Goal: Communication & Community: Answer question/provide support

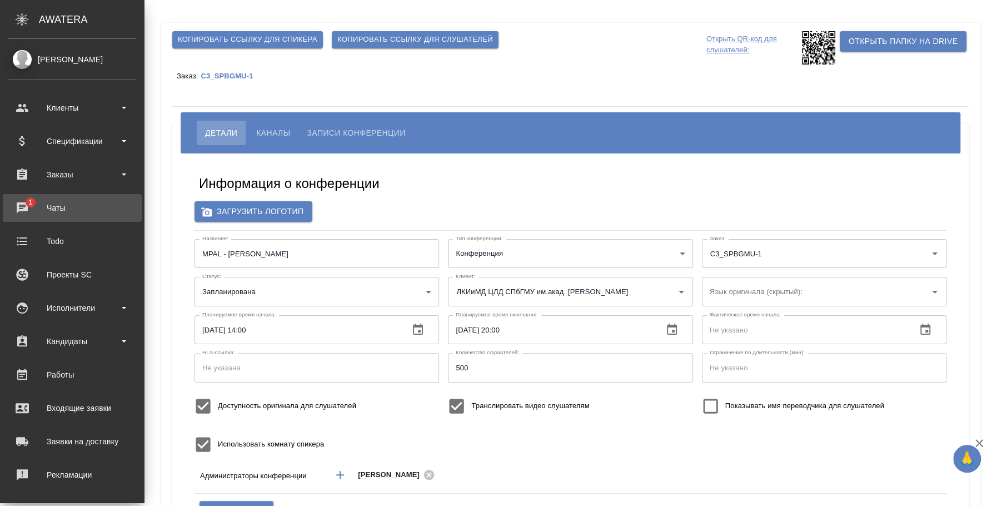
click at [64, 212] on div "Чаты" at bounding box center [72, 208] width 128 height 17
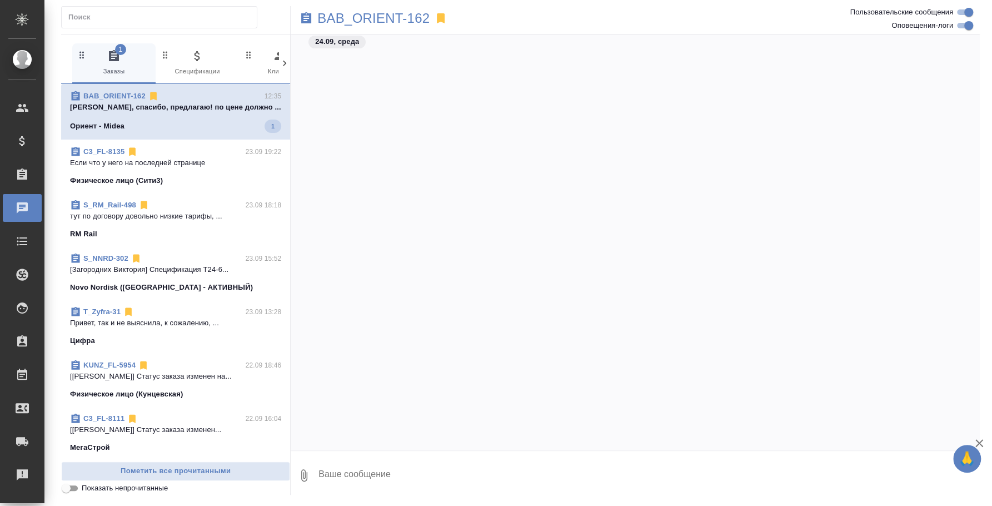
scroll to position [1177, 0]
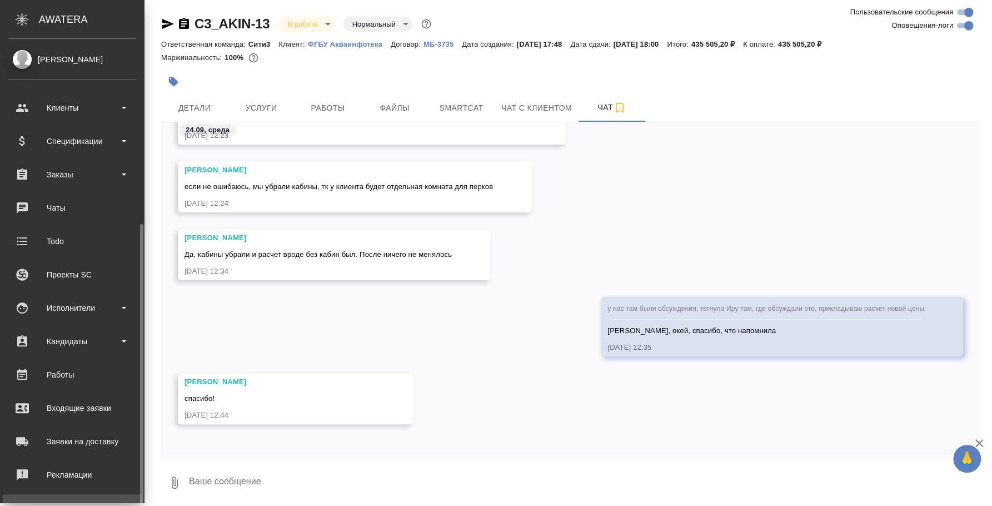
scroll to position [102, 0]
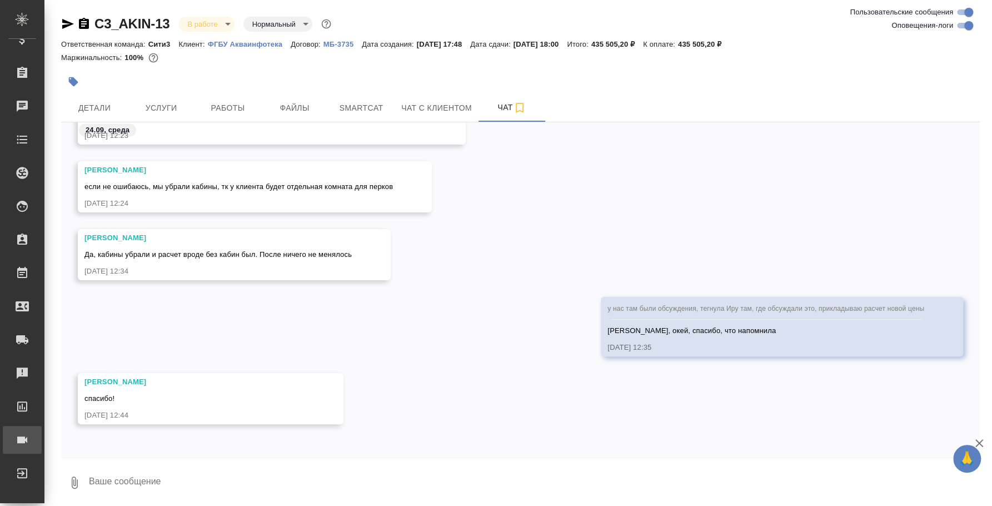
click at [22, 435] on div "Конференции" at bounding box center [8, 439] width 28 height 17
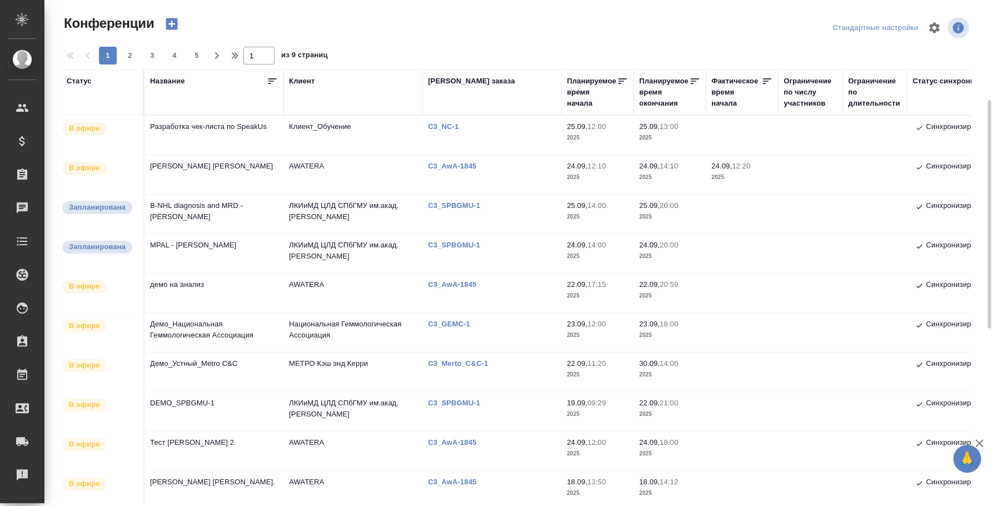
scroll to position [69, 0]
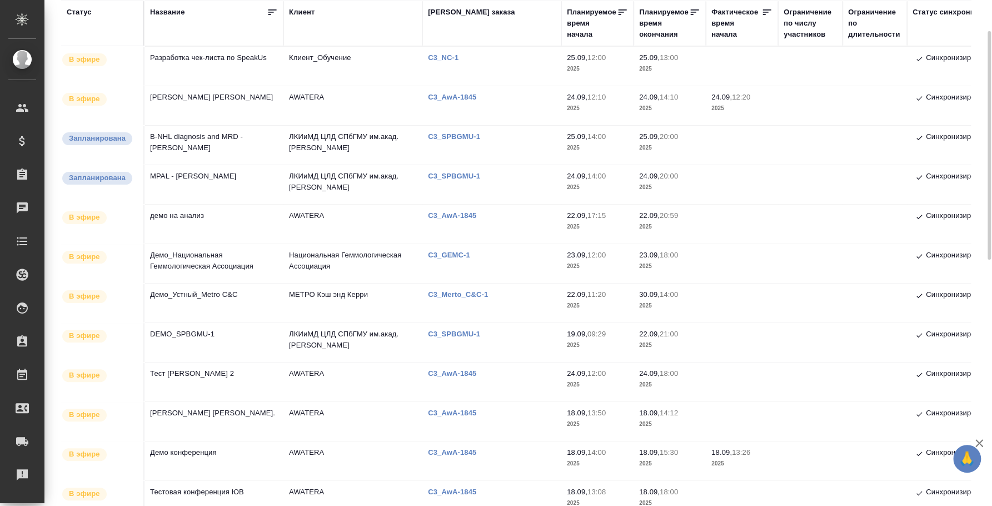
click at [226, 177] on td "MPAL - Marie Christine Bene" at bounding box center [214, 184] width 139 height 39
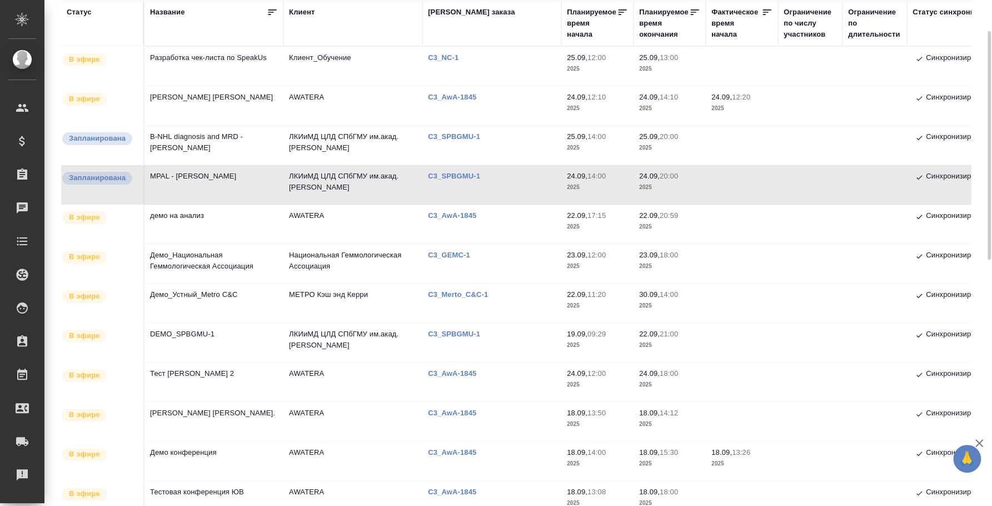
click at [211, 178] on td "MPAL - Marie Christine Bene" at bounding box center [214, 184] width 139 height 39
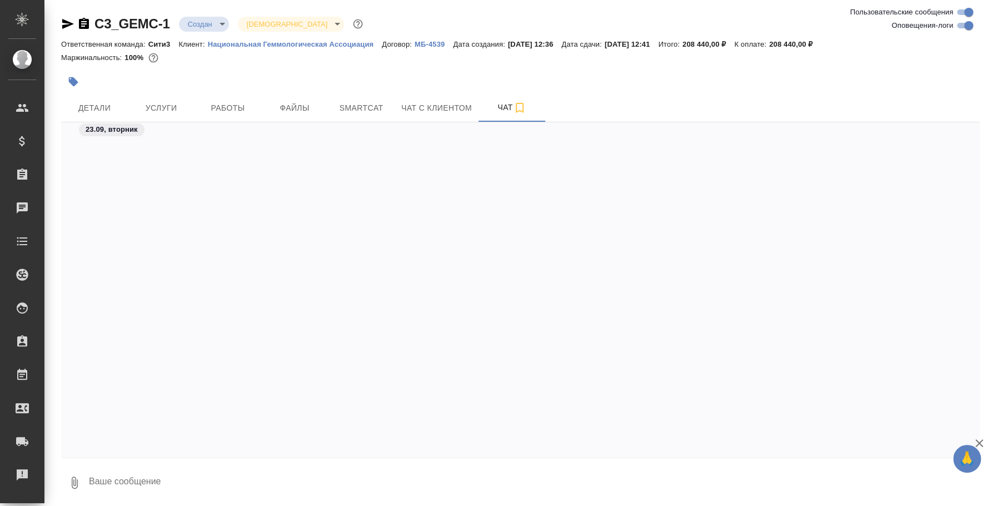
scroll to position [3561, 0]
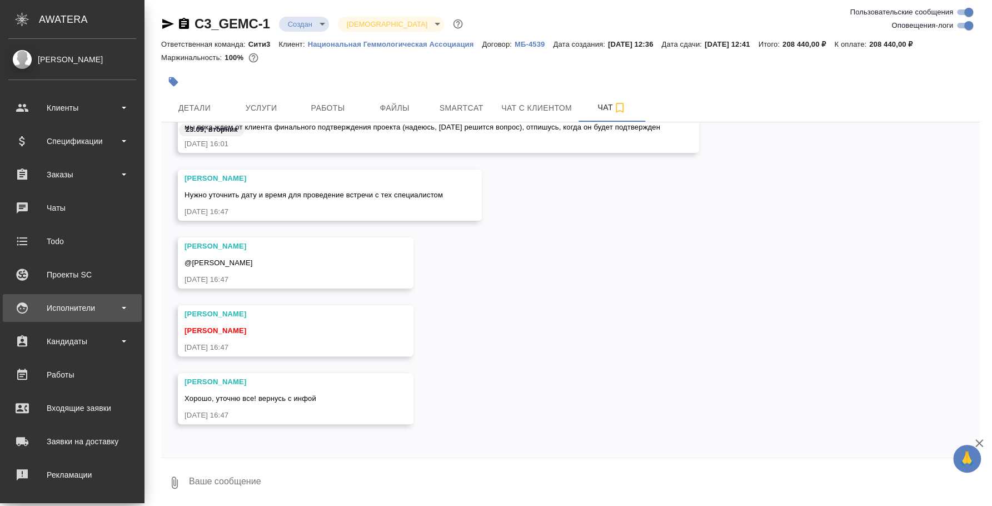
click at [78, 305] on div "Исполнители" at bounding box center [72, 308] width 128 height 17
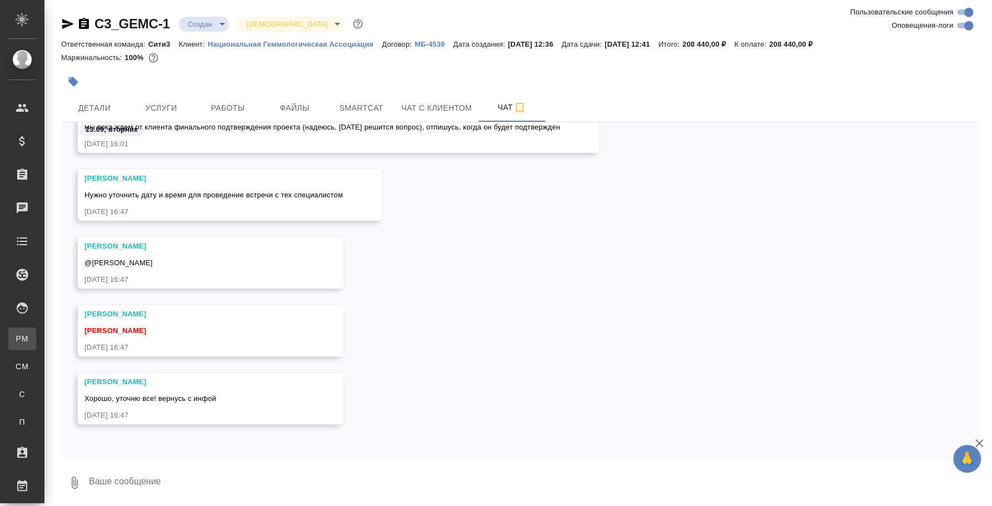
click at [17, 340] on div "Для PM/LQA" at bounding box center [8, 338] width 17 height 11
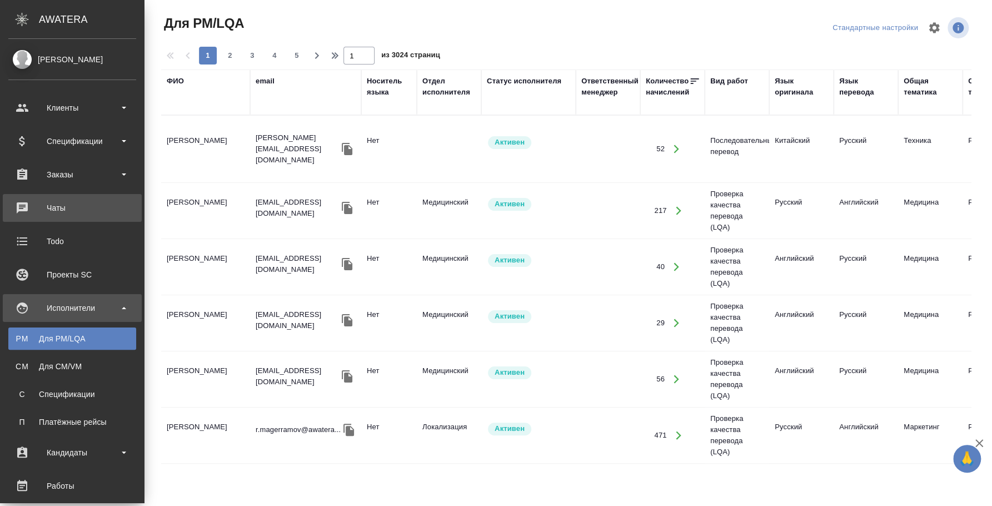
click at [41, 206] on div "Чаты" at bounding box center [72, 208] width 128 height 17
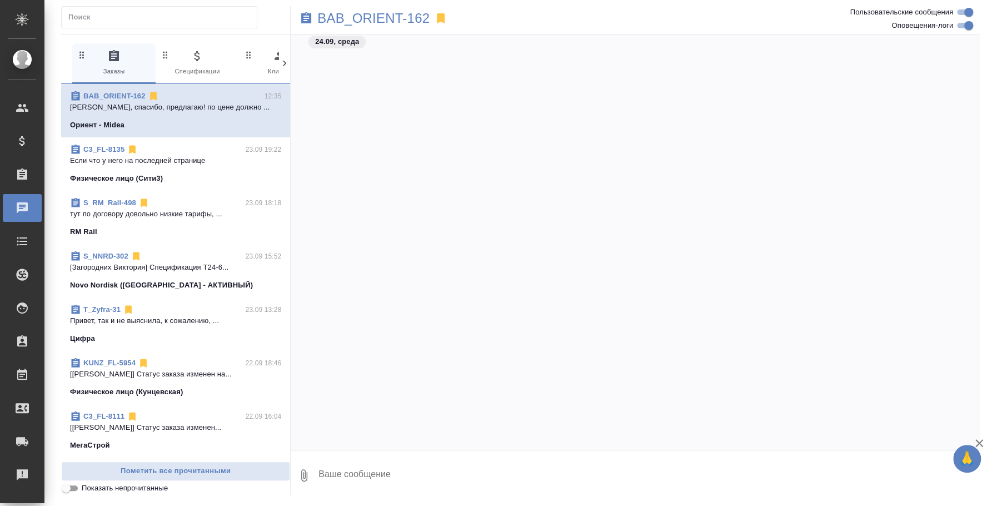
scroll to position [1177, 0]
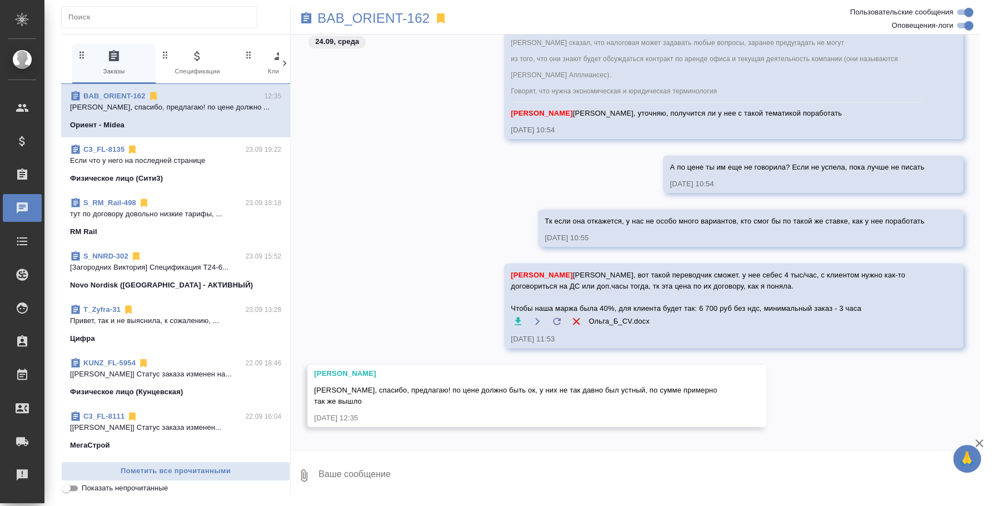
click at [142, 222] on span "S_RM_Rail-498 23.09 18:18 тут по договору довольно низкие тарифы, ... RM Rail" at bounding box center [175, 217] width 211 height 40
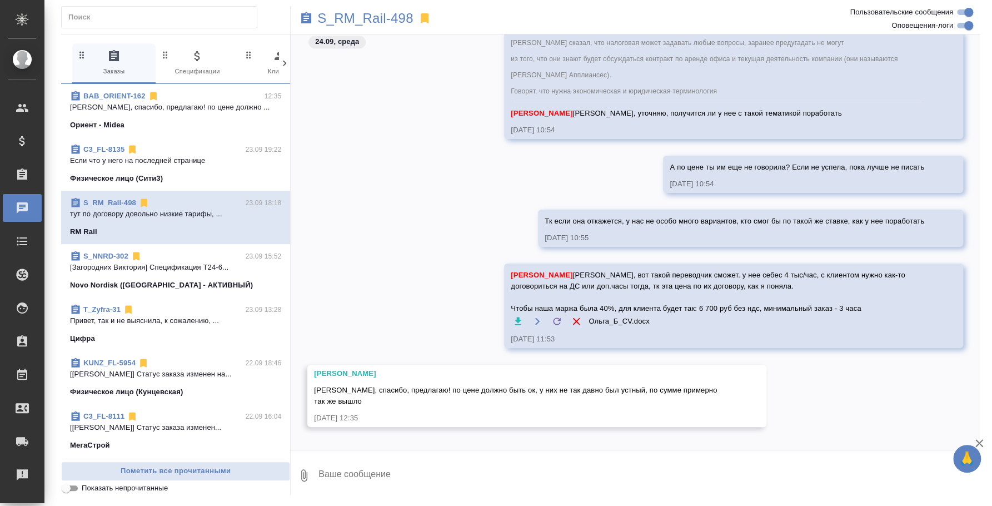
scroll to position [640, 0]
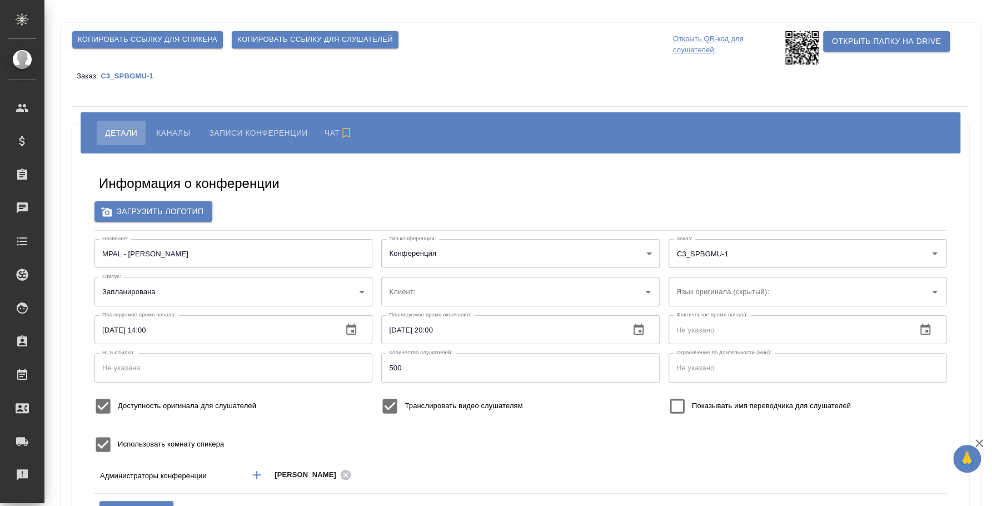
type input "ЛКИиМД ЦЛД СПбГМУ им.акад. [PERSON_NAME]"
type input "бада"
click at [194, 41] on span "Копировать ссылку для спикера" at bounding box center [148, 39] width 140 height 13
click at [299, 36] on span "Копировать ссылку для слушателей" at bounding box center [315, 39] width 156 height 13
type input "ЛКИиМД ЦЛД СПбГМУ им.акад. [PERSON_NAME]"
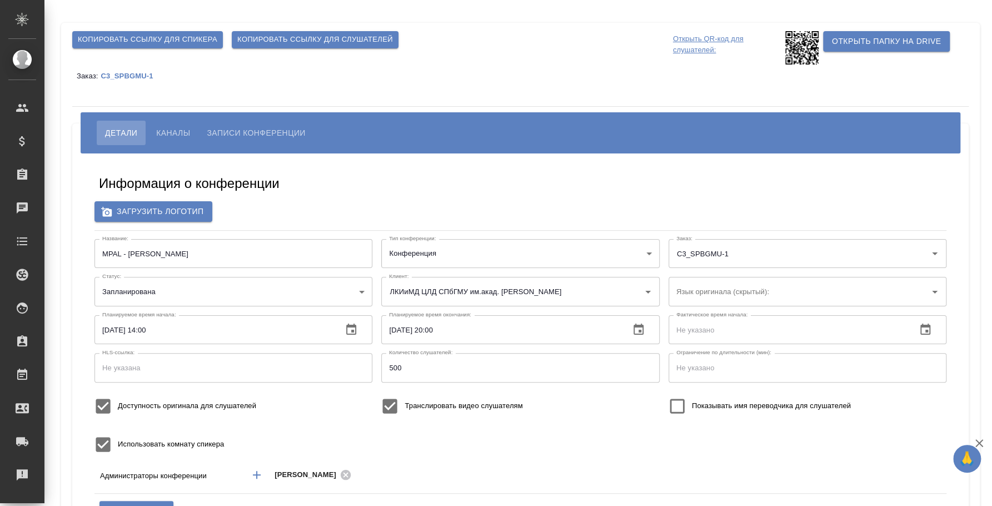
type input "бада"
click at [324, 39] on span "Копировать ссылку для слушателей" at bounding box center [315, 39] width 156 height 13
click at [185, 35] on span "Копировать ссылку для спикера" at bounding box center [148, 39] width 140 height 13
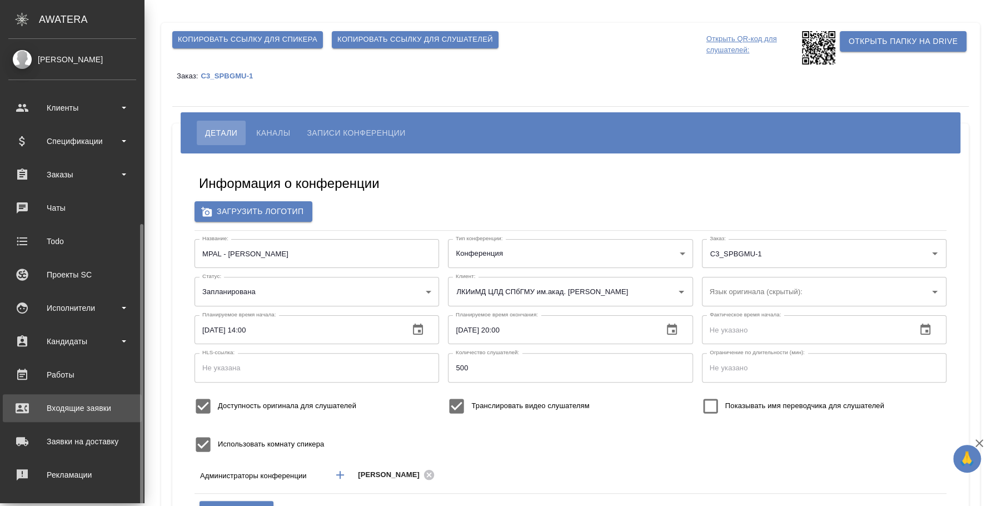
scroll to position [102, 0]
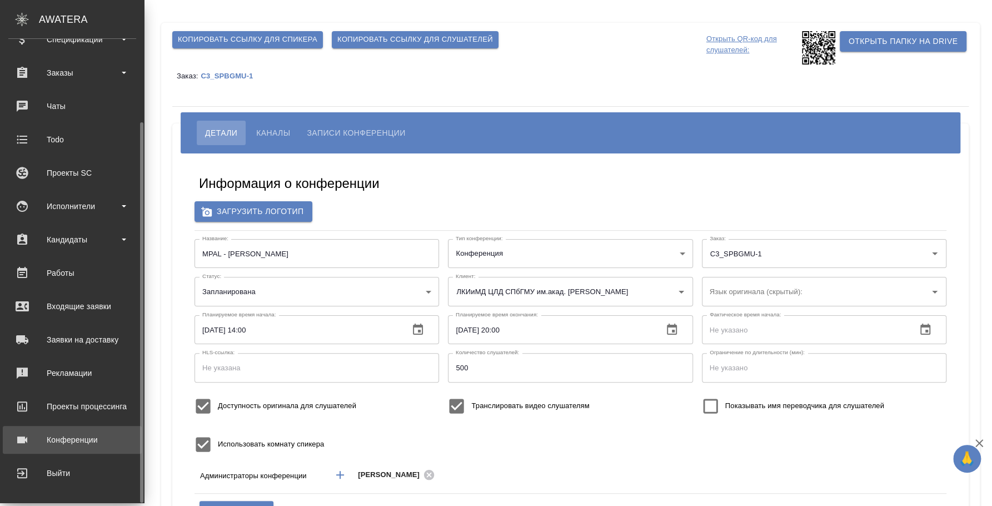
click at [85, 448] on link "Конференции" at bounding box center [72, 440] width 139 height 28
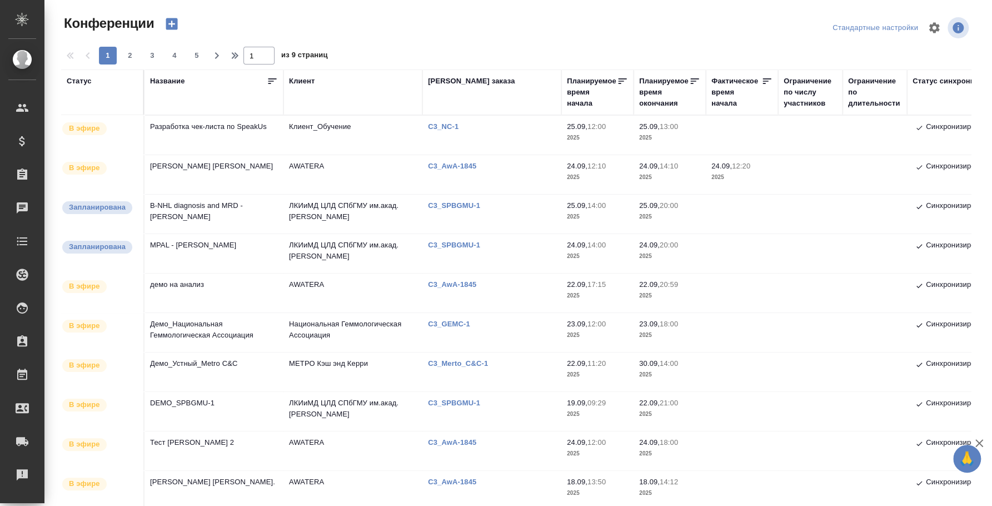
type input "[PERSON_NAME]"
click at [198, 396] on td "DEMO_SPBGMU-1" at bounding box center [214, 411] width 139 height 39
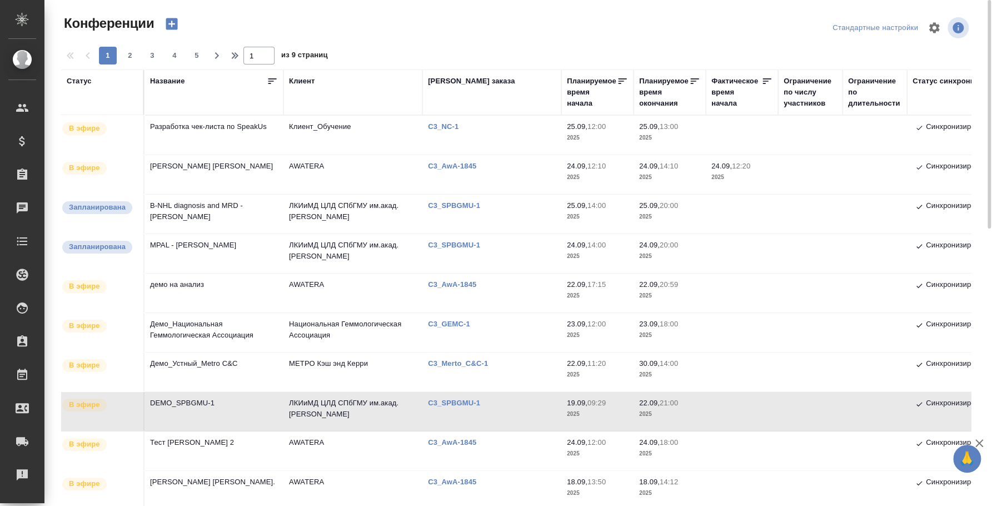
click at [205, 247] on td "MPAL - [PERSON_NAME]" at bounding box center [214, 253] width 139 height 39
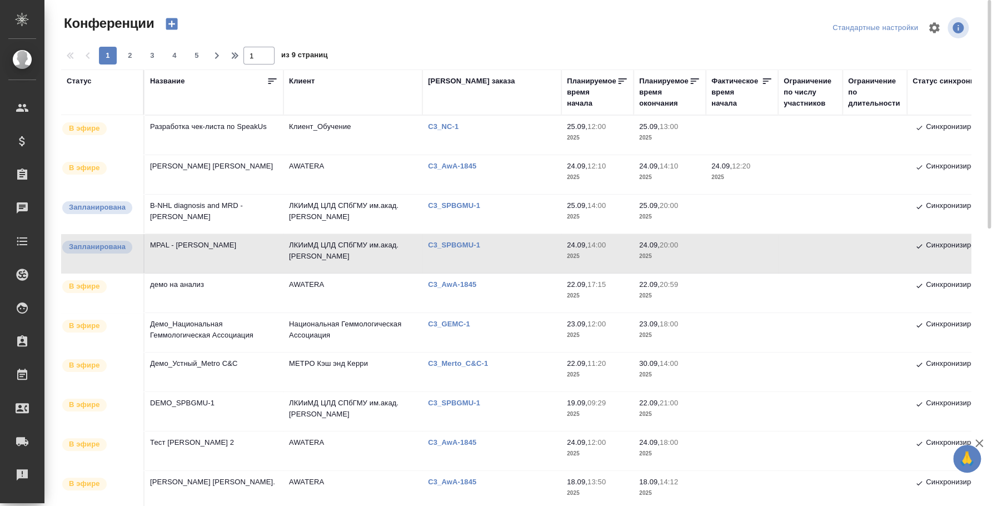
click at [208, 245] on td "MPAL - [PERSON_NAME]" at bounding box center [214, 253] width 139 height 39
click at [183, 242] on td "MPAL - [PERSON_NAME]" at bounding box center [214, 253] width 139 height 39
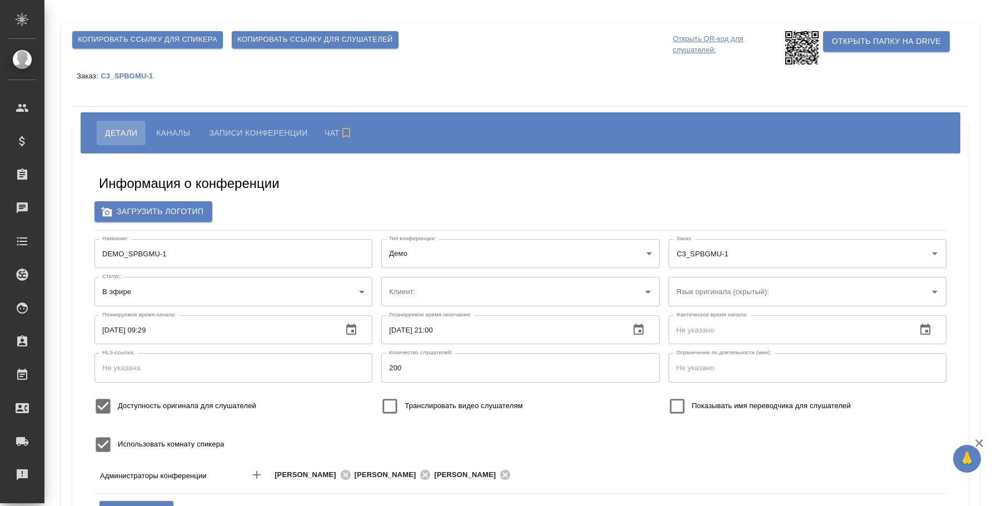
type input "ЛКИиМД ЦЛД СПбГМУ им.акад. [PERSON_NAME]"
type input "бада"
click at [176, 139] on span "Каналы" at bounding box center [173, 132] width 34 height 13
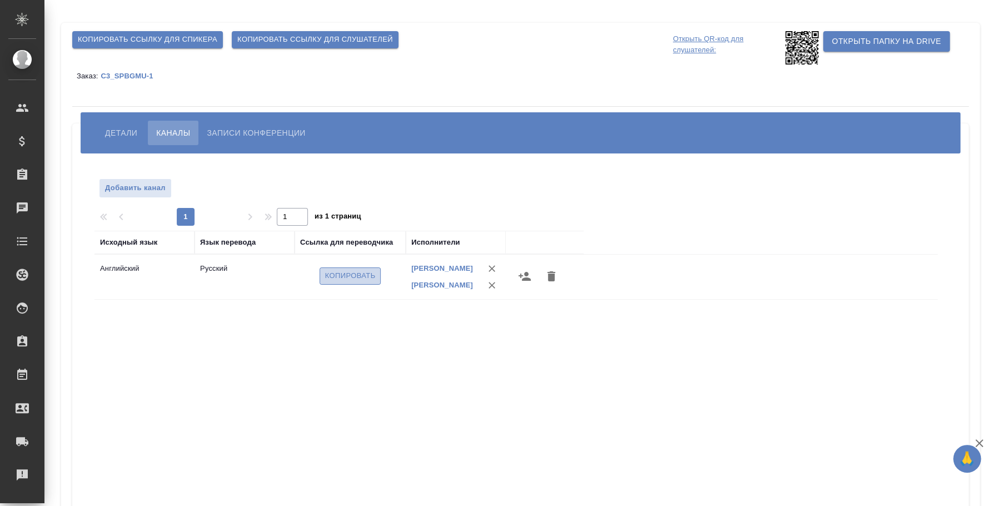
click at [337, 282] on span "Копировать" at bounding box center [350, 276] width 51 height 13
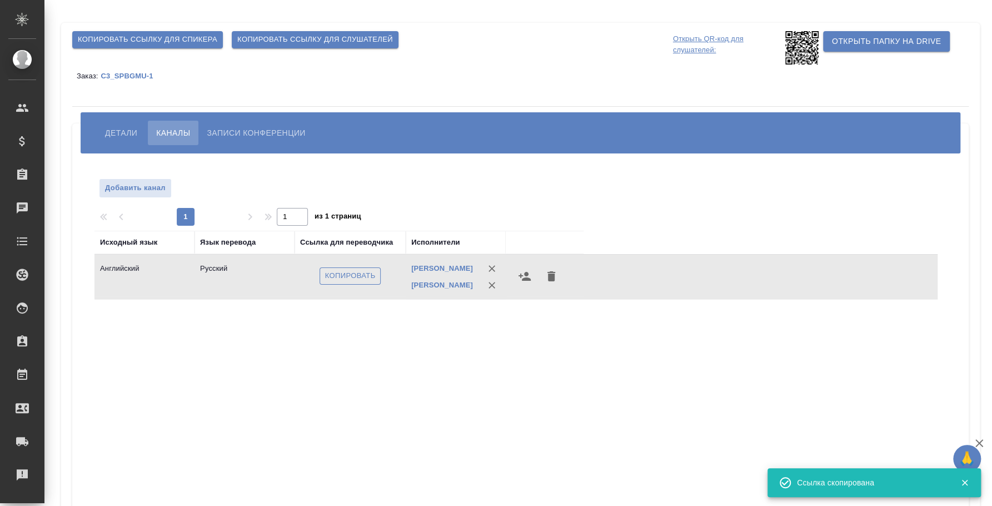
click at [337, 282] on span "Копировать" at bounding box center [350, 276] width 51 height 13
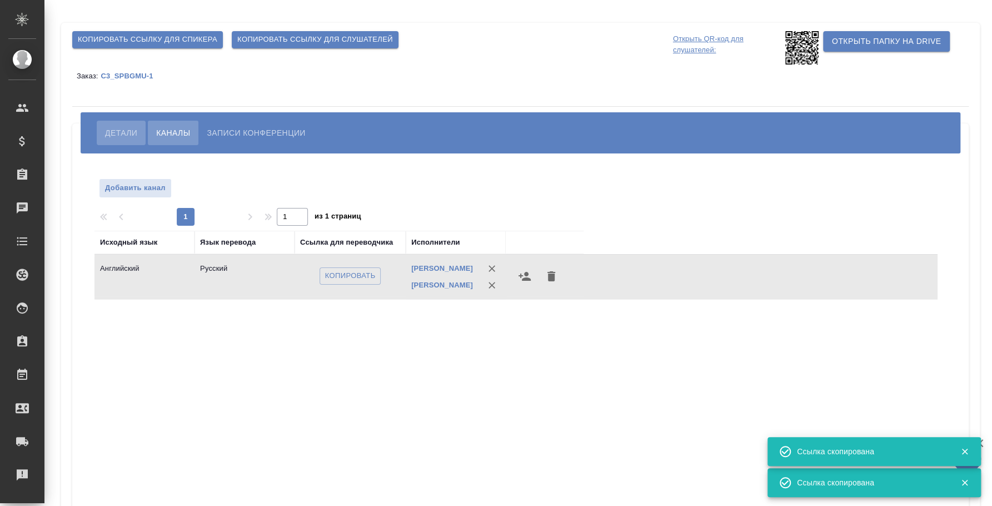
click at [117, 124] on button "Детали" at bounding box center [121, 133] width 49 height 24
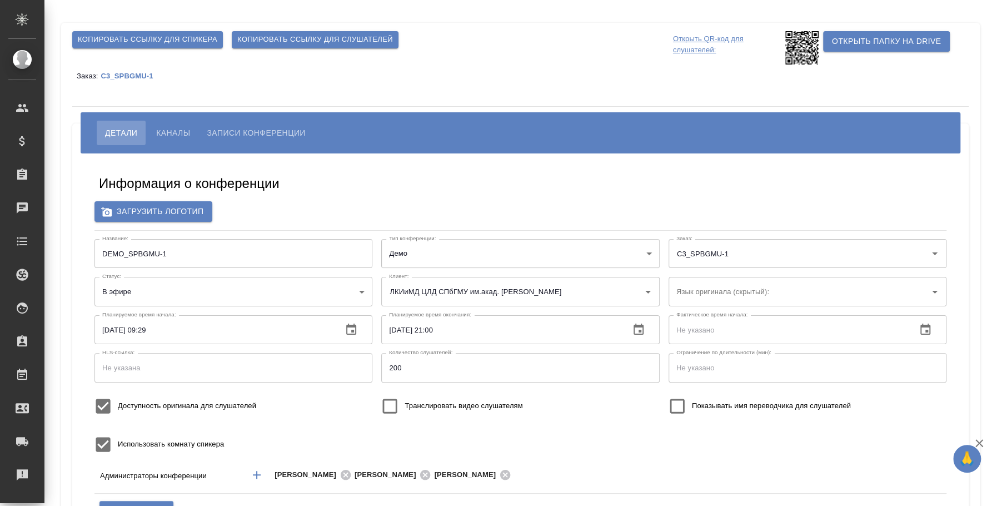
click at [396, 402] on input "Транслировать видео слушателям" at bounding box center [389, 405] width 29 height 29
checkbox input "true"
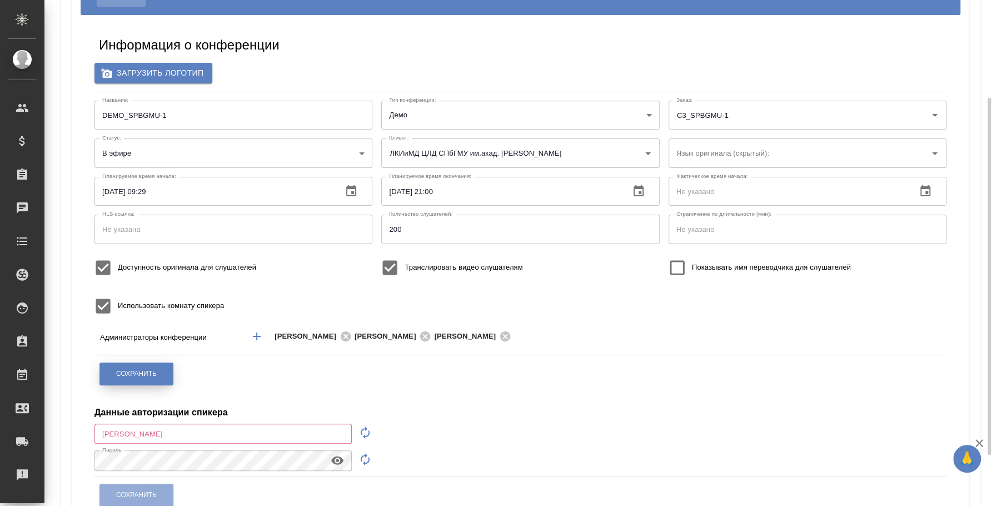
click at [156, 374] on span "Сохранить" at bounding box center [136, 373] width 41 height 9
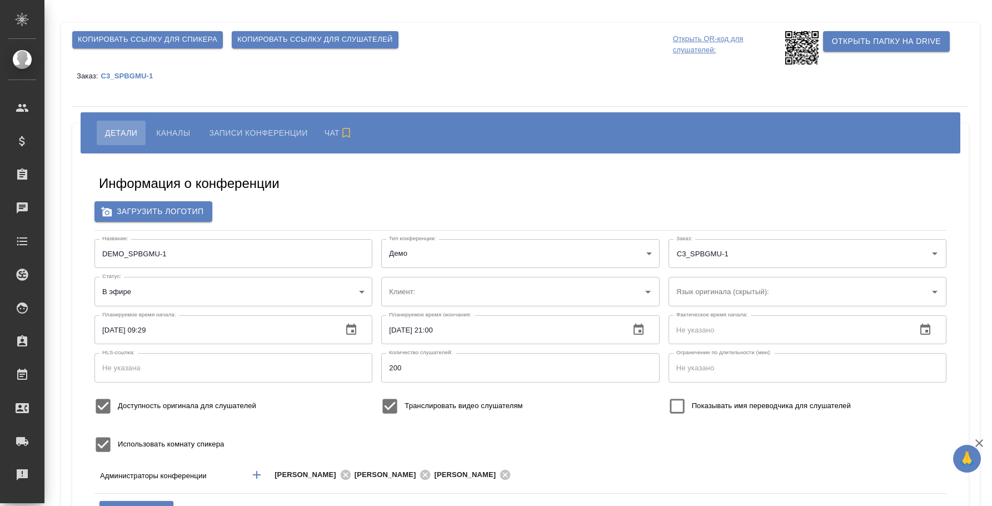
type input "ЛКИиМД ЦЛД СПбГМУ им.акад. [PERSON_NAME]"
type input "бада"
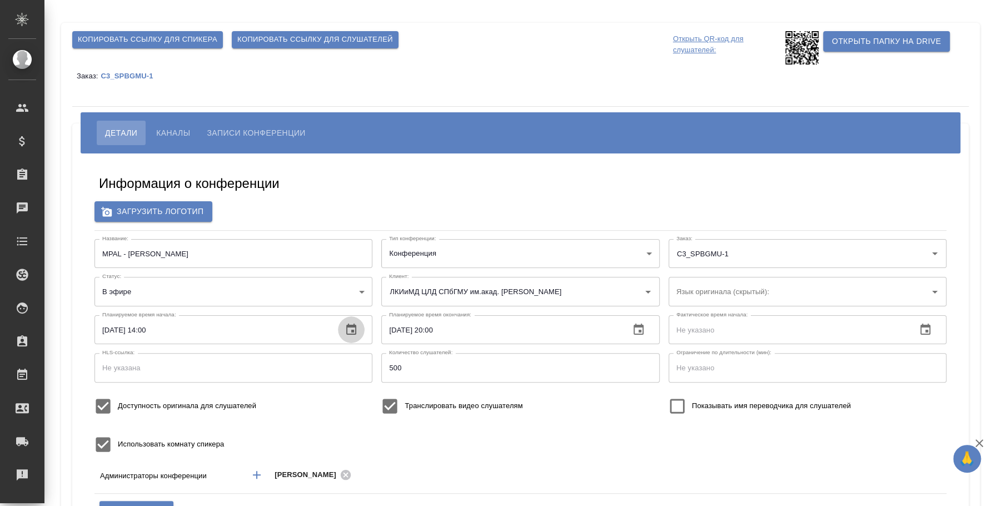
click at [351, 330] on icon "button" at bounding box center [351, 329] width 13 height 13
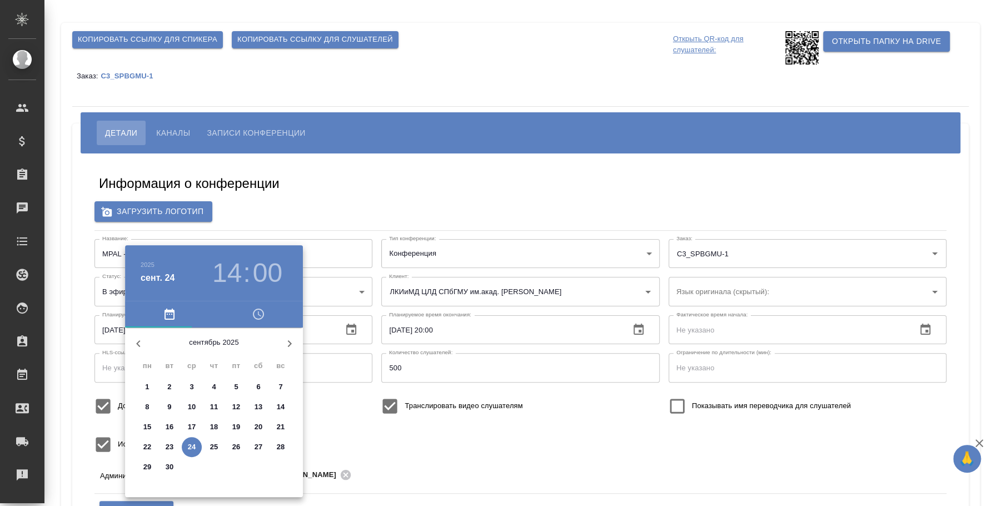
click at [348, 200] on div at bounding box center [496, 253] width 992 height 506
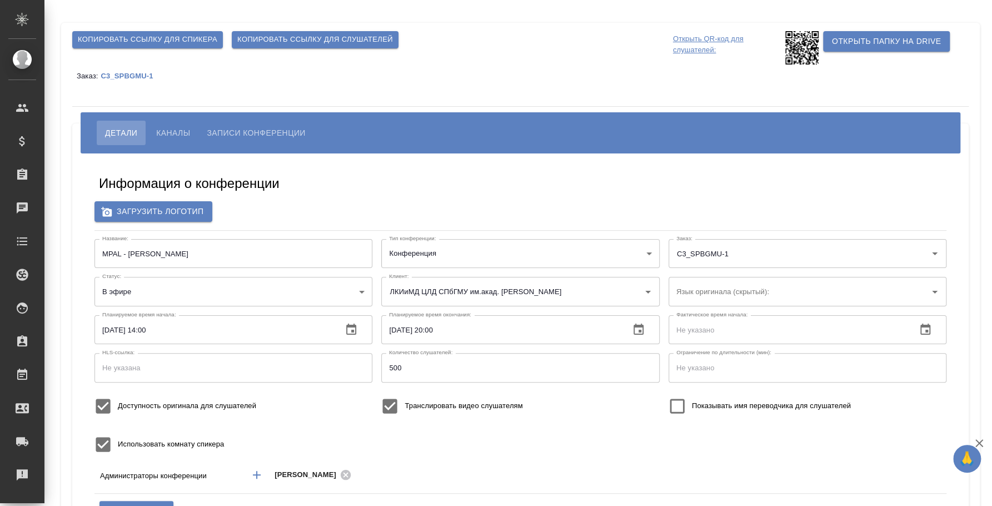
click at [353, 326] on icon "button" at bounding box center [351, 329] width 10 height 11
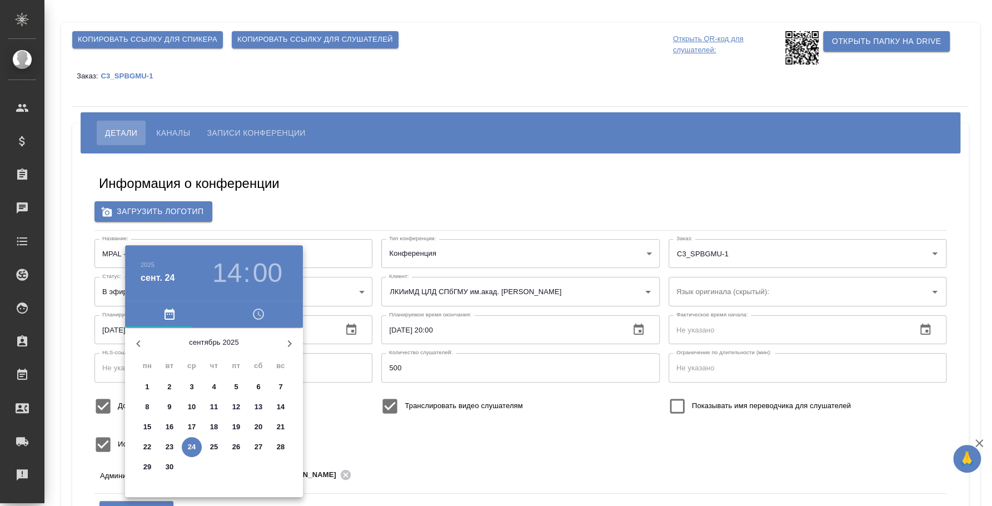
click at [193, 445] on p "24" at bounding box center [192, 446] width 8 height 11
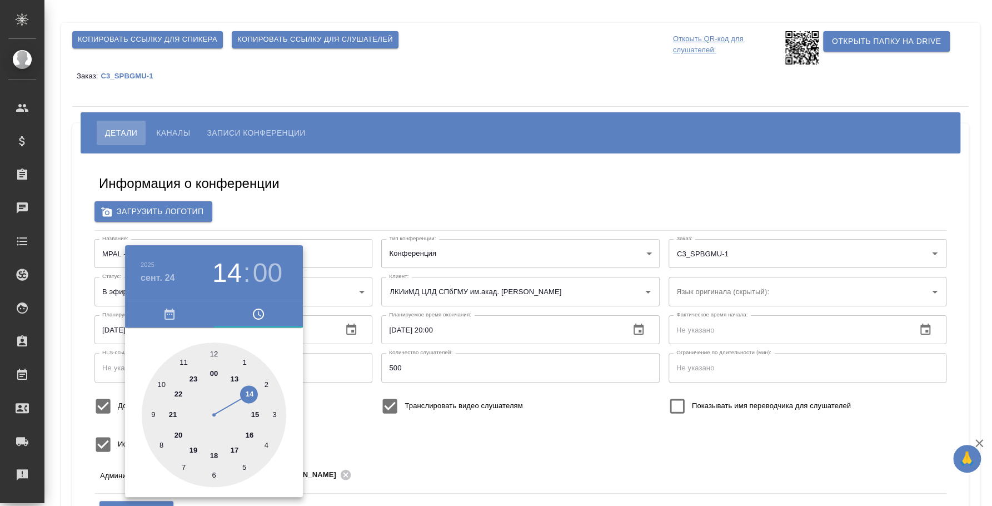
click at [348, 336] on div at bounding box center [496, 253] width 992 height 506
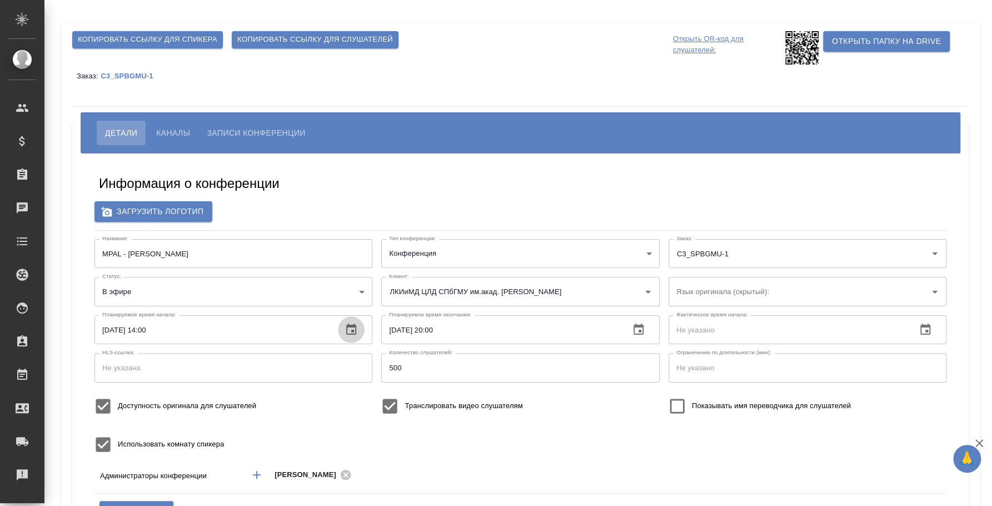
click at [352, 330] on icon "button" at bounding box center [351, 329] width 10 height 11
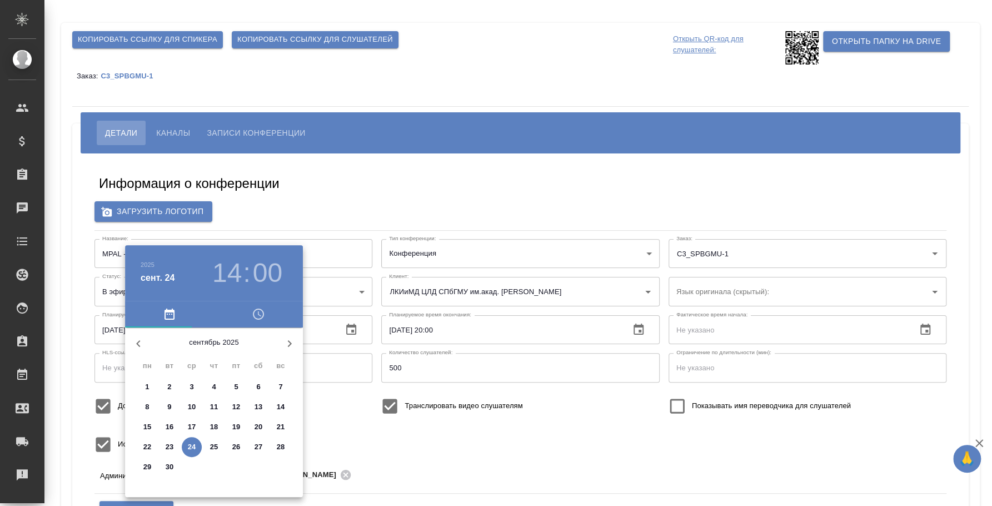
click at [352, 330] on div at bounding box center [496, 253] width 992 height 506
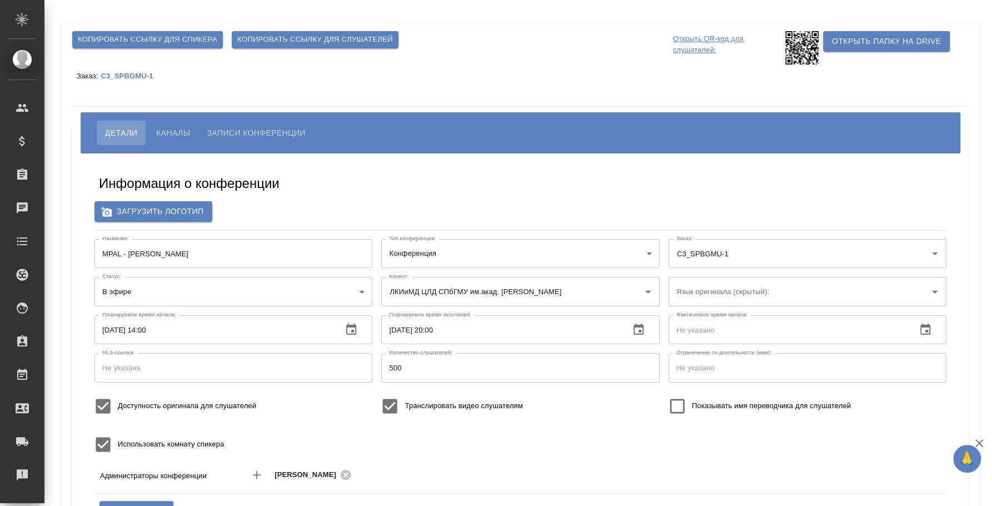
click at [377, 197] on div "Информация о конференции Загрузить логотип Название: MPAL - Marie Christine Ben…" at bounding box center [520, 418] width 875 height 512
type input "ЛКИиМД ЦЛД СПбГМУ им.акад. [PERSON_NAME]"
type input "бада"
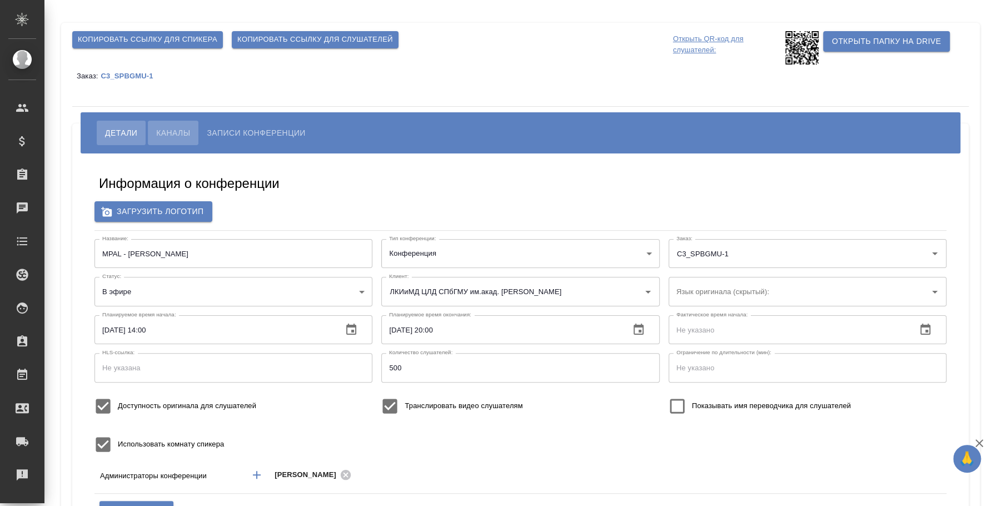
click at [170, 128] on span "Каналы" at bounding box center [173, 132] width 34 height 13
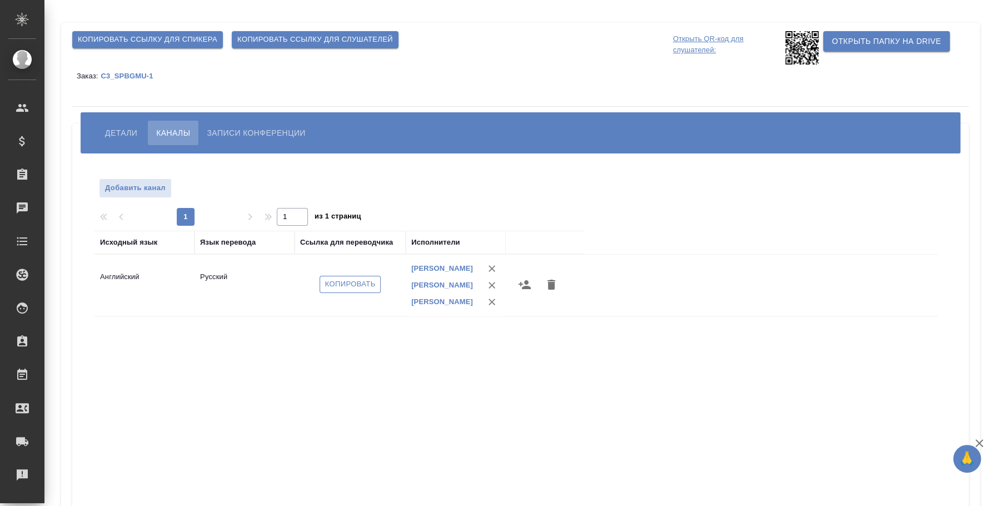
click at [367, 283] on span "Копировать" at bounding box center [350, 284] width 51 height 13
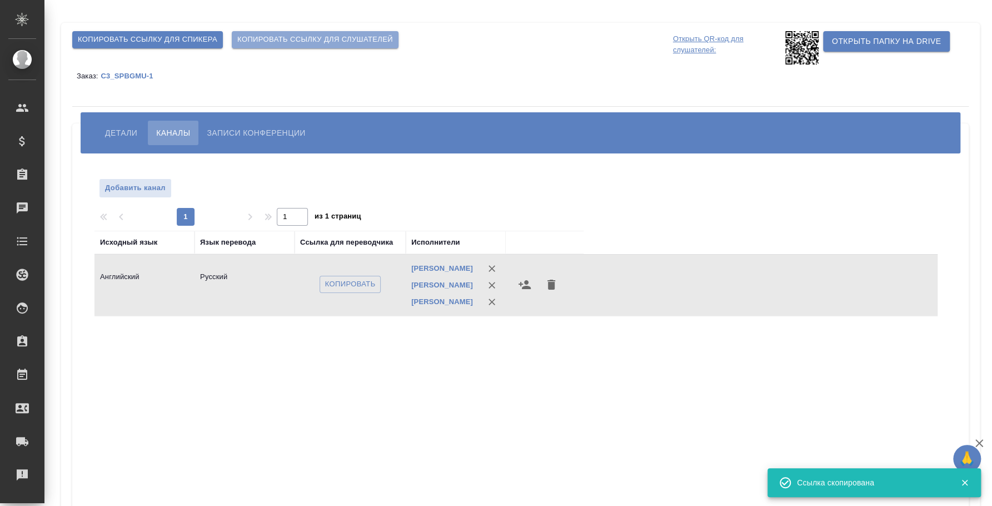
click at [328, 36] on span "Копировать ссылку для слушателей" at bounding box center [315, 39] width 156 height 13
click at [110, 130] on span "Детали" at bounding box center [121, 132] width 32 height 13
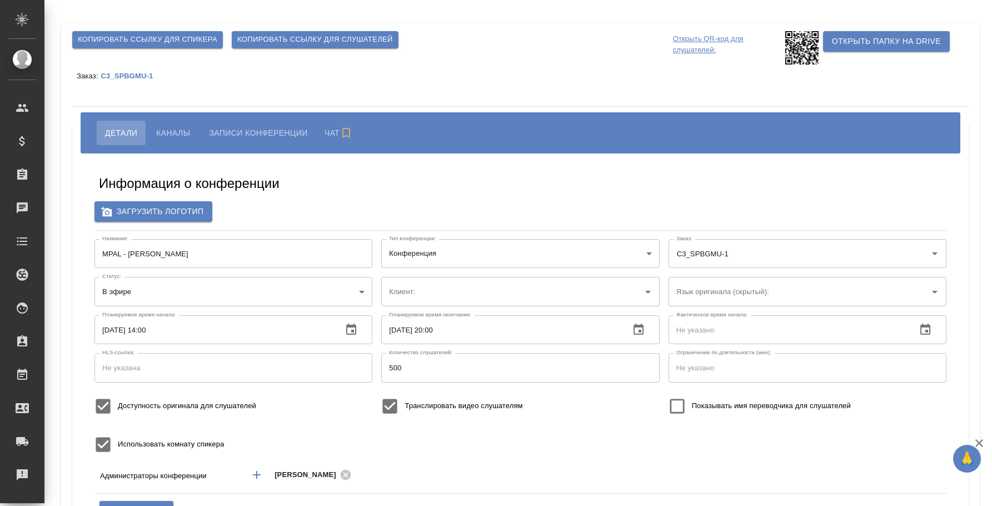
type input "ЛКИиМД ЦЛД СПбГМУ им.акад. [PERSON_NAME]"
type input "бада"
click at [260, 476] on icon "Добавить менеджера" at bounding box center [256, 474] width 13 height 13
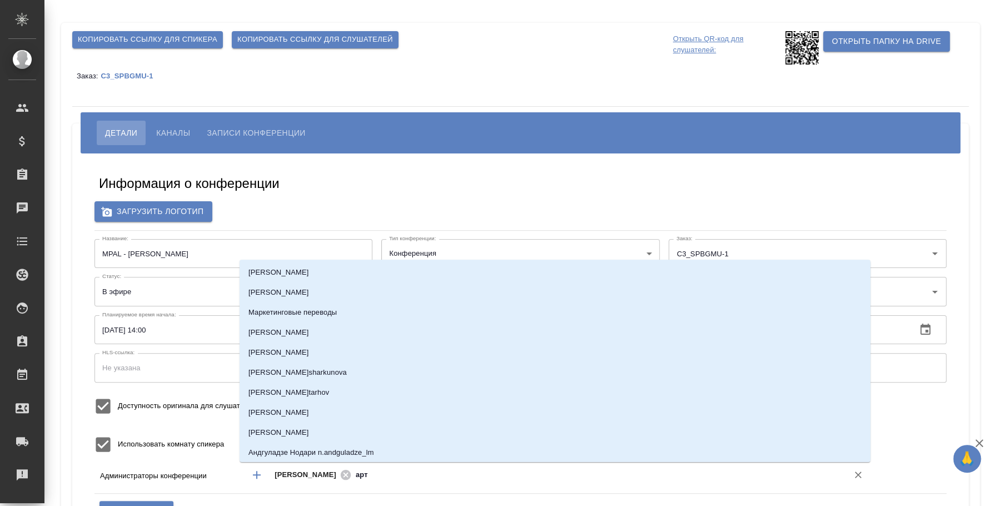
type input "арта"
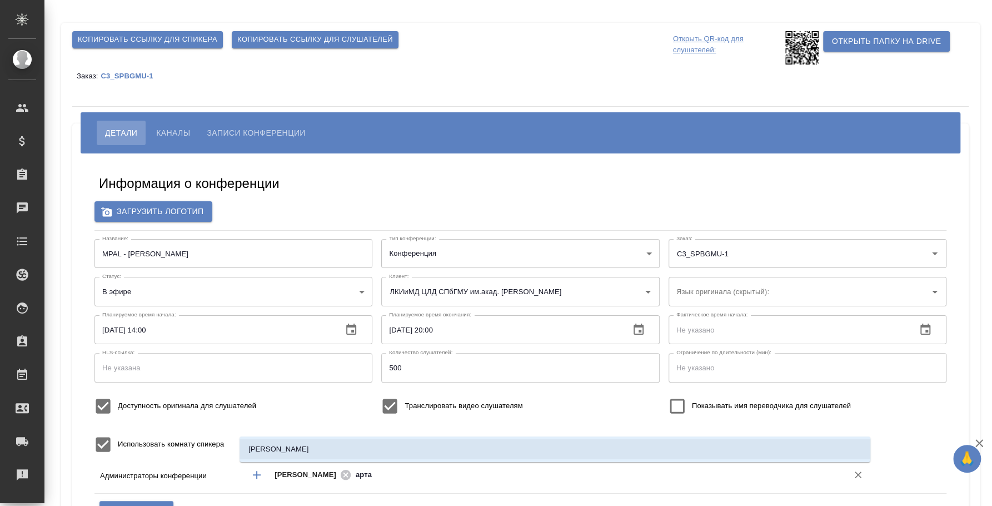
click at [517, 457] on li "[PERSON_NAME]" at bounding box center [555, 449] width 631 height 20
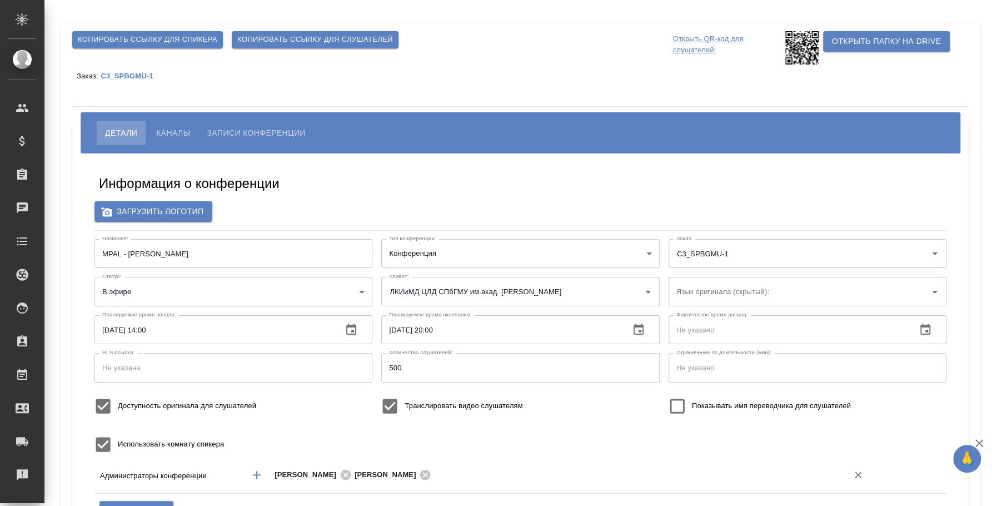
click at [258, 478] on icon "Добавить менеджера" at bounding box center [256, 474] width 13 height 13
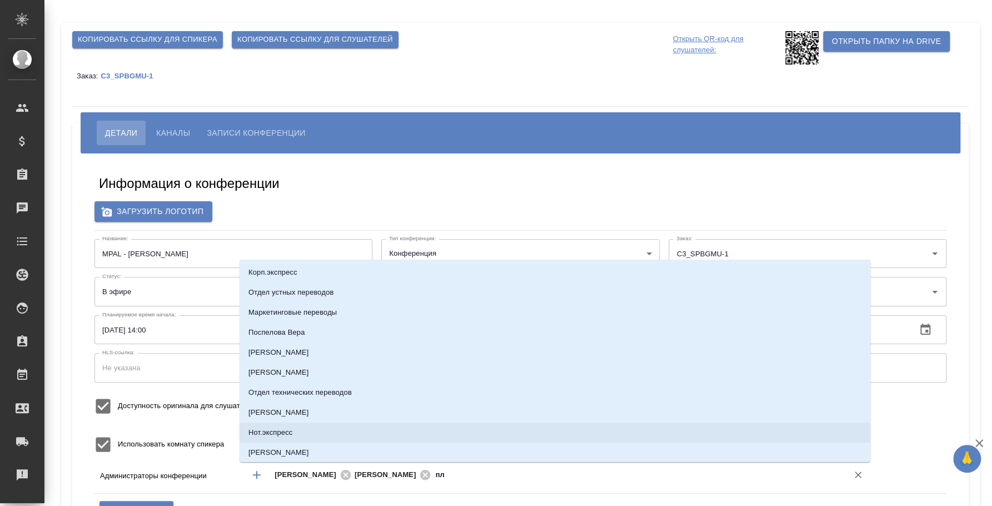
type input "пле"
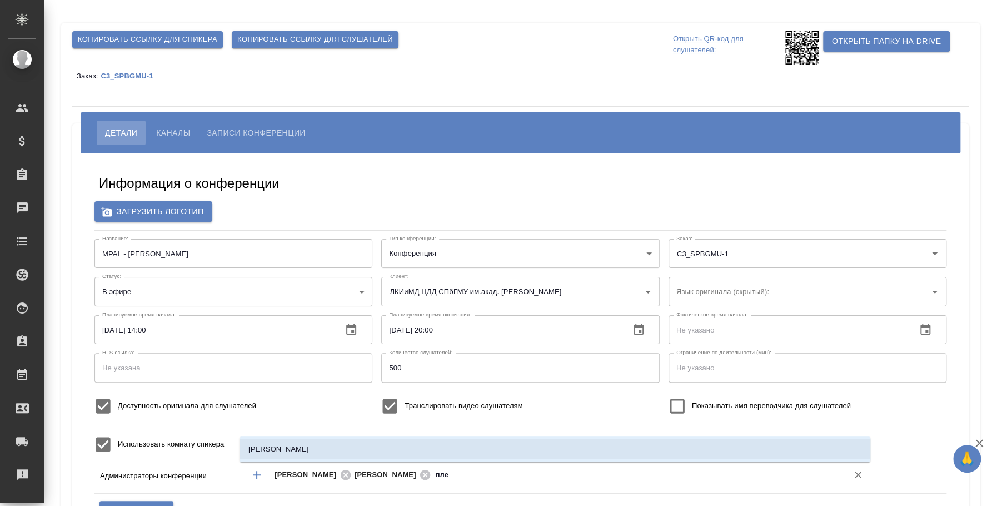
click at [489, 459] on ul "[PERSON_NAME]" at bounding box center [555, 458] width 631 height 20
click at [420, 443] on li "[PERSON_NAME]" at bounding box center [555, 449] width 631 height 20
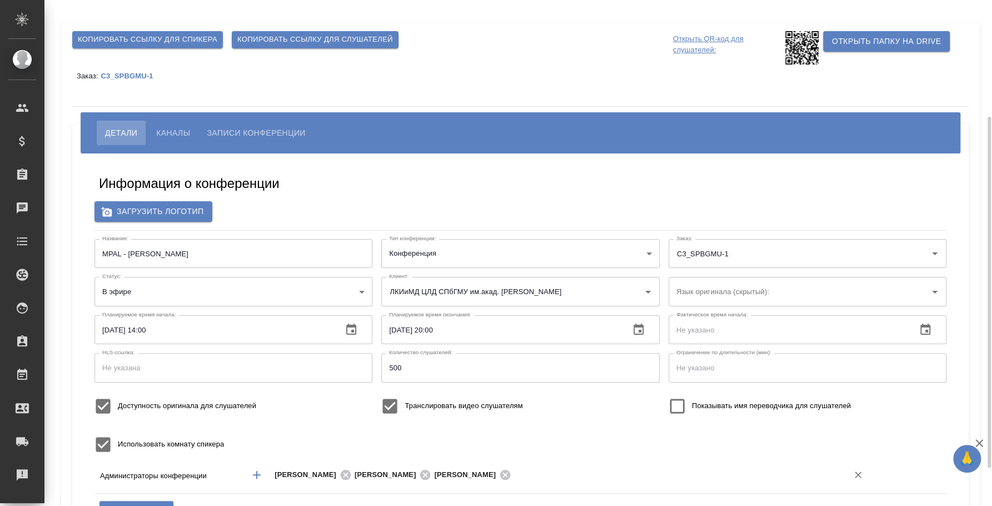
scroll to position [138, 0]
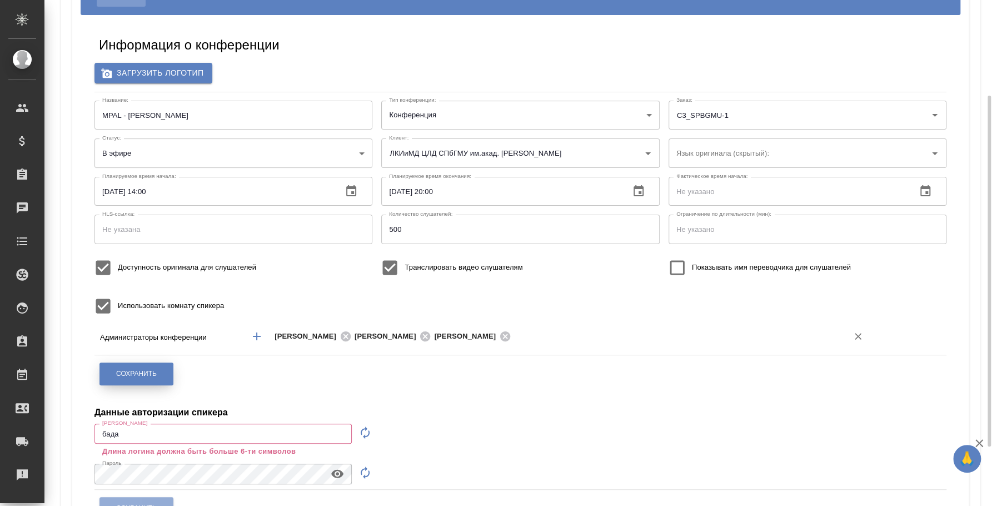
click at [130, 364] on button "Сохранить" at bounding box center [137, 374] width 74 height 23
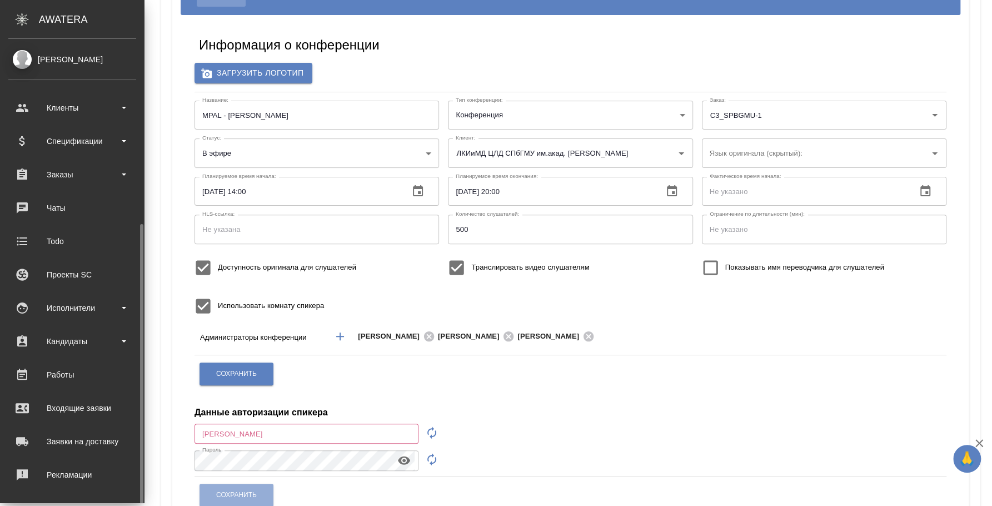
scroll to position [102, 0]
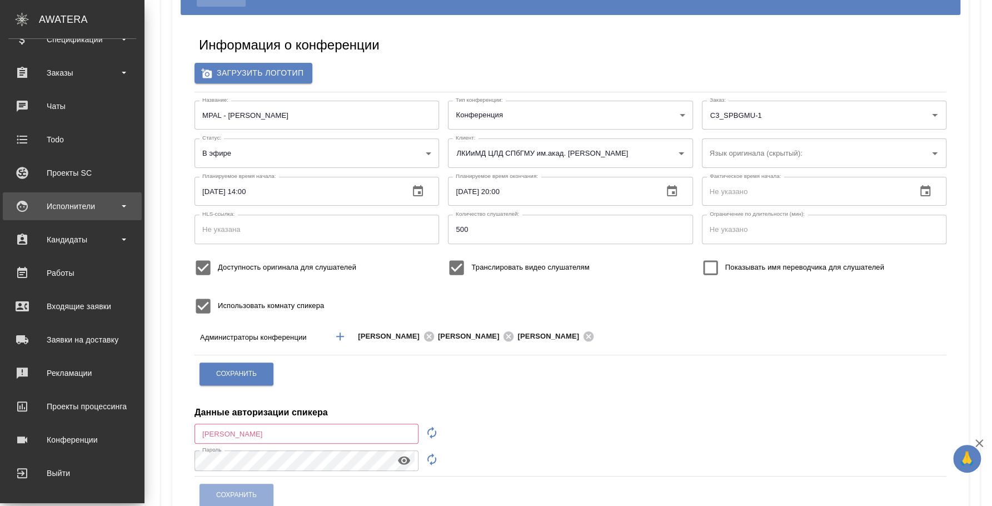
click at [89, 208] on div "Исполнители" at bounding box center [72, 206] width 128 height 17
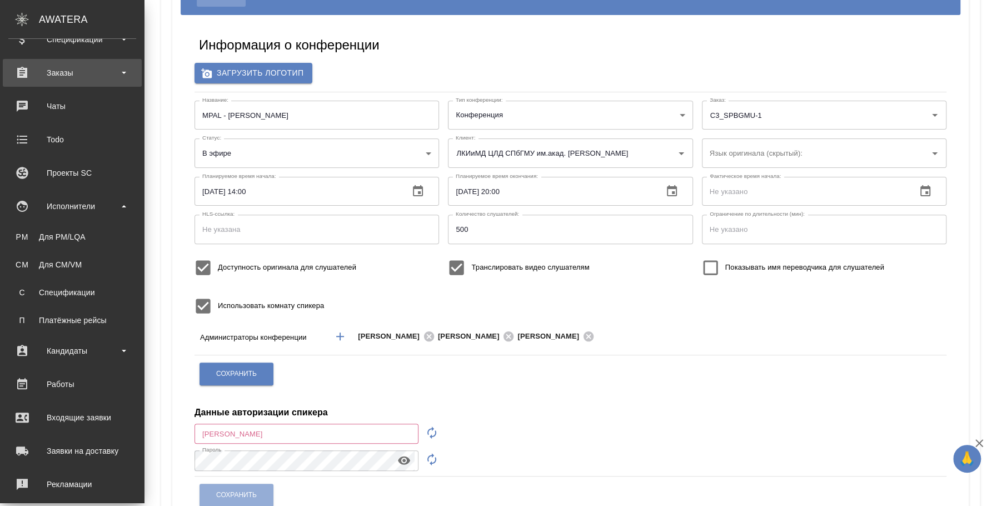
click at [66, 84] on div "Заказы" at bounding box center [72, 73] width 139 height 28
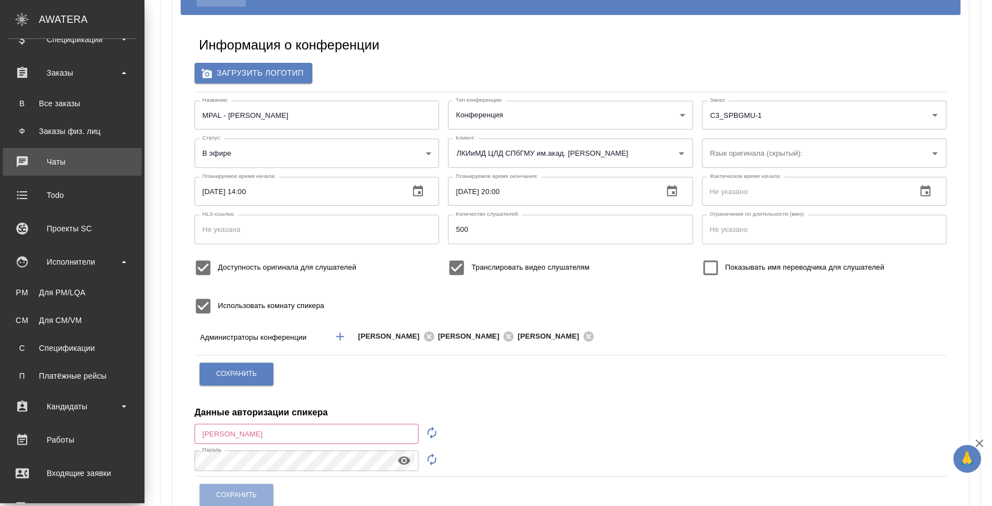
click at [67, 167] on div "Чаты" at bounding box center [72, 161] width 128 height 17
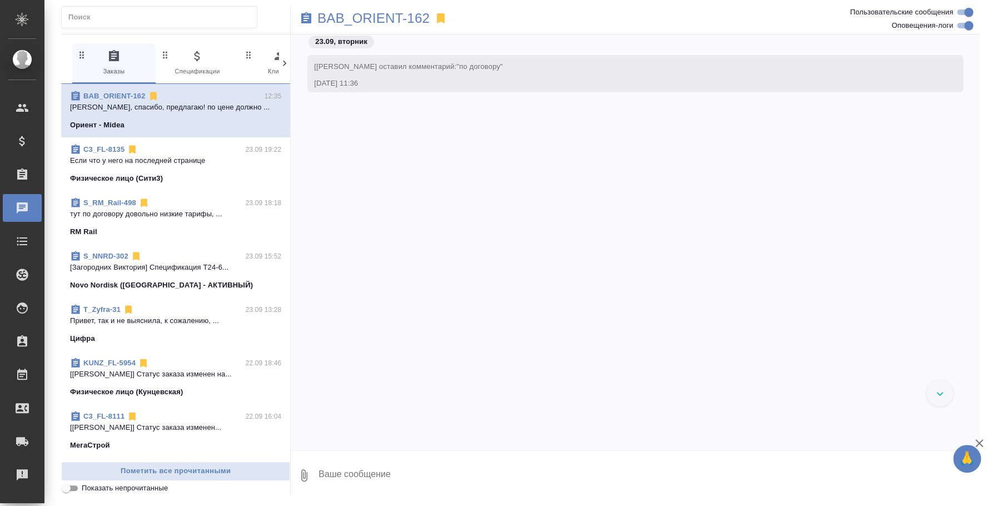
scroll to position [1177, 0]
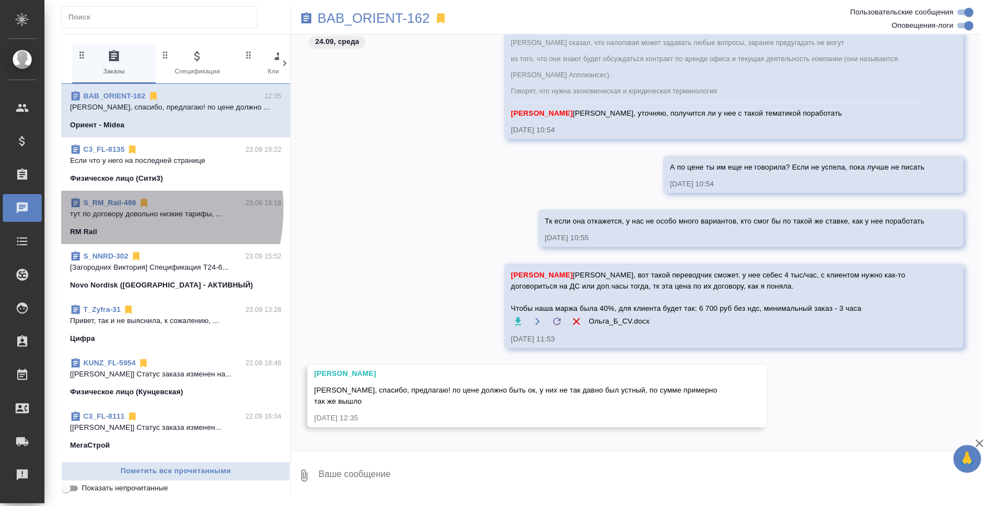
click at [99, 208] on p "тут по договору довольно низкие тарифы, ..." at bounding box center [175, 213] width 211 height 11
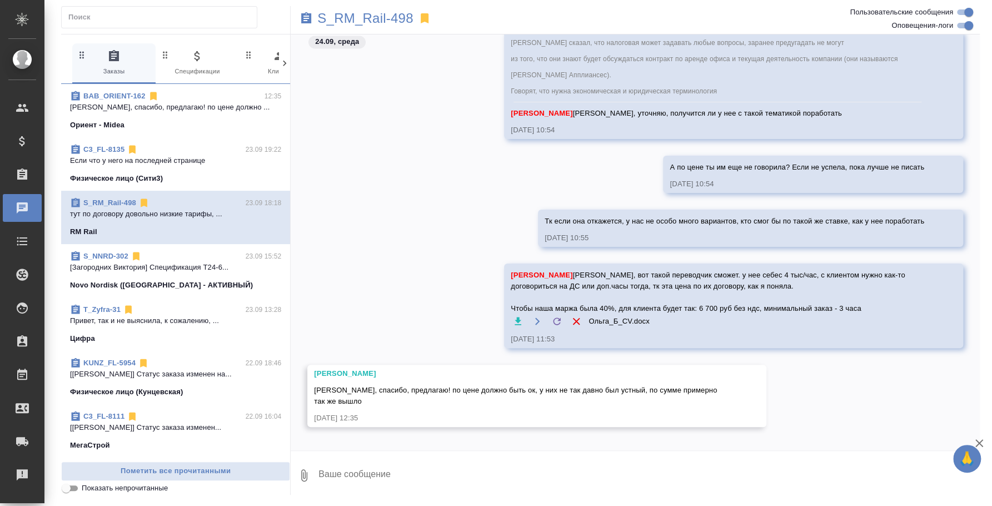
scroll to position [640, 0]
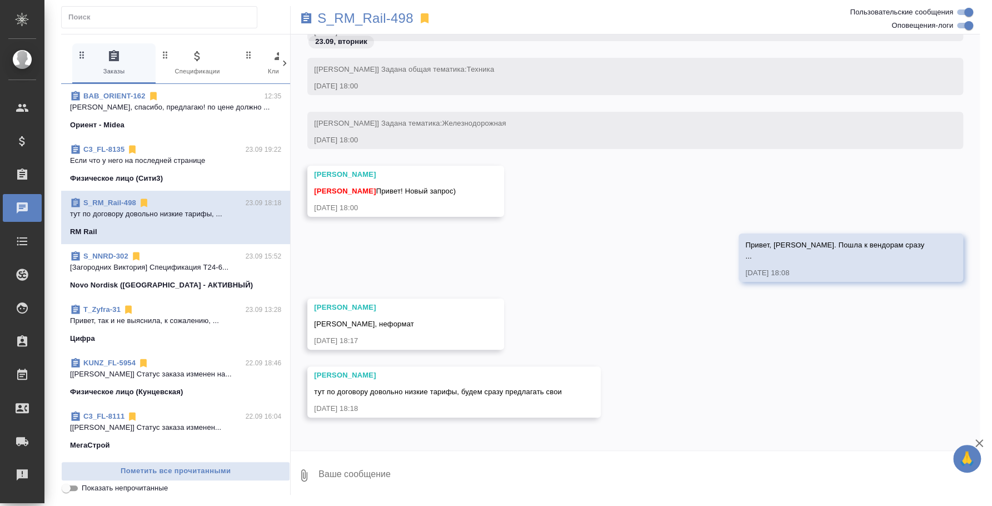
click at [387, 475] on textarea at bounding box center [648, 475] width 663 height 38
type textarea "[PERSON_NAME], тут, к сожалению, [PERSON_NAME] сказали, что переводчиков"
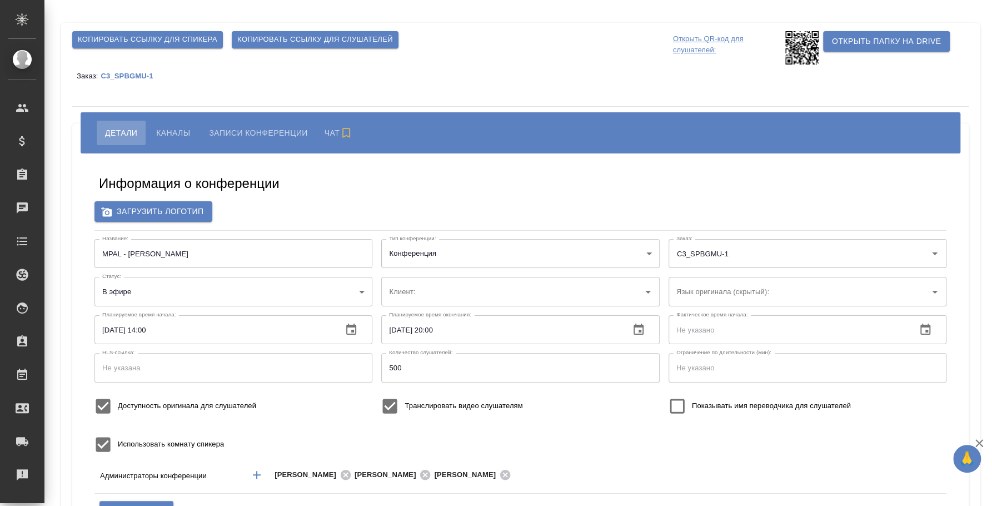
type input "ЛКИиМД ЦЛД СПбГМУ им.акад. [PERSON_NAME]"
type input "бада"
click at [257, 128] on span "Записи конференции" at bounding box center [256, 132] width 98 height 13
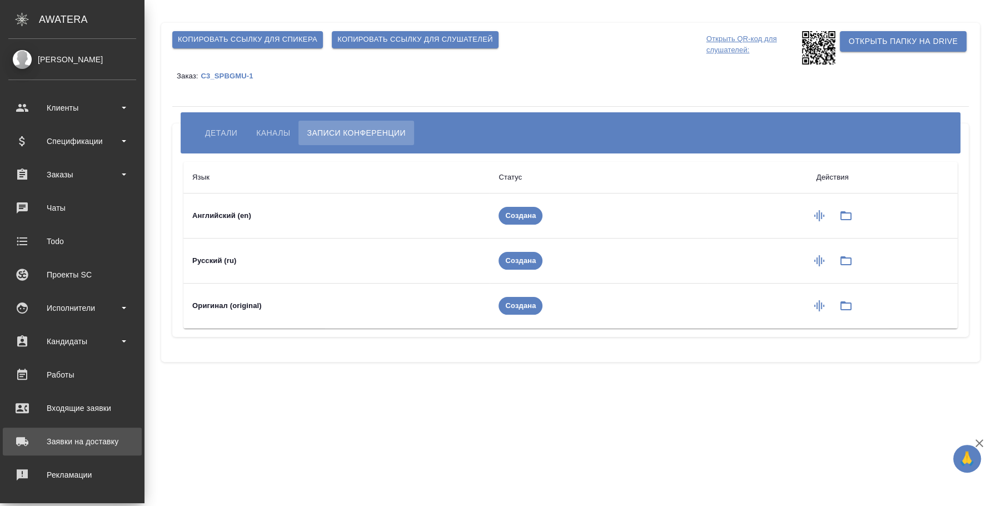
scroll to position [102, 0]
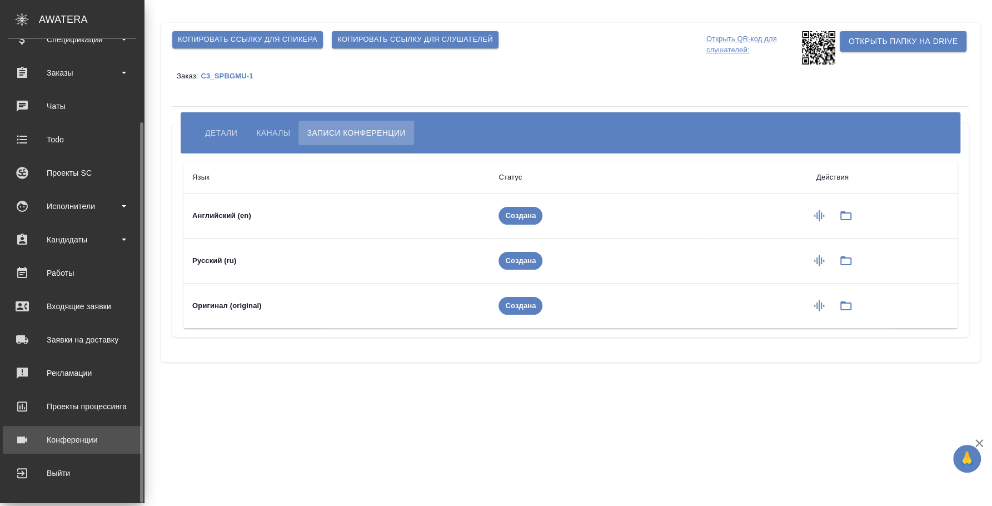
click at [75, 441] on div "Конференции" at bounding box center [72, 439] width 128 height 17
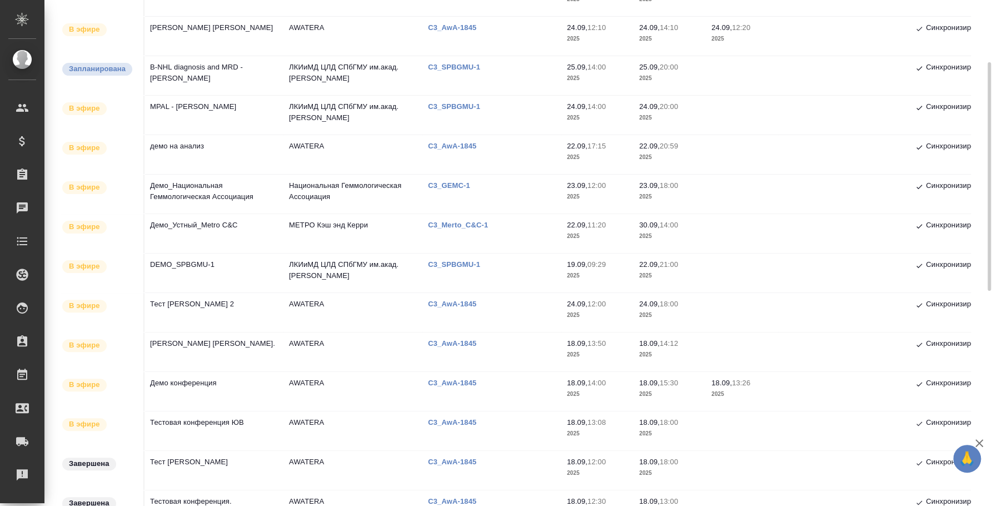
scroll to position [208, 0]
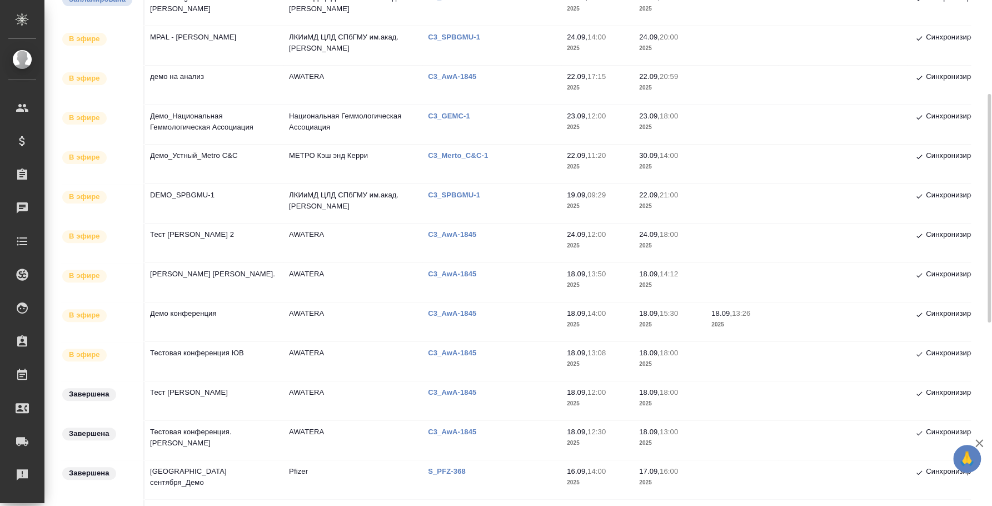
click at [207, 314] on td "Демо конференция" at bounding box center [214, 321] width 139 height 39
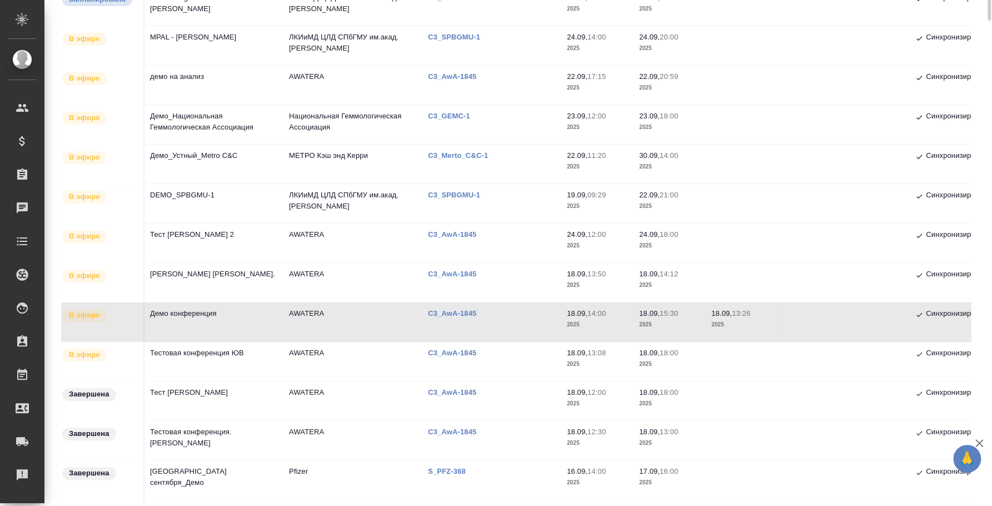
scroll to position [0, 0]
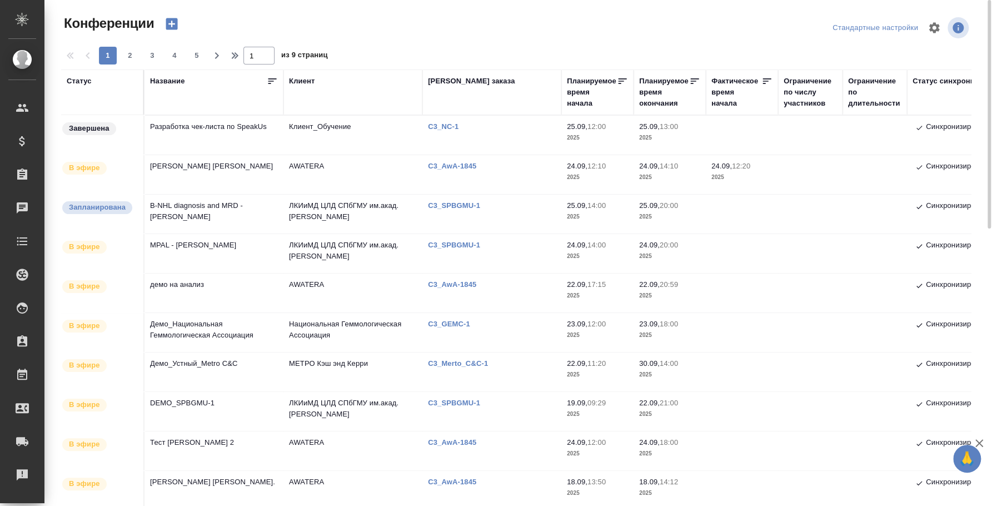
click at [215, 247] on td "MPAL - Marie Christine Bene" at bounding box center [214, 253] width 139 height 39
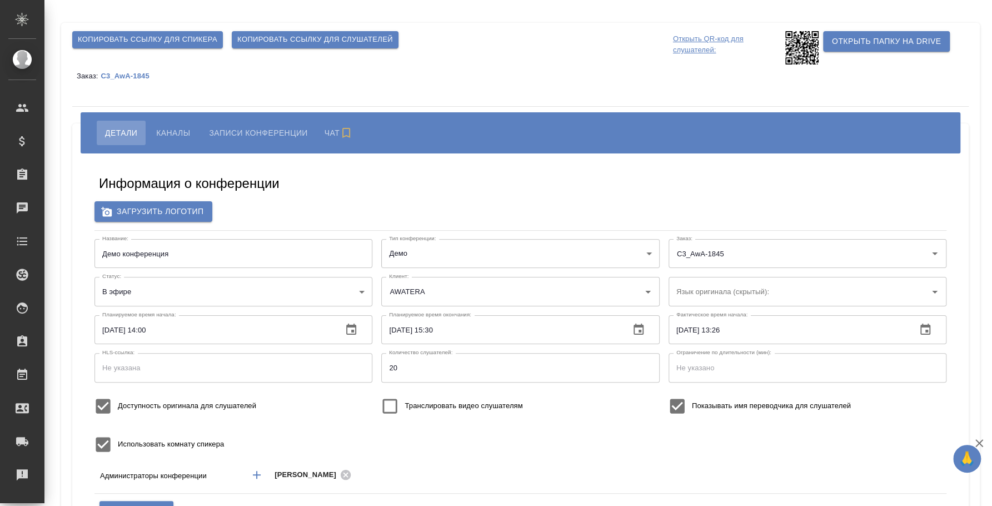
type input "AWATERA"
click at [166, 41] on span "Копировать ссылку для спикера" at bounding box center [148, 39] width 140 height 13
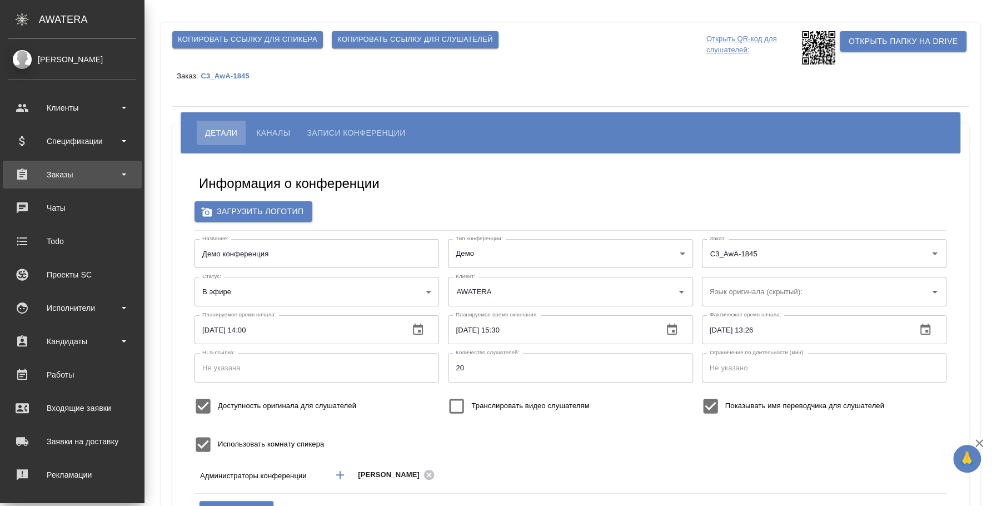
click at [72, 174] on div "Заказы" at bounding box center [72, 174] width 128 height 17
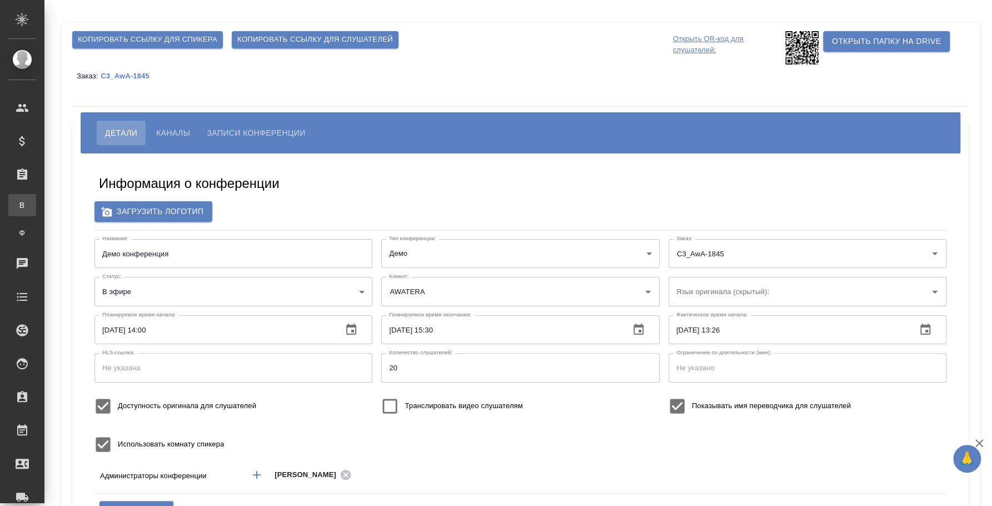
click at [17, 204] on div "Все заказы" at bounding box center [8, 205] width 17 height 11
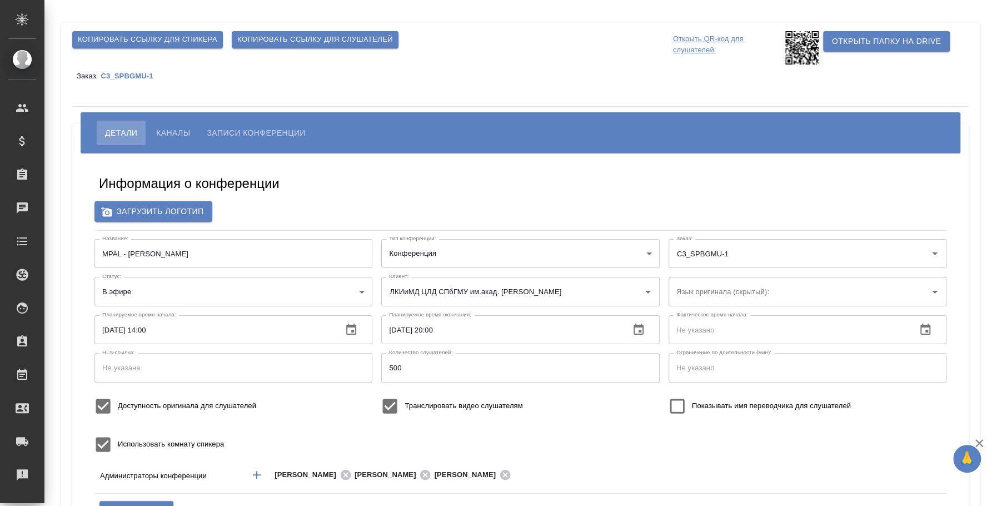
type input "ЛКИиМД ЦЛД СПбГМУ им.акад. [PERSON_NAME]"
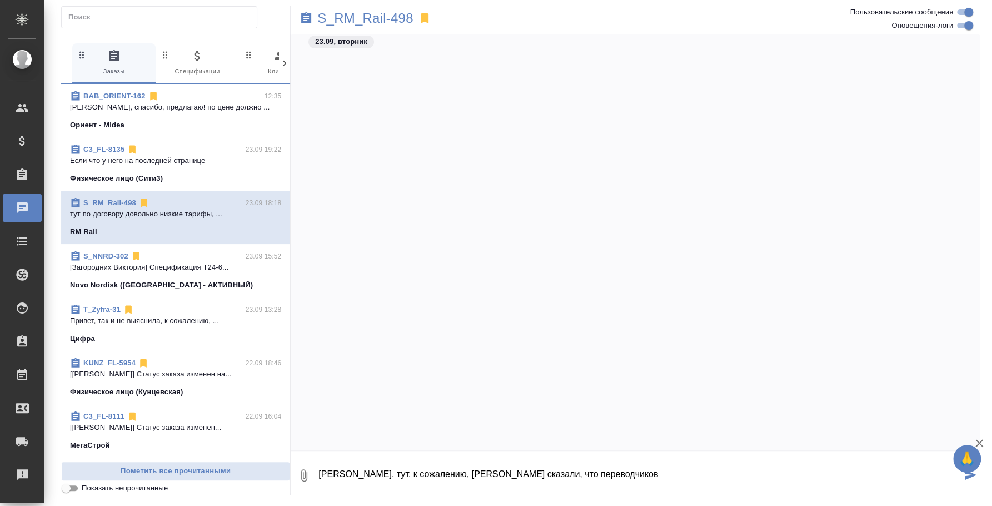
scroll to position [640, 0]
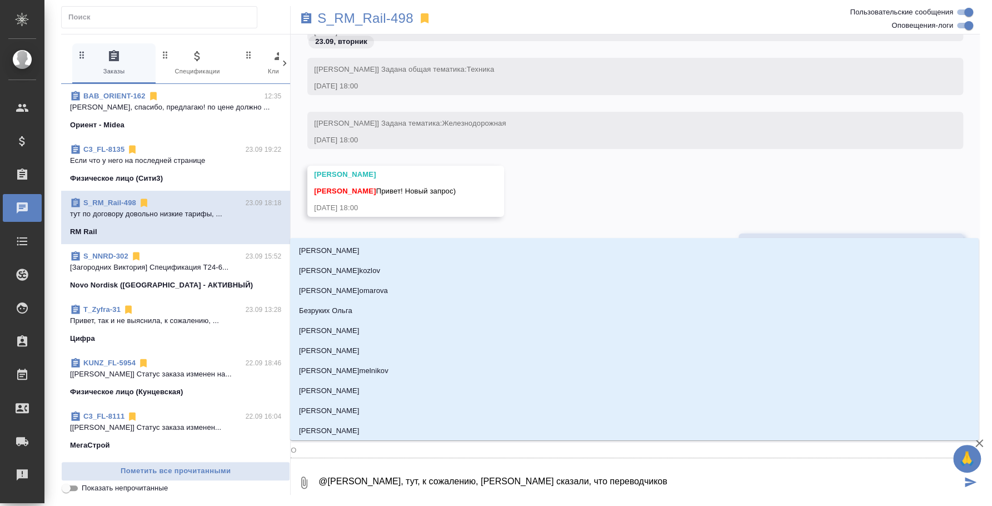
type textarea "@eОля, тут, к сожалению, [PERSON_NAME] сказали, что переводчиков"
type input "eО"
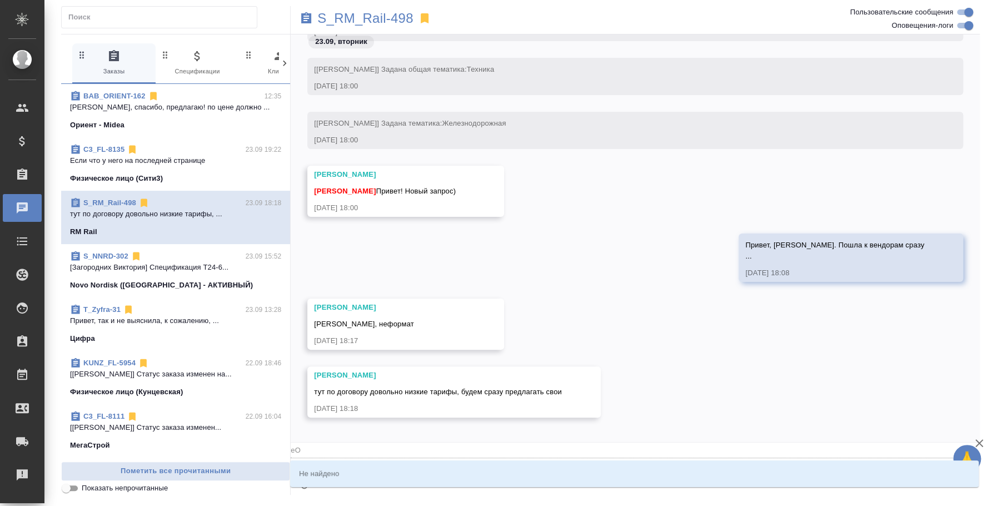
type textarea "@[PERSON_NAME], тут, к сожалению, [PERSON_NAME] сказали, что переводчиков"
type input "О"
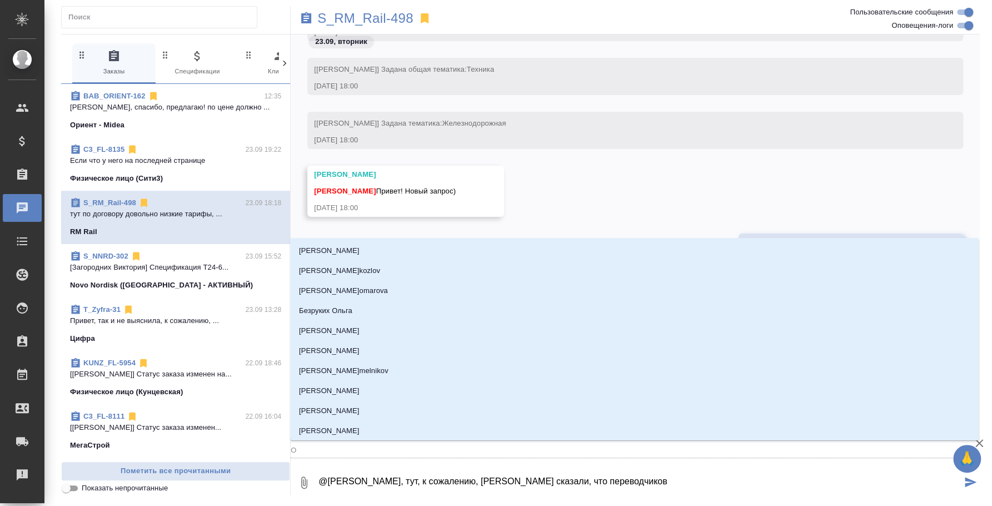
type textarea "@ [PERSON_NAME], тут, к сожалению, [PERSON_NAME] сказали, что переводчиков"
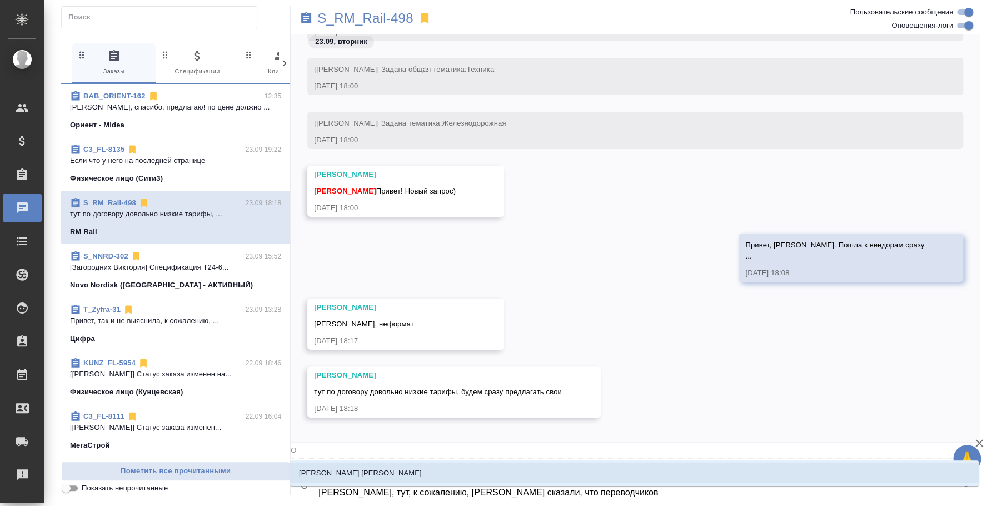
type input "О"
type textarea "@ [PERSON_NAME], тут, к сожалению, [PERSON_NAME] сказали, что переводчиков"
click at [567, 494] on textarea "@ [PERSON_NAME], тут, к сожалению, [PERSON_NAME] сказали, что переводчиков" at bounding box center [639, 483] width 644 height 38
type input "О"
type textarea "у@ [PERSON_NAME], тут, к сожалению, [PERSON_NAME] сказали, что переводчиков"
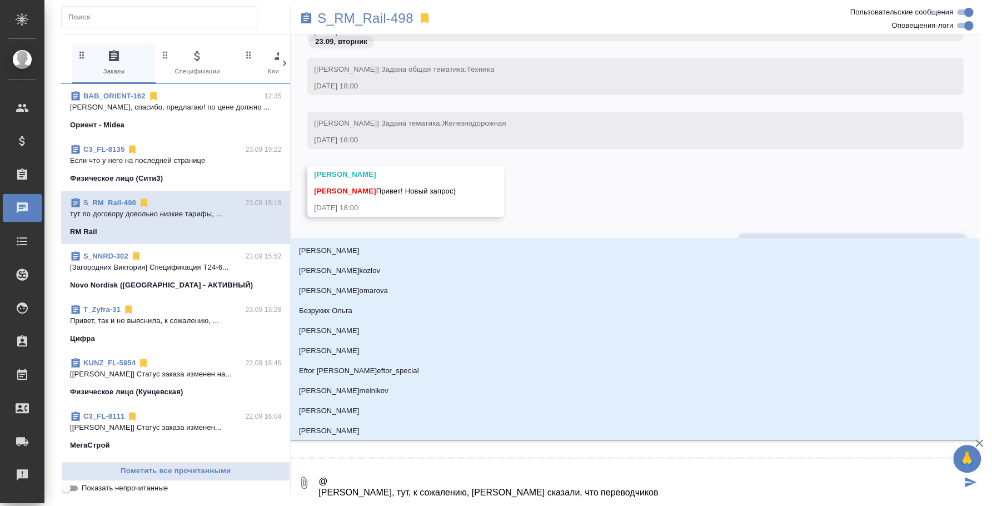
type textarea "@у Оля, тут, к сожалению, вендоры сказали, что переводчиков"
type input "у"
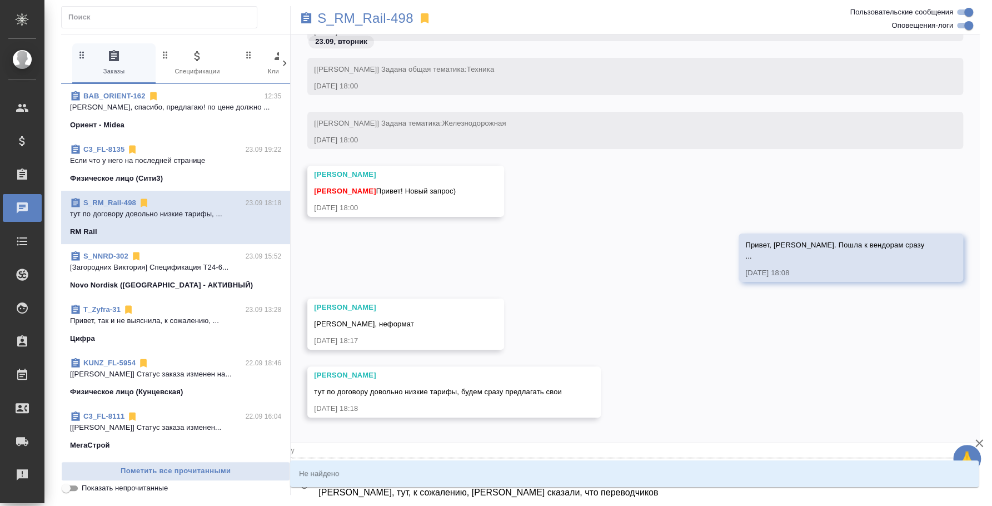
type textarea "@ус Оля, тут, к сожалению, вендоры сказали, что переводчиков"
type input "ус"
type textarea "@у Оля, тут, к сожалению, вендоры сказали, что переводчиков"
type input "у"
type textarea "@ Оля, тут, к сожалению, вендоры сказали, что переводчиков"
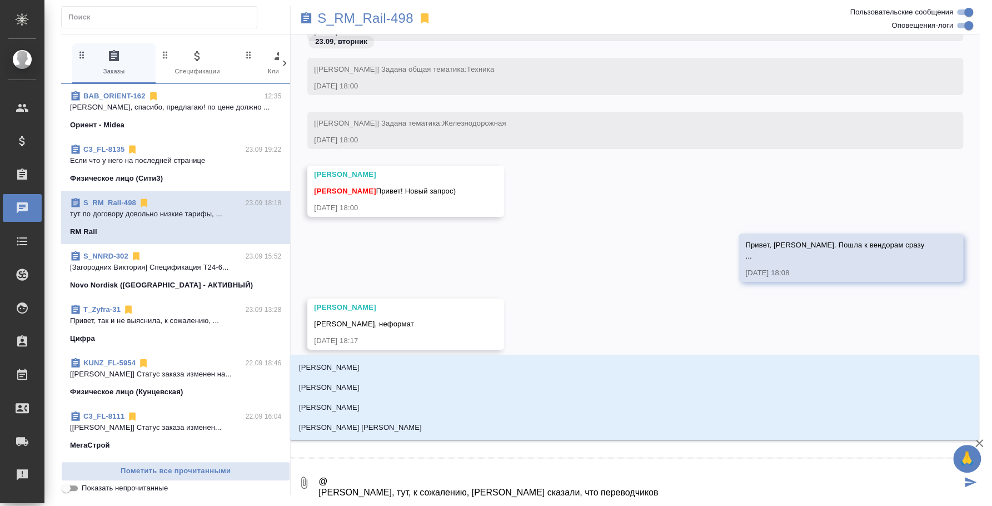
type textarea "@e Оля, тут, к сожалению, вендоры сказали, что переводчиков"
type input "e"
type textarea "@ec Оля, тут, к сожалению, вендоры сказали, что переводчиков"
type input "ec"
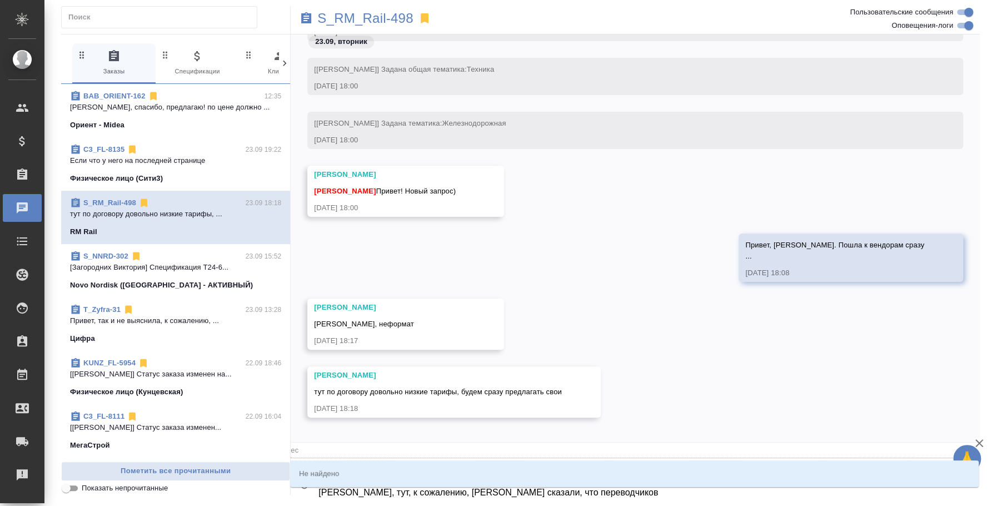
type textarea "@e Оля, тут, к сожалению, вендоры сказали, что переводчиков"
type input "e"
type textarea "@ Оля, тут, к сожалению, вендоры сказали, что переводчиков"
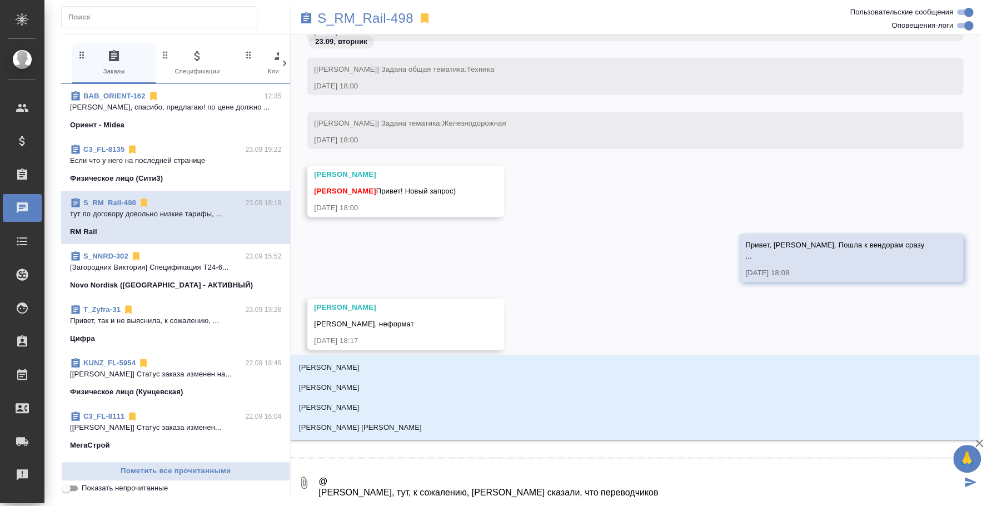
type textarea "@e Оля, тут, к сожалению, вендоры сказали, что переводчиков"
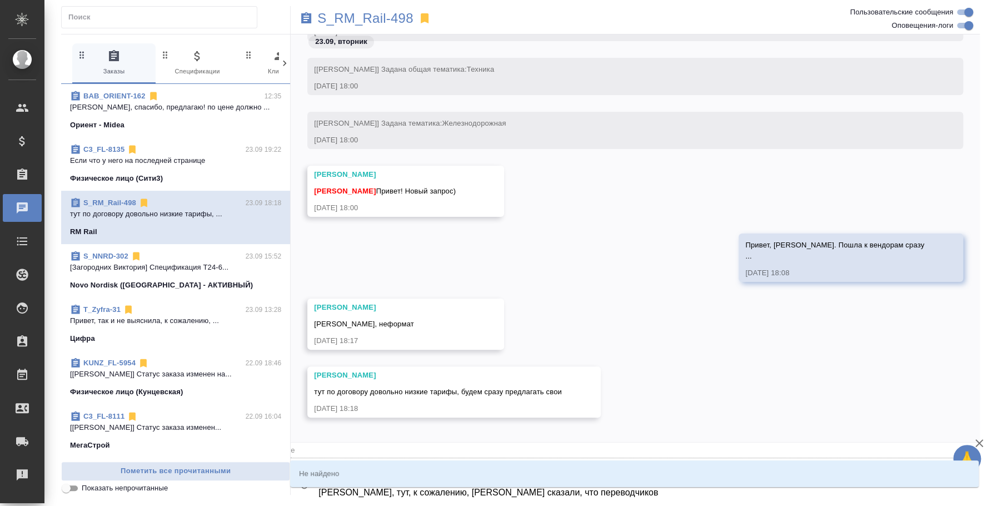
type input "e"
type textarea "@e'c Оля, тут, к сожалению, вендоры сказали, что переводчиков"
type input "e'c"
type textarea "@e'c'v Оля, тут, к сожалению, вендоры сказали, что переводчиков"
type input "e'c'v"
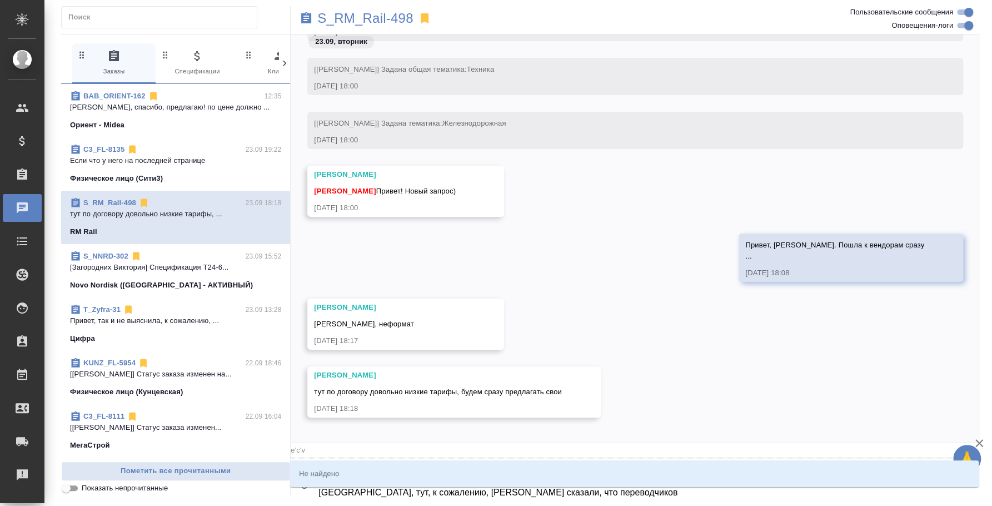
type textarea "@e'c'v'f Оля, тут, к сожалению, вендоры сказали, что переводчиков"
type input "e'c'v'f"
type textarea "@e'c'v Оля, тут, к сожалению, вендоры сказали, что переводчиков"
type input "e'c'v"
type textarea "@e'c Оля, тут, к сожалению, вендоры сказали, что переводчиков"
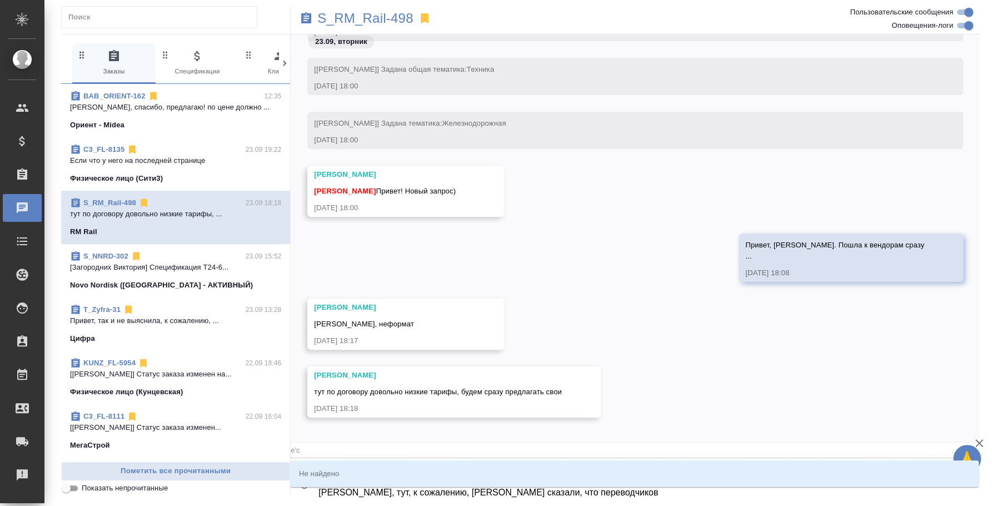
type input "e'c"
type textarea "@e Оля, тут, к сожалению, вендоры сказали, что переводчиков"
type input "e"
type textarea "@ Оля, тут, к сожалению, вендоры сказали, что переводчиков"
type textarea "Оля, тут, к сожалению, вендоры сказали, что переводчиков"
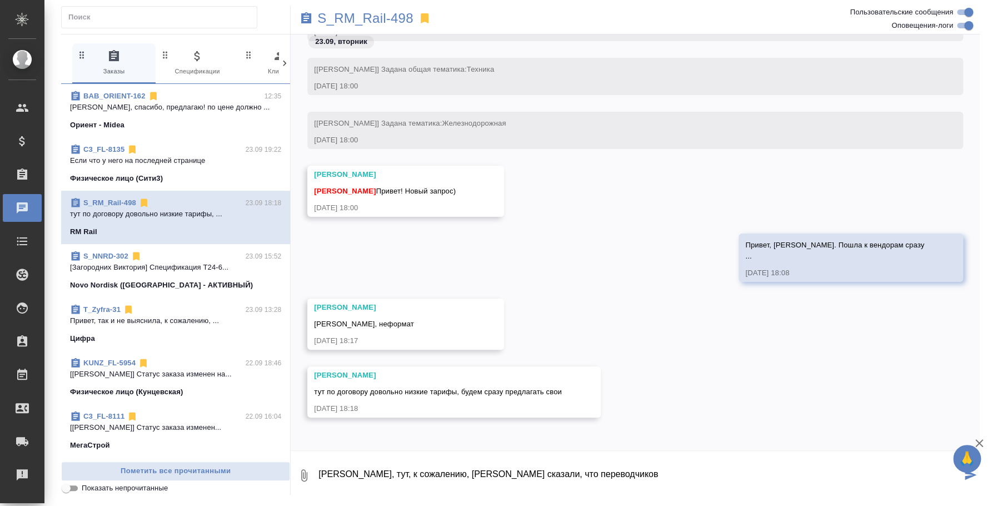
drag, startPoint x: 595, startPoint y: 484, endPoint x: 180, endPoint y: 484, distance: 415.9
click at [180, 484] on div "0 Заказы 0 Спецификации 0 Клиенты 0 Входящие 0 Тендеры 0 Исполнители 0 Подбор и…" at bounding box center [520, 264] width 919 height 461
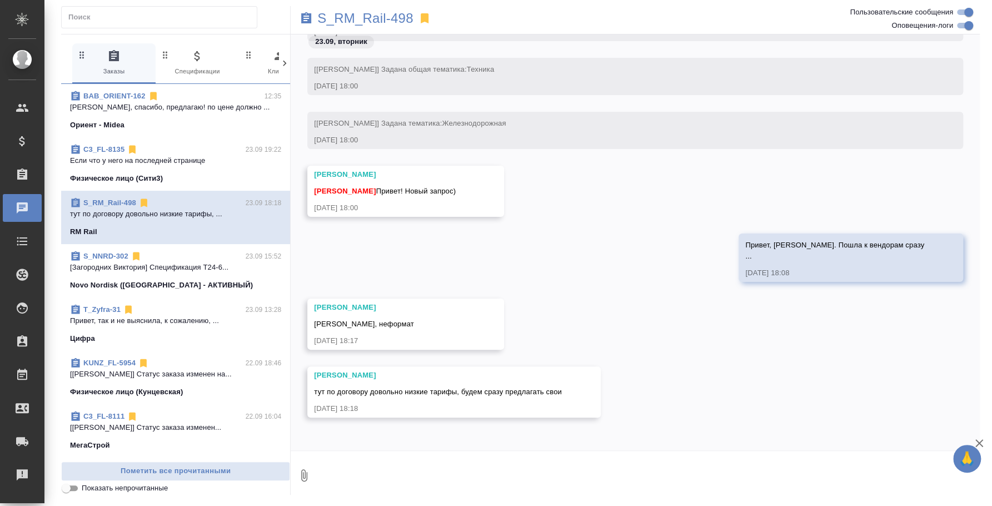
type textarea """
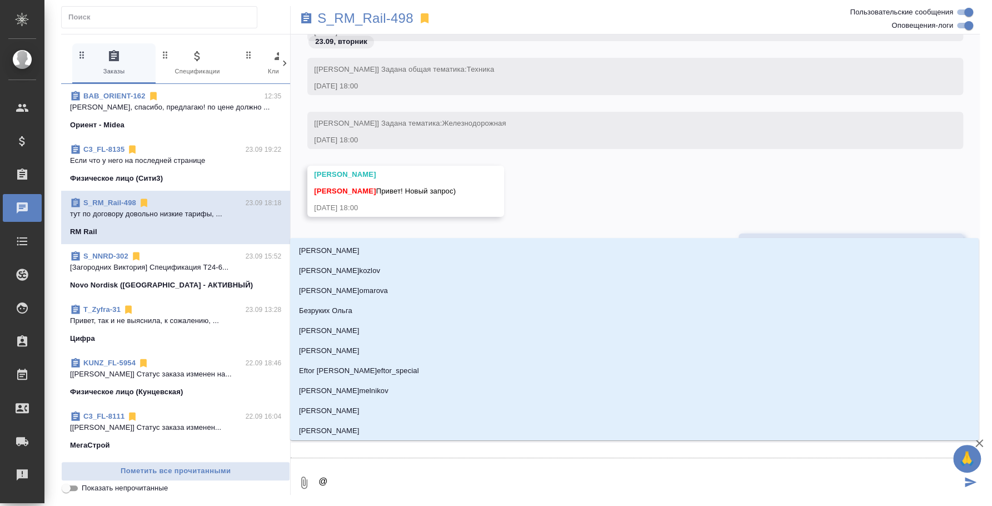
type textarea "@e"
type input "e"
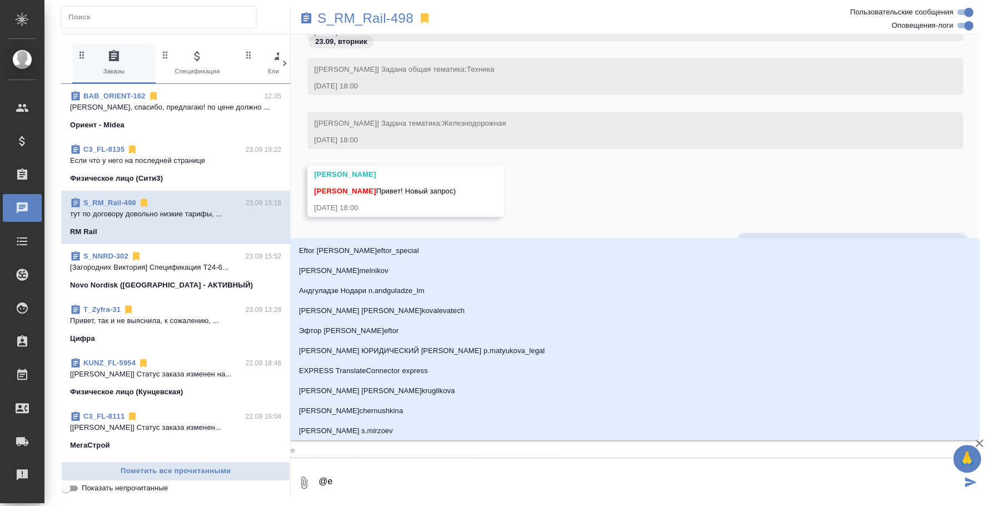
type textarea "@e'c"
type input "e'c"
type textarea "@e'c'v"
type input "e'c'v"
type textarea "@e'c'v'f"
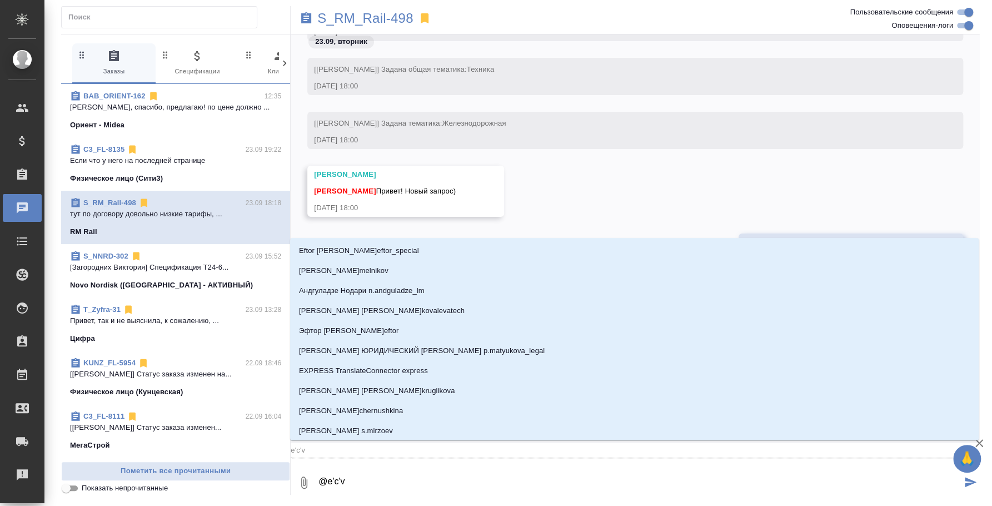
type input "e'c'v'f"
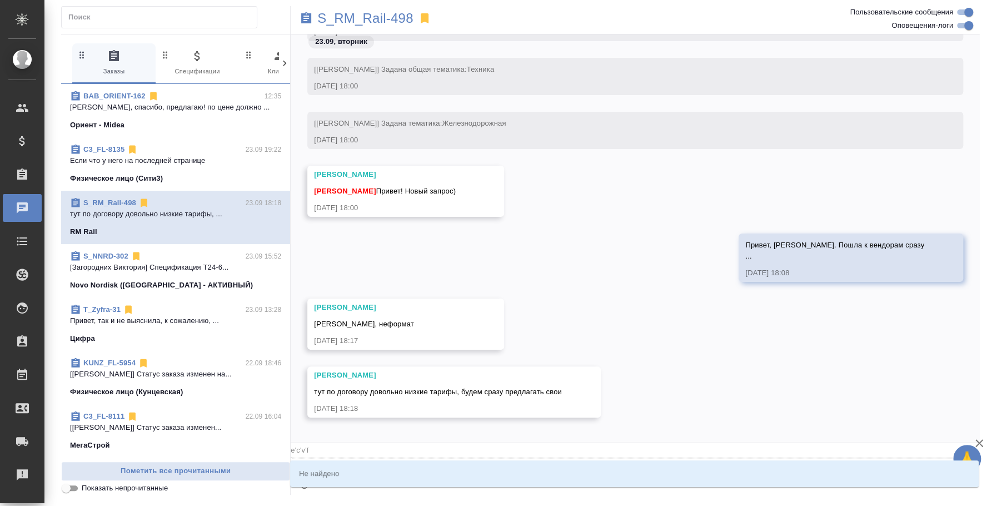
type textarea "@e'c'v"
type input "e'c'v"
type textarea "@e'c"
type input "e'c"
type textarea "@e"
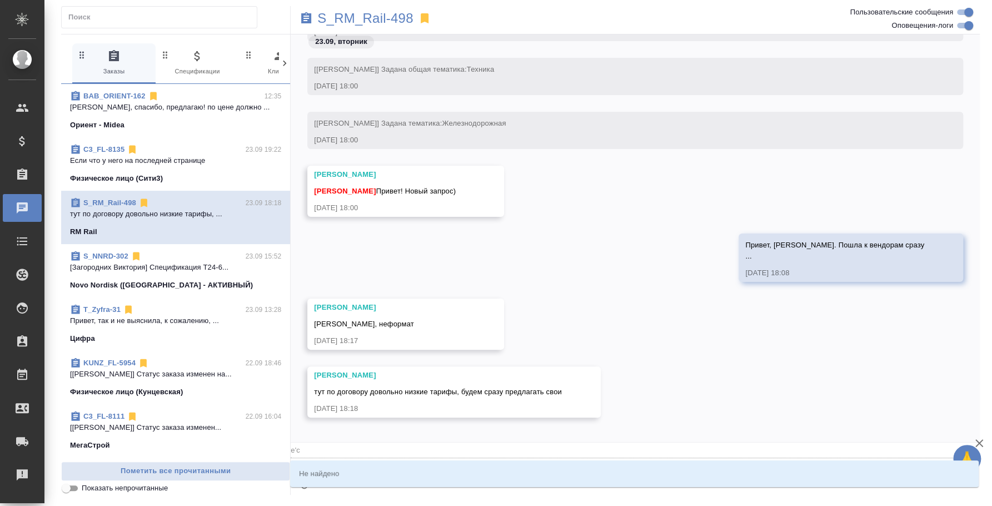
type input "e"
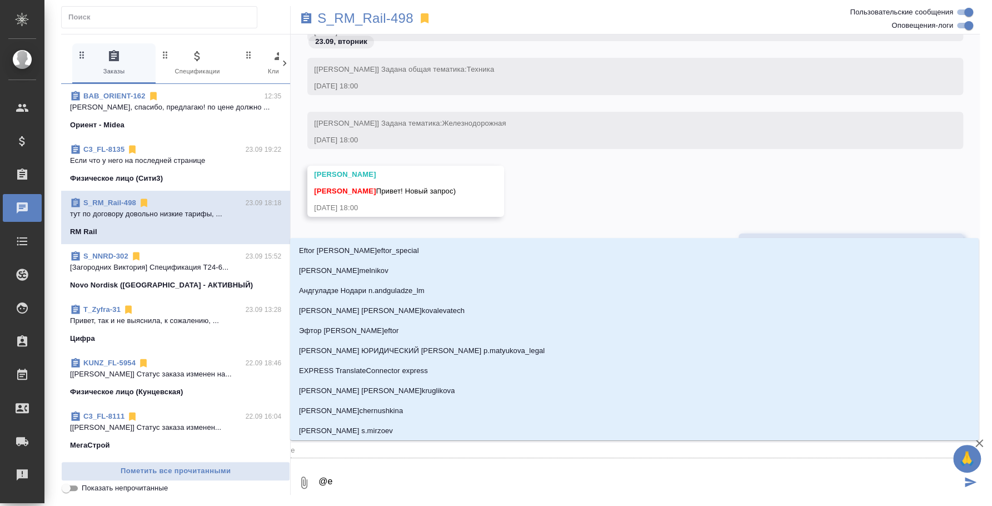
type textarea "@"
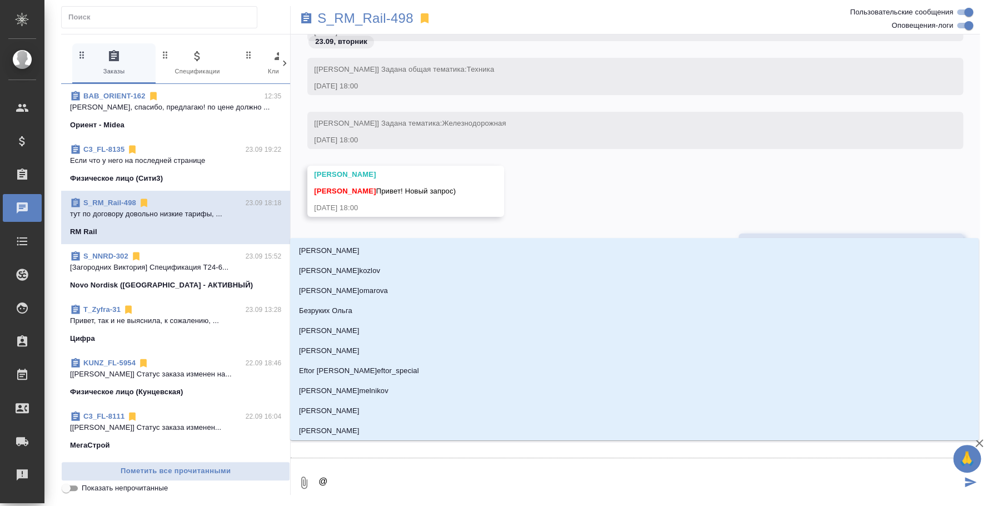
type textarea "@у"
type input "у"
type textarea "@ус"
type input "ус"
type textarea "@усм"
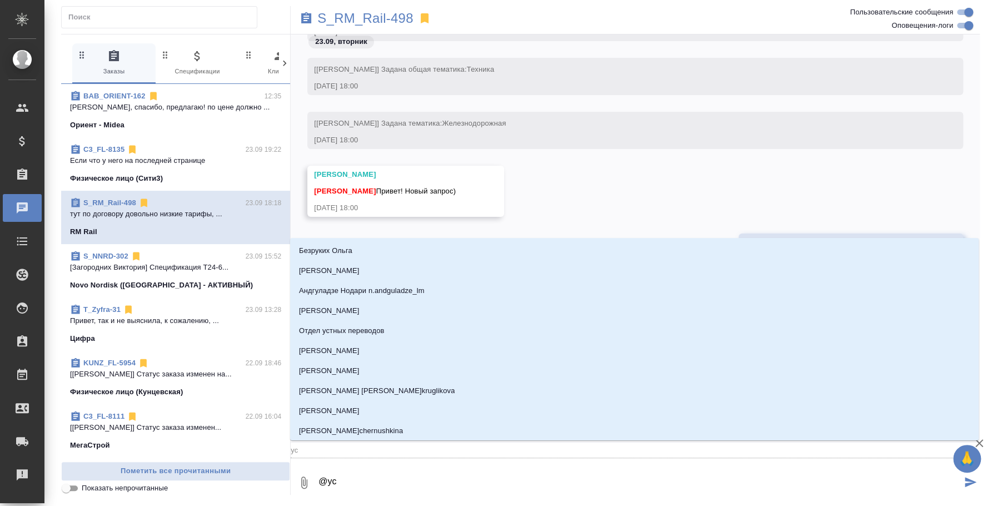
type input "усм"
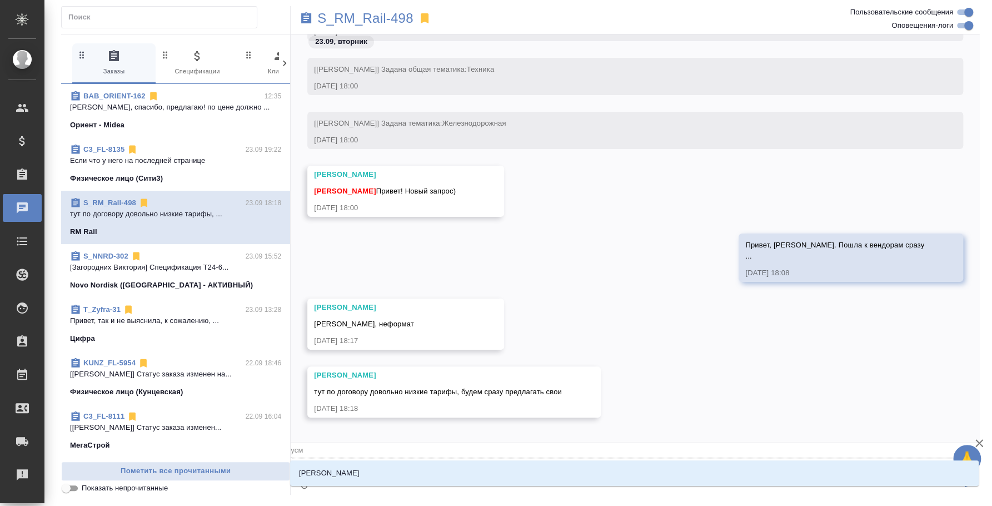
type textarea "@усма"
type input "усма"
type textarea "@усман"
type input "усман"
click at [406, 479] on li "Усманова Ольга" at bounding box center [634, 473] width 689 height 20
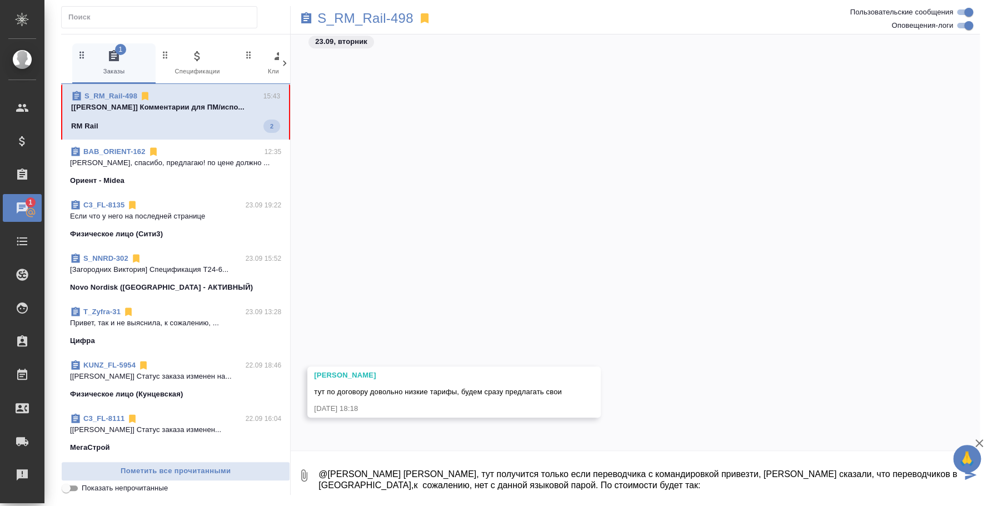
scroll to position [984, 0]
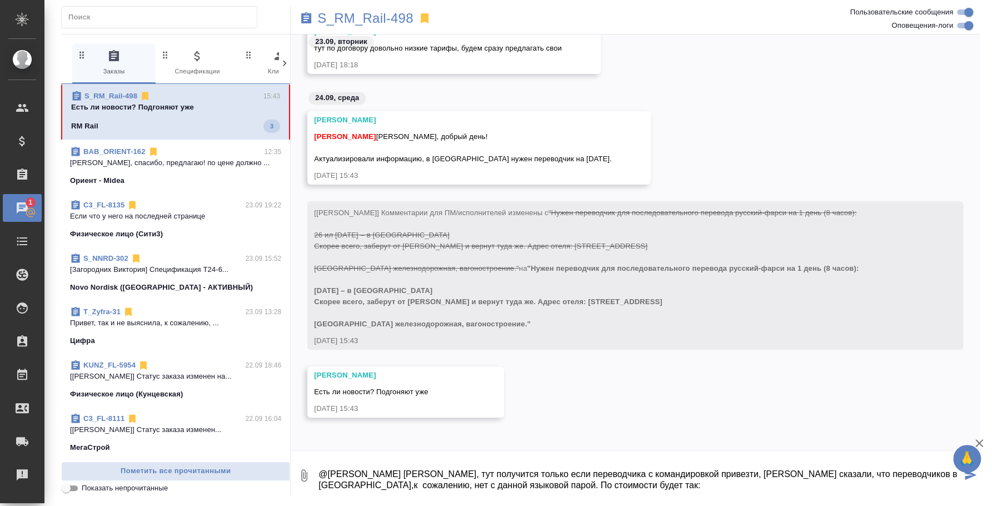
click at [619, 464] on textarea "@Усманова Ольга Оля, тут получится только если переводчика с командировкой прив…" at bounding box center [639, 475] width 644 height 38
drag, startPoint x: 606, startPoint y: 471, endPoint x: 497, endPoint y: 464, distance: 109.2
click at [497, 464] on textarea "@Усманова Ольга Оля, тут получится только если переводчика с командировкой прив…" at bounding box center [639, 475] width 644 height 38
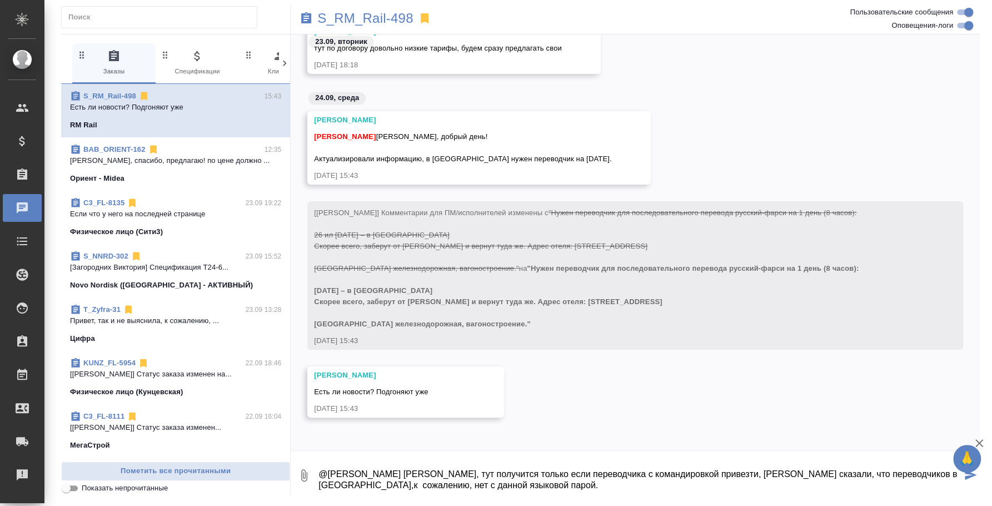
type textarea "@Усманова Ольга Оля, тут получится только если переводчика с командировкой прив…"
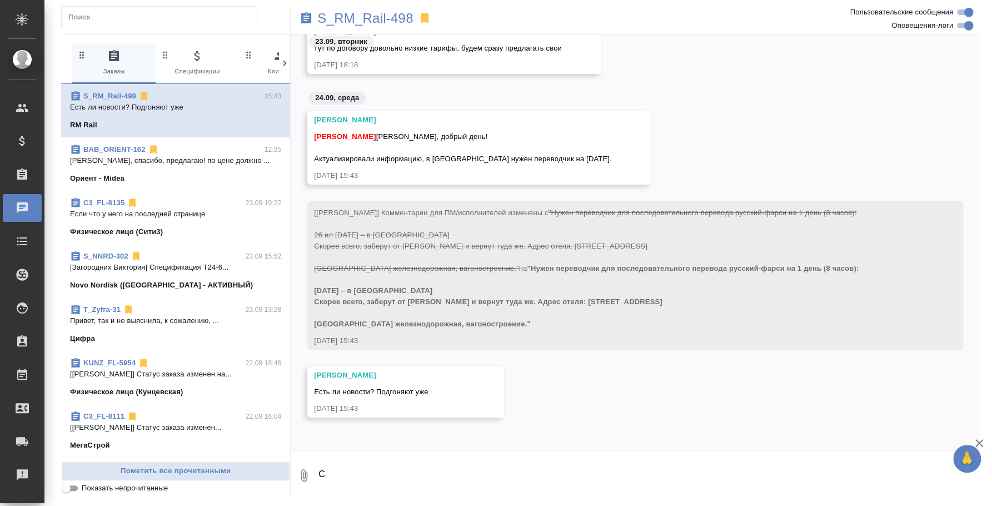
scroll to position [1049, 0]
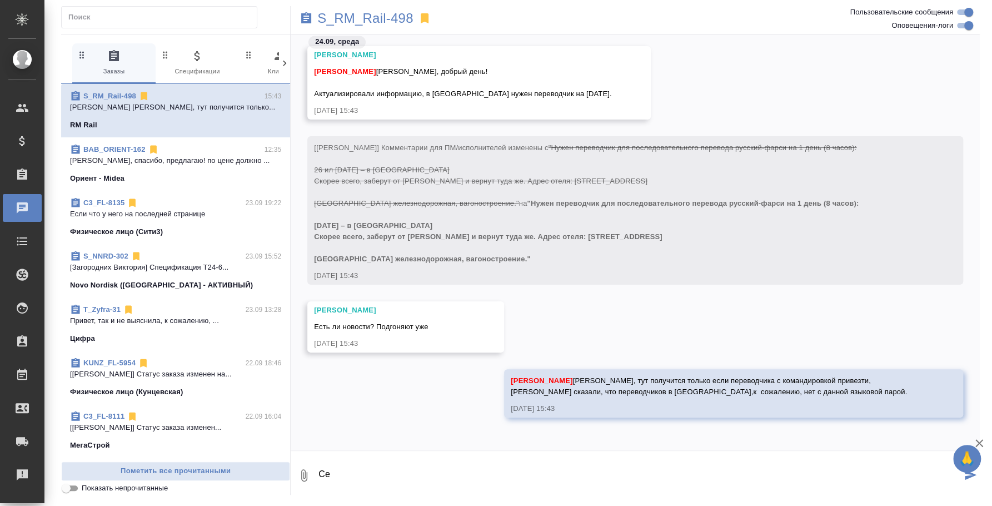
type textarea "С"
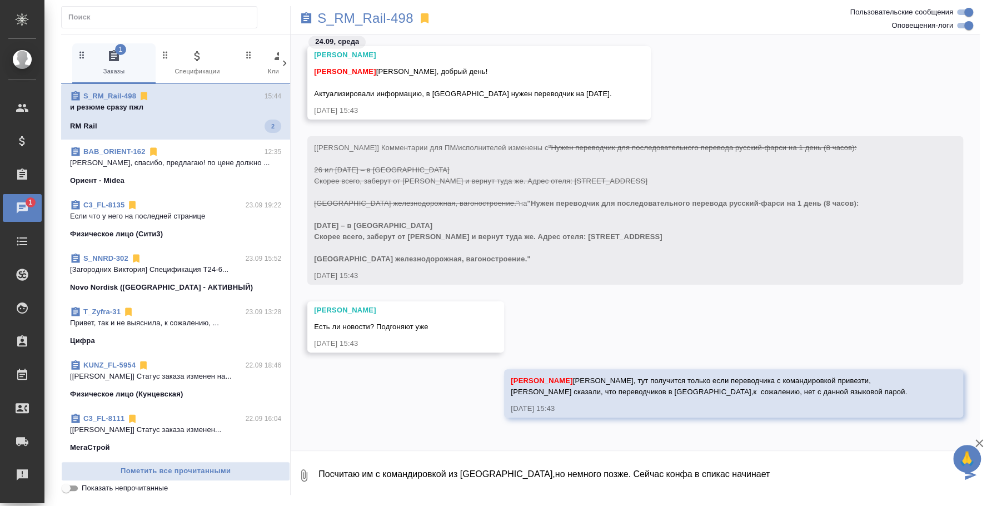
scroll to position [1253, 0]
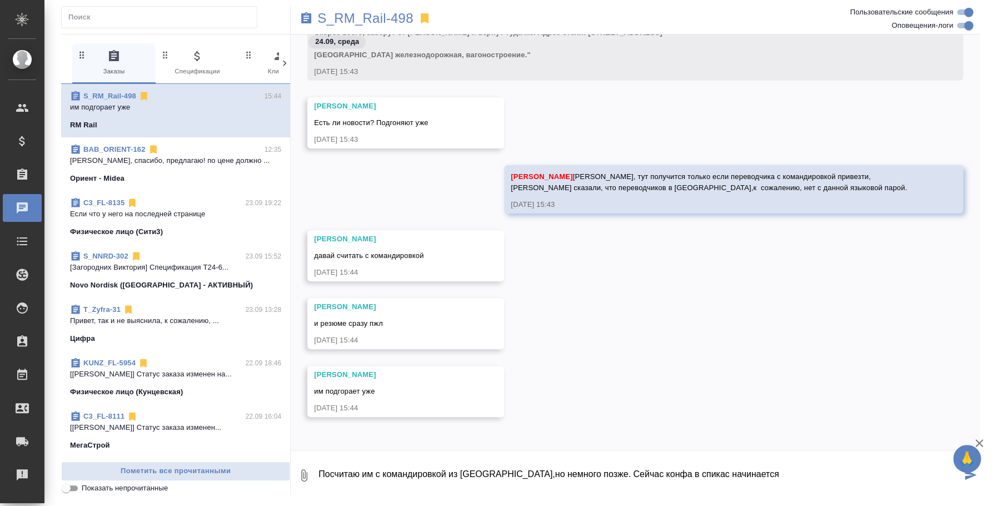
type textarea "Посчитаю им с командировкой из Москвы,но немного позже. Сейчас конфа в спикас н…"
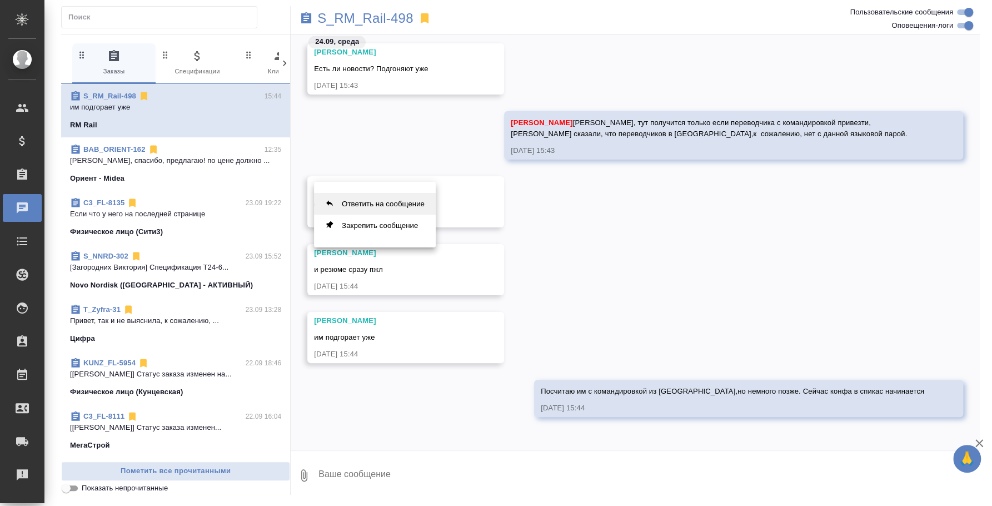
click at [350, 196] on button "Ответить на сообщение" at bounding box center [375, 204] width 122 height 22
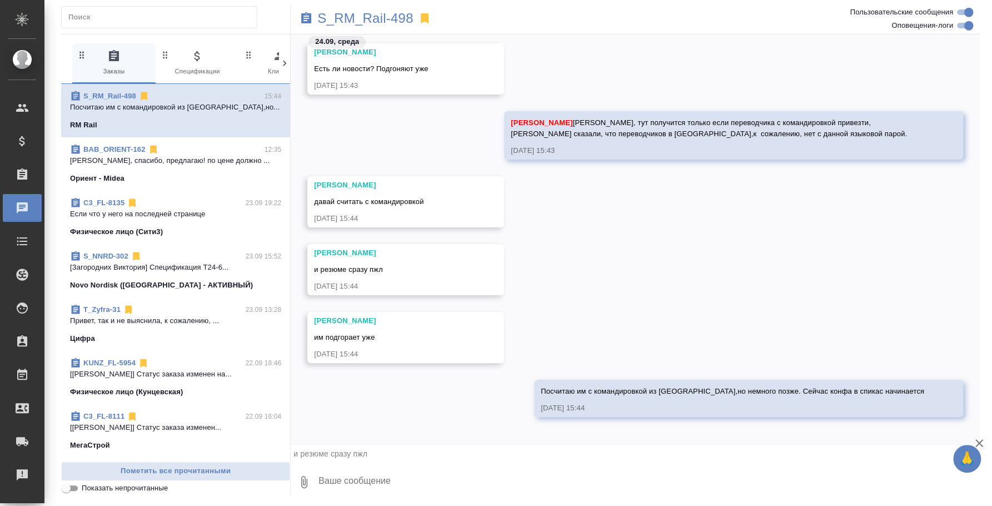
scroll to position [1313, 0]
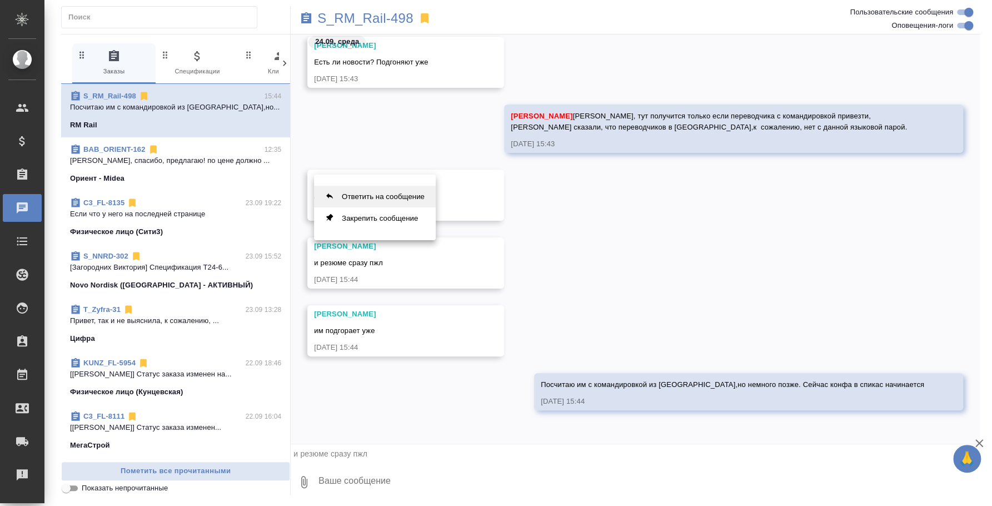
click at [361, 198] on button "Ответить на сообщение" at bounding box center [375, 197] width 122 height 22
click at [349, 486] on textarea at bounding box center [648, 482] width 663 height 38
type textarea "Вот тут беда будет, но скину, кто есть"
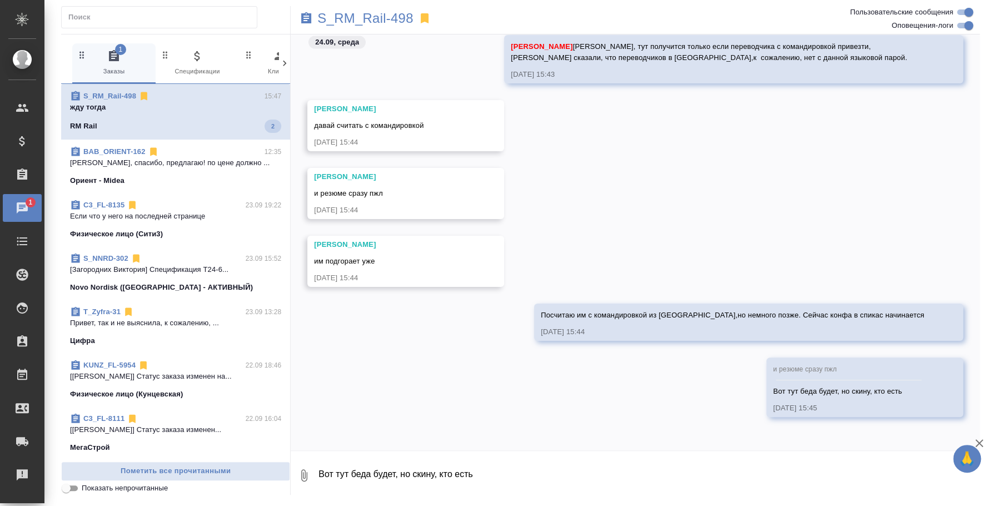
scroll to position [1541, 0]
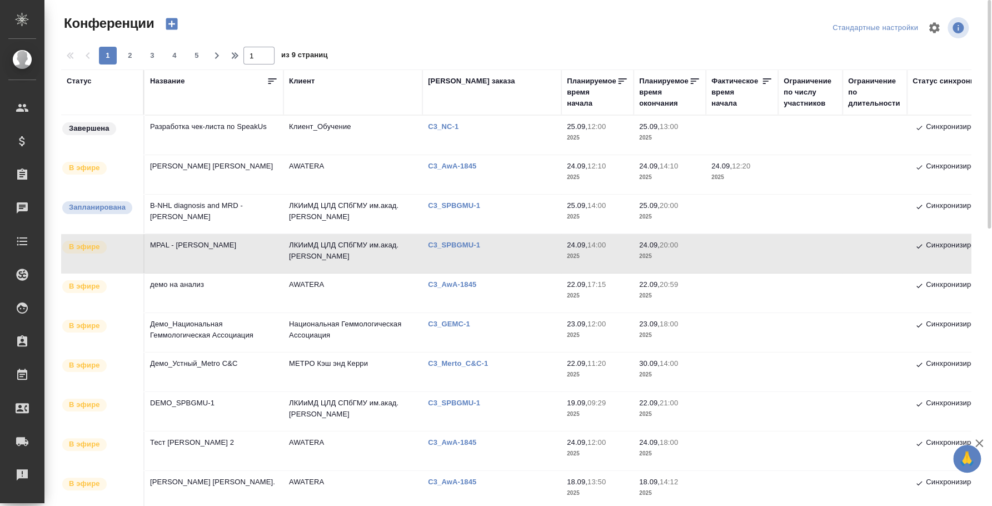
click at [206, 249] on td "MPAL - Marie Christine Bene" at bounding box center [214, 253] width 139 height 39
click at [200, 249] on td "MPAL - Marie Christine Bene" at bounding box center [214, 253] width 139 height 39
click at [216, 207] on td "В-NHL diagnosis and MRD - Andrew Rawstron" at bounding box center [214, 214] width 139 height 39
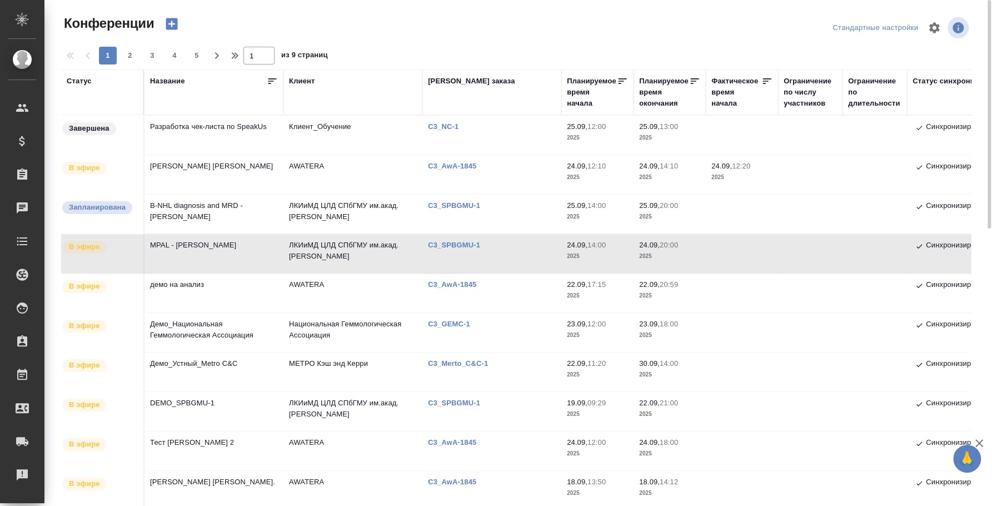
click at [216, 207] on td "В-NHL diagnosis and MRD - Andrew Rawstron" at bounding box center [214, 214] width 139 height 39
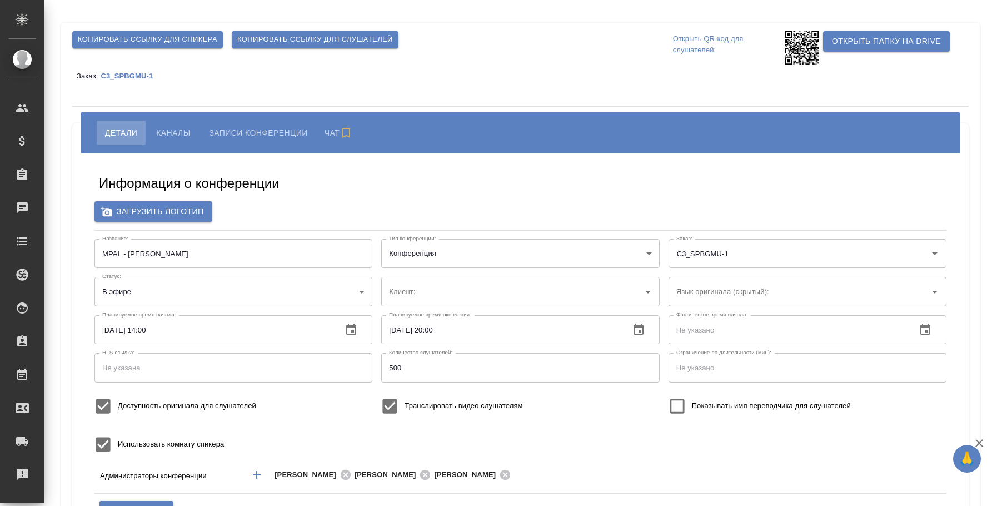
type input "ЛКИиМД ЦЛД СПбГМУ им.акад. [PERSON_NAME]"
type input "бада"
click at [173, 131] on span "Каналы" at bounding box center [173, 132] width 34 height 13
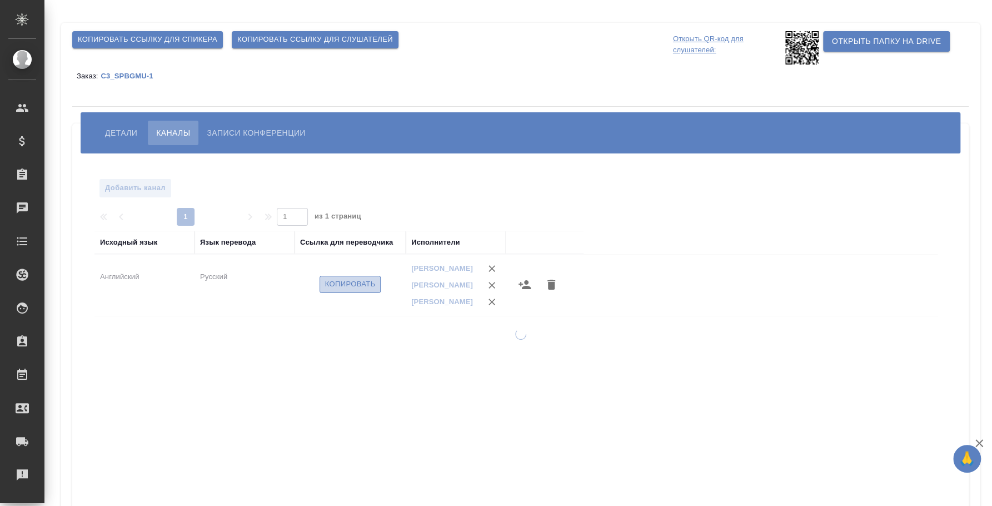
click at [352, 287] on span "Копировать" at bounding box center [350, 284] width 51 height 13
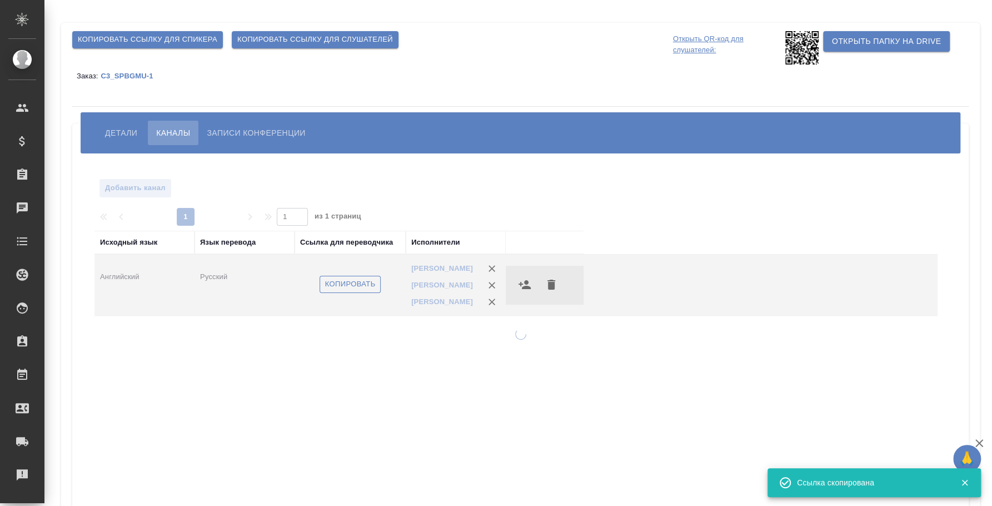
click at [352, 287] on span "Копировать" at bounding box center [350, 284] width 51 height 13
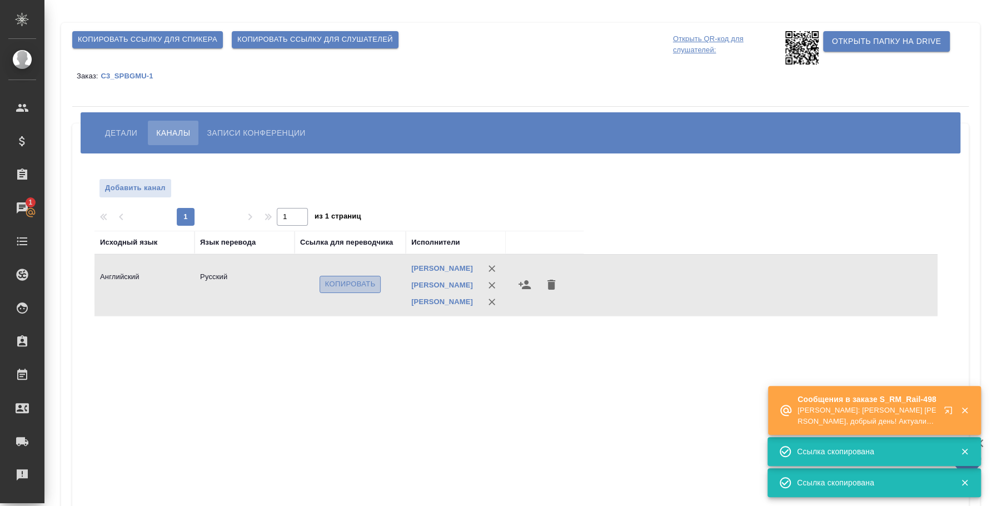
click at [336, 289] on span "Копировать" at bounding box center [350, 284] width 51 height 13
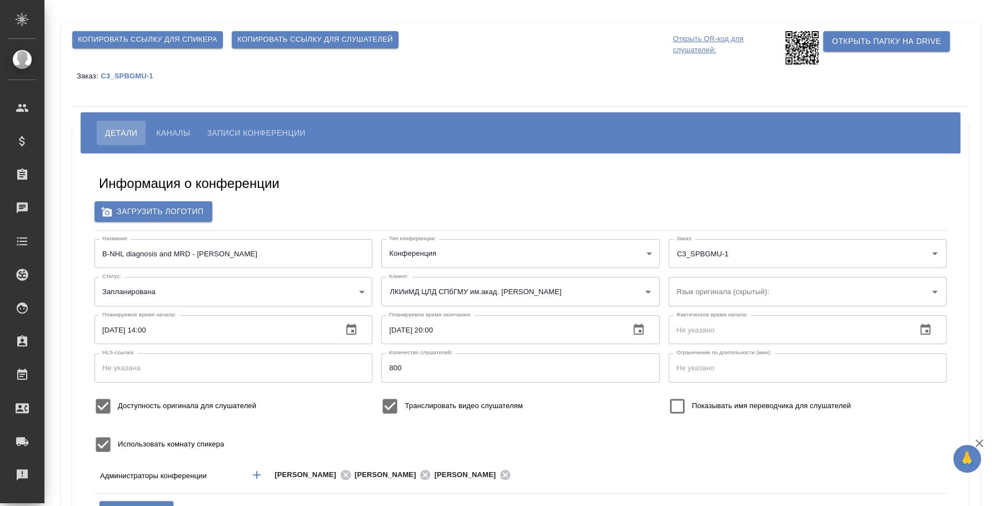
type input "бада"
click at [347, 325] on icon "button" at bounding box center [351, 329] width 10 height 11
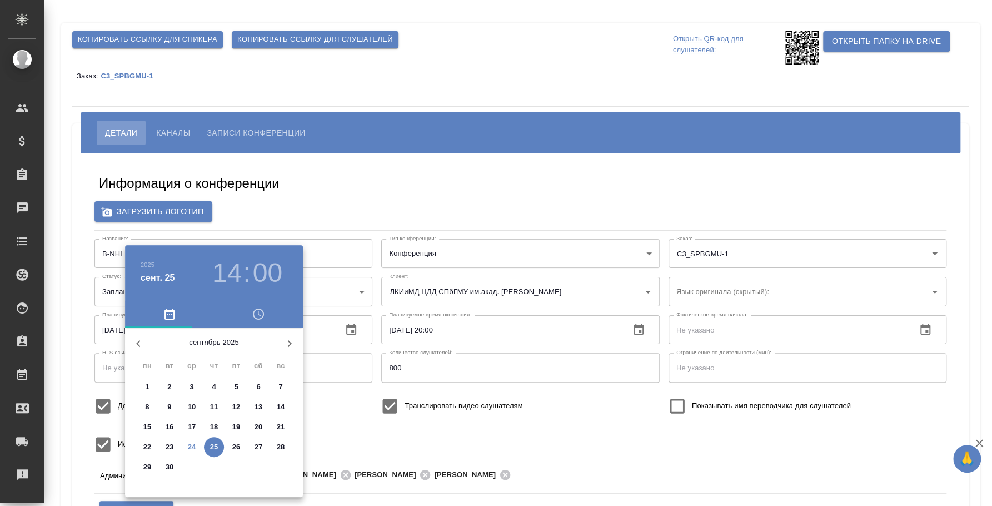
click at [346, 207] on div at bounding box center [496, 253] width 992 height 506
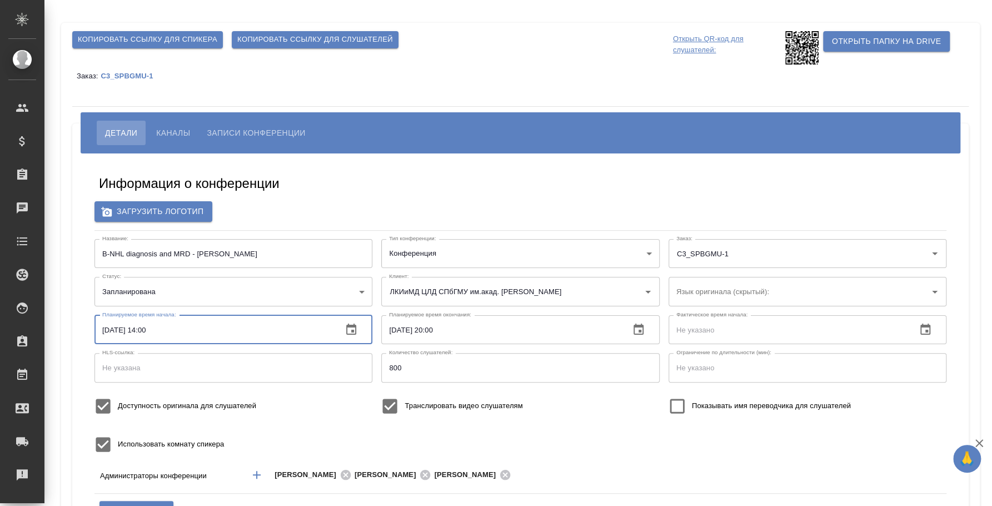
drag, startPoint x: 167, startPoint y: 328, endPoint x: 146, endPoint y: 325, distance: 20.8
click at [146, 325] on input "[DATE] 14:00" at bounding box center [214, 329] width 239 height 29
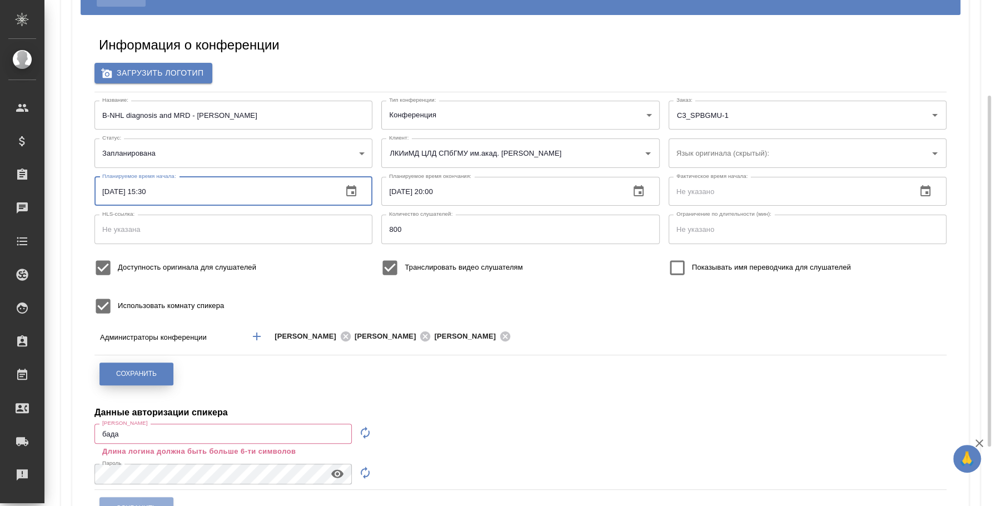
type input "[DATE] 15:30"
click at [152, 368] on button "Сохранить" at bounding box center [137, 374] width 74 height 23
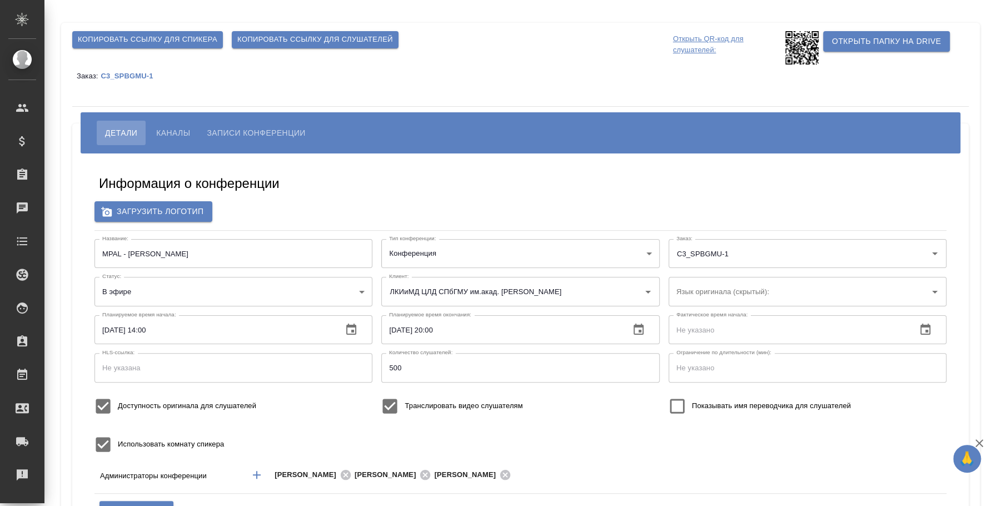
type input "бада"
click at [173, 145] on button "Каналы" at bounding box center [173, 133] width 51 height 24
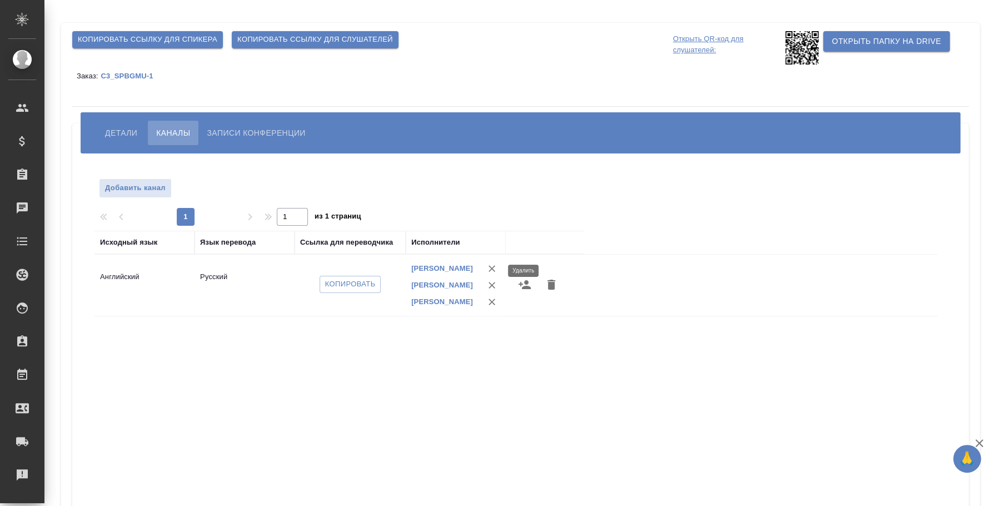
click at [491, 267] on icon "button" at bounding box center [491, 268] width 11 height 11
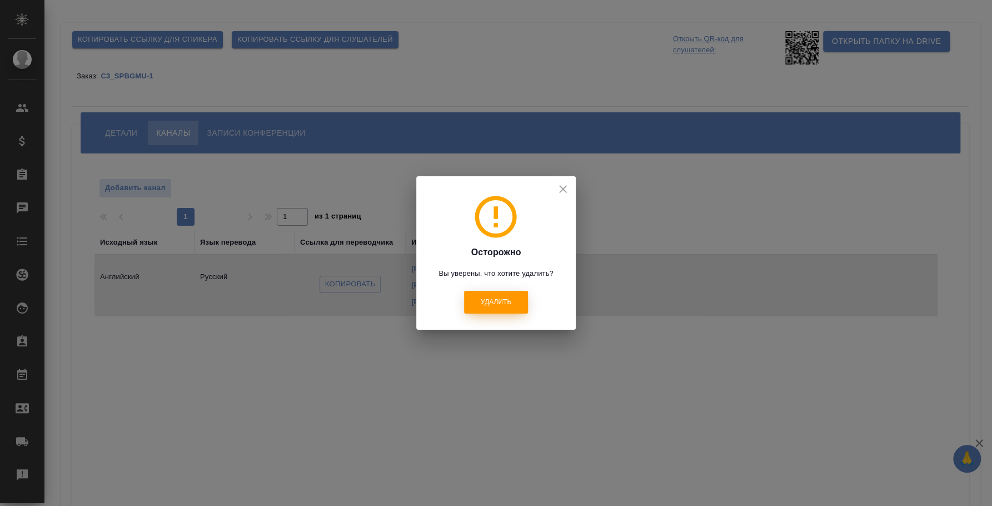
click at [489, 296] on button "Удалить" at bounding box center [496, 302] width 64 height 23
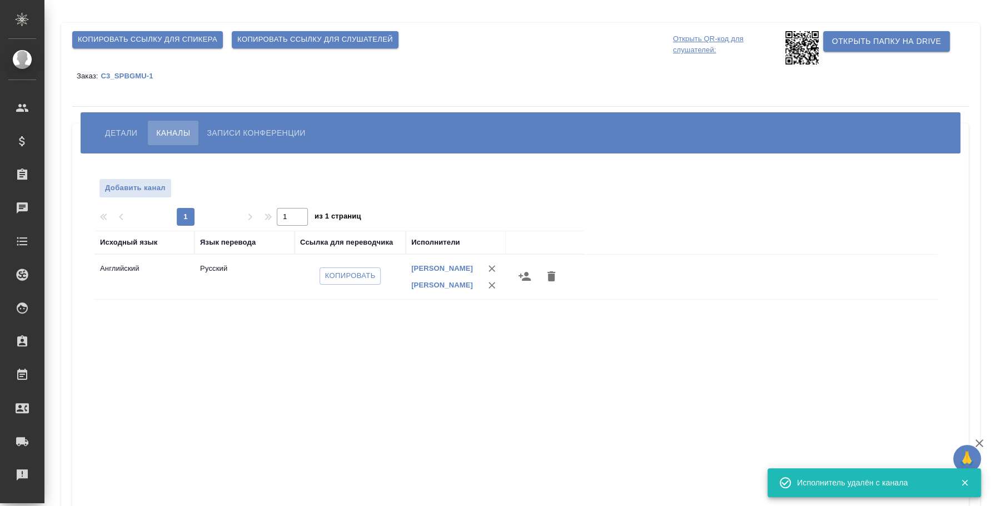
click at [529, 279] on icon "button" at bounding box center [525, 276] width 12 height 9
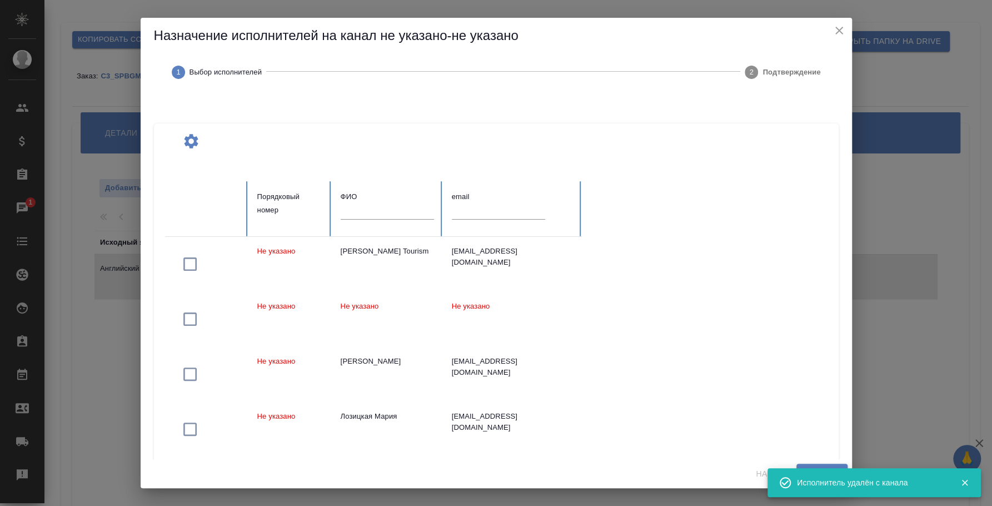
click at [403, 213] on input "text" at bounding box center [387, 211] width 93 height 16
type input "н"
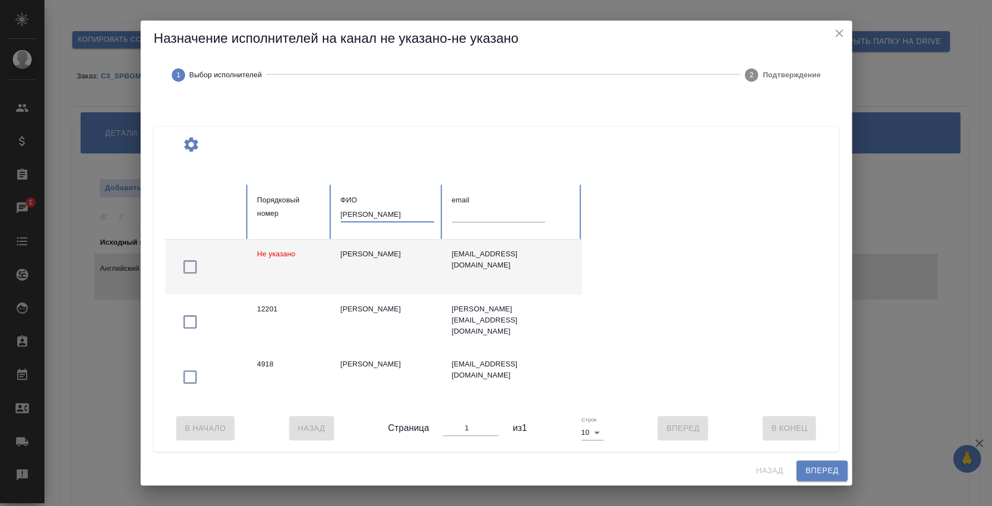
type input "алексеева наталья"
click at [193, 262] on icon "button" at bounding box center [190, 267] width 18 height 18
click at [821, 475] on span "Вперед" at bounding box center [822, 471] width 33 height 14
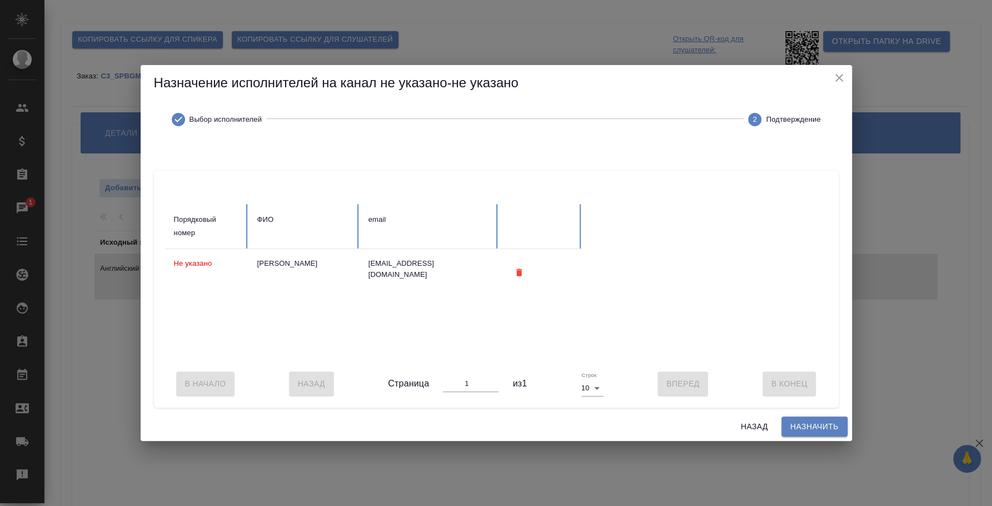
click at [817, 434] on span "Назначить" at bounding box center [815, 427] width 48 height 14
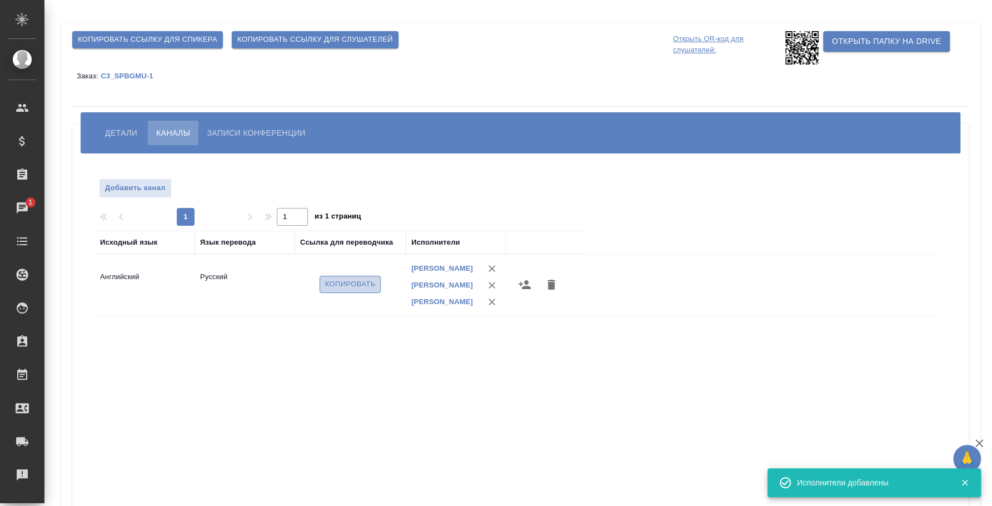
click at [344, 284] on span "Копировать" at bounding box center [350, 284] width 51 height 13
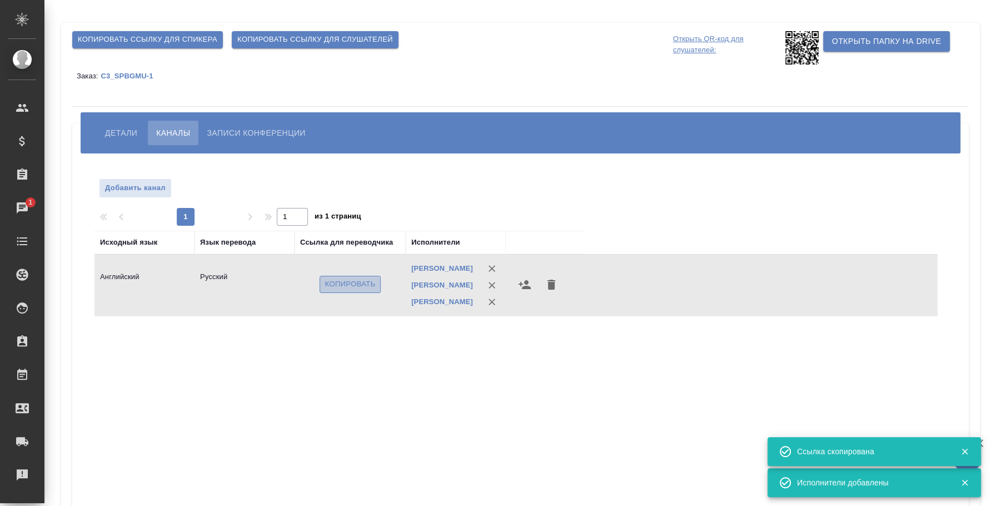
click at [344, 284] on span "Копировать" at bounding box center [350, 284] width 51 height 13
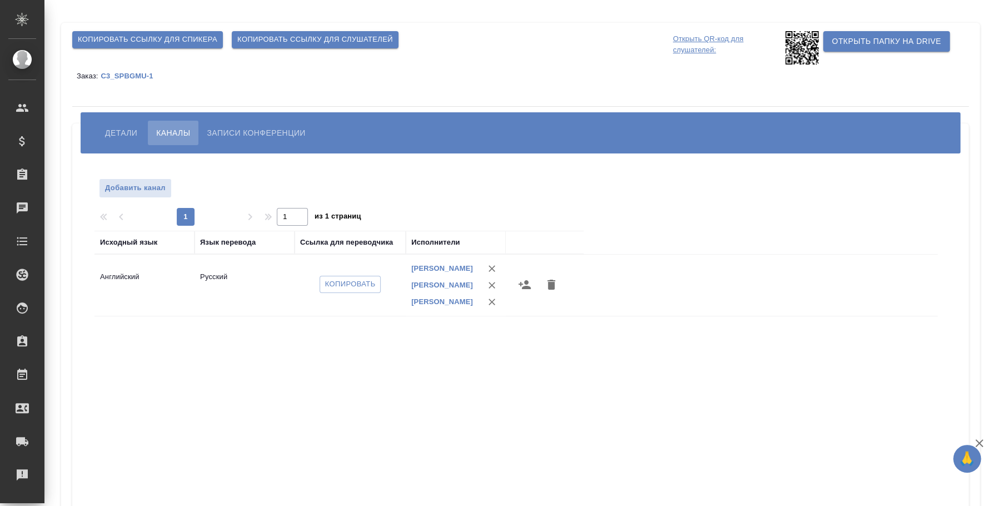
click at [128, 126] on span "Детали" at bounding box center [121, 132] width 32 height 13
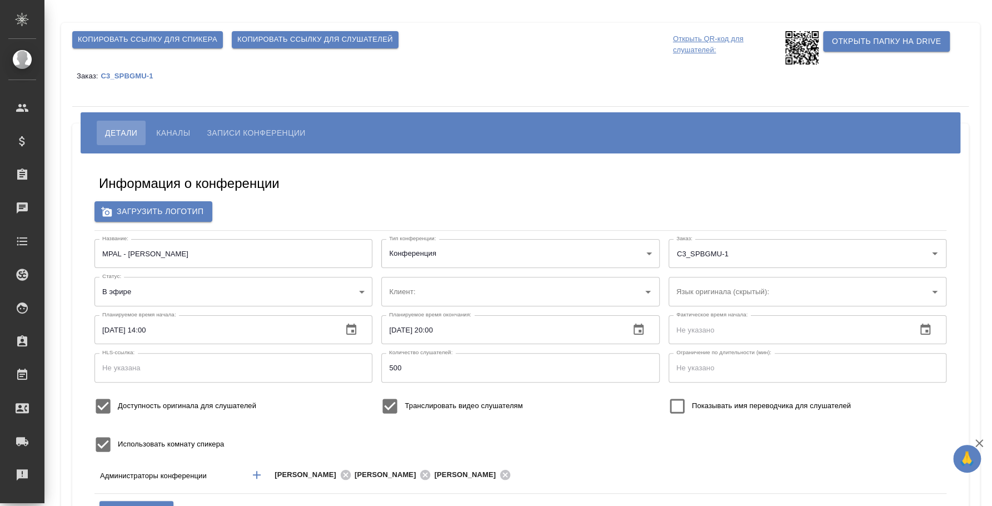
type input "ЛКИиМД ЦЛД СПбГМУ им.акад. [PERSON_NAME]"
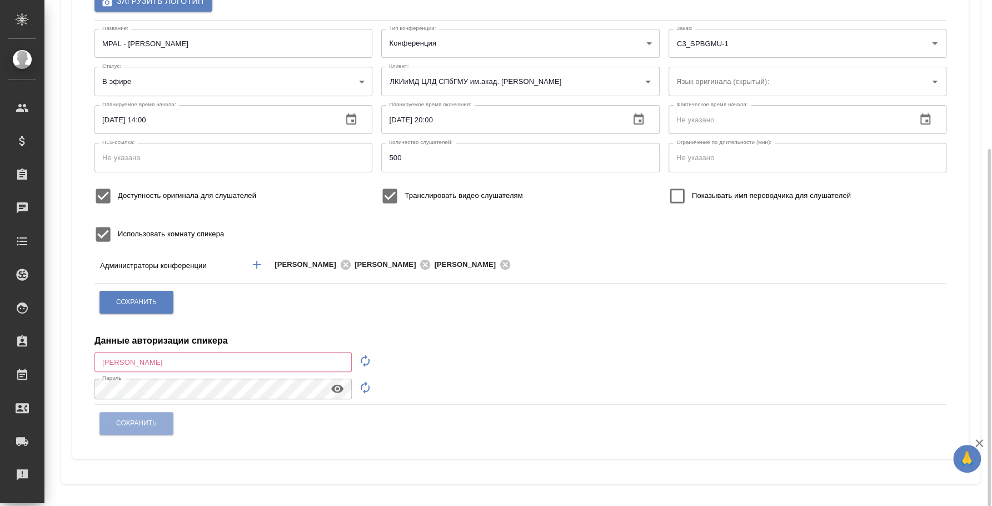
scroll to position [2, 0]
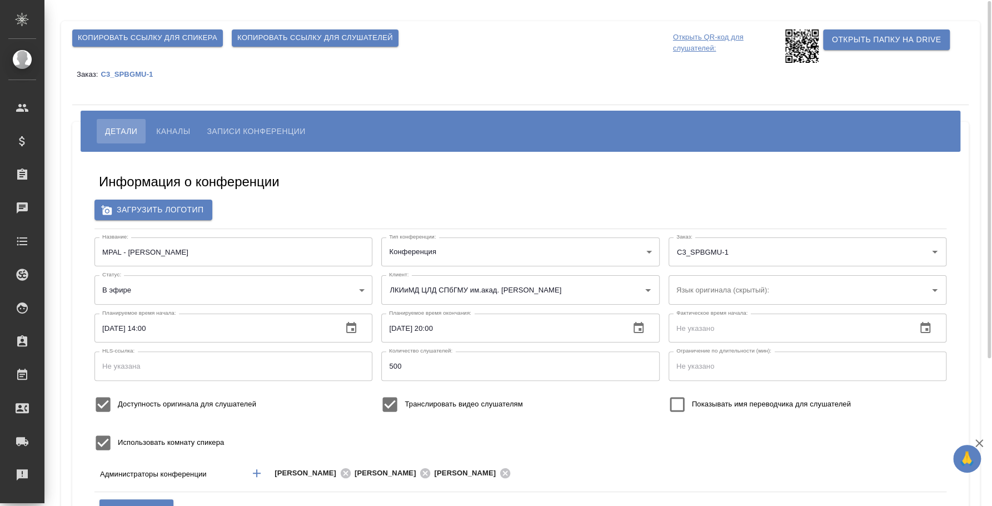
click at [177, 119] on button "Каналы" at bounding box center [173, 131] width 51 height 24
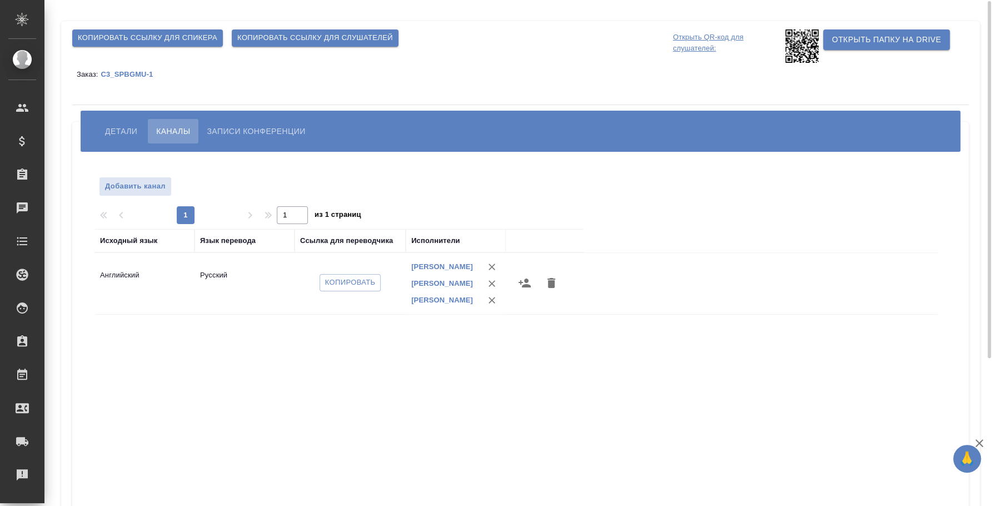
click at [496, 302] on icon "button" at bounding box center [491, 300] width 11 height 11
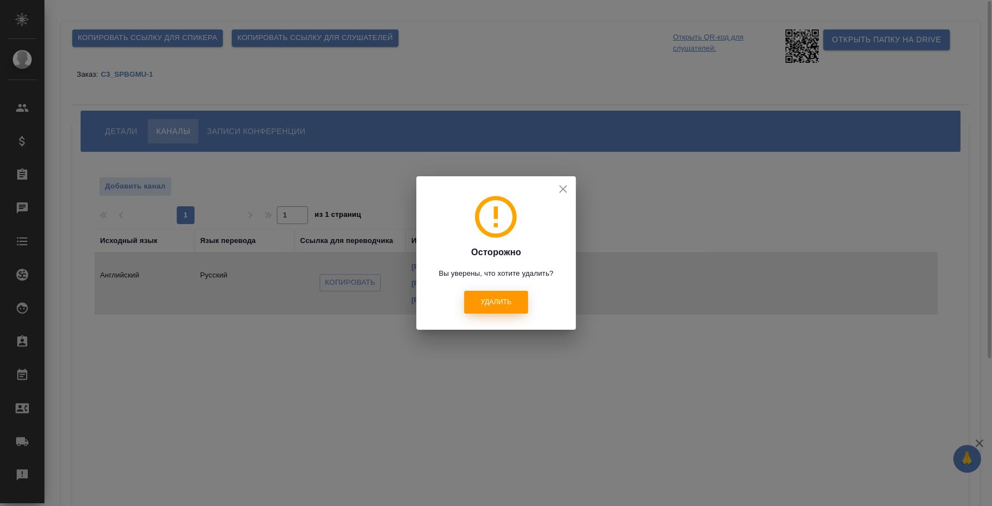
click at [509, 295] on button "Удалить" at bounding box center [496, 302] width 64 height 23
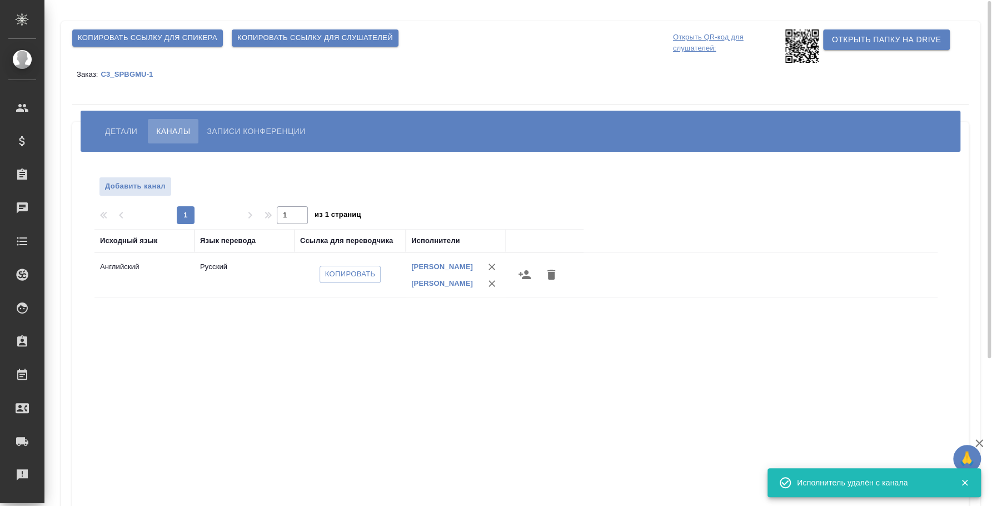
click at [526, 276] on icon "button" at bounding box center [525, 274] width 12 height 9
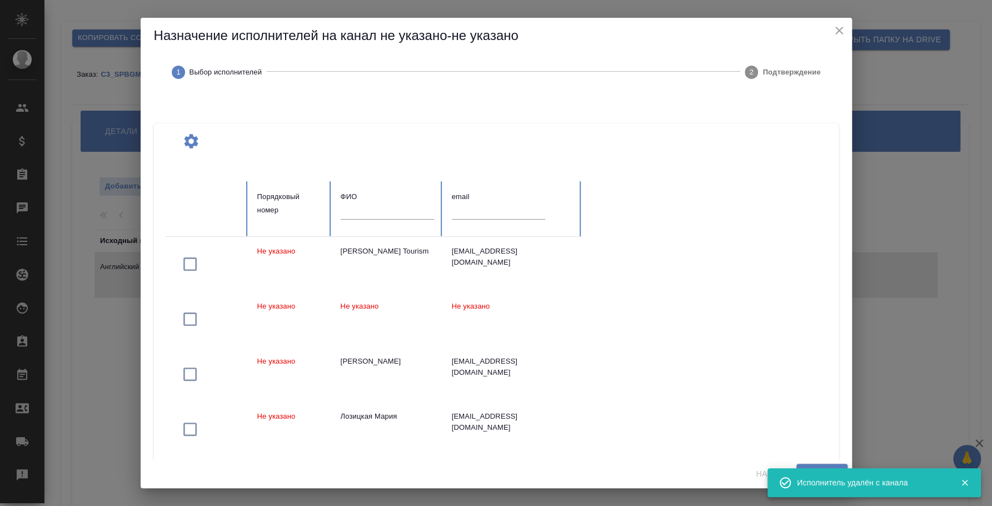
click at [393, 213] on input "text" at bounding box center [387, 211] width 93 height 16
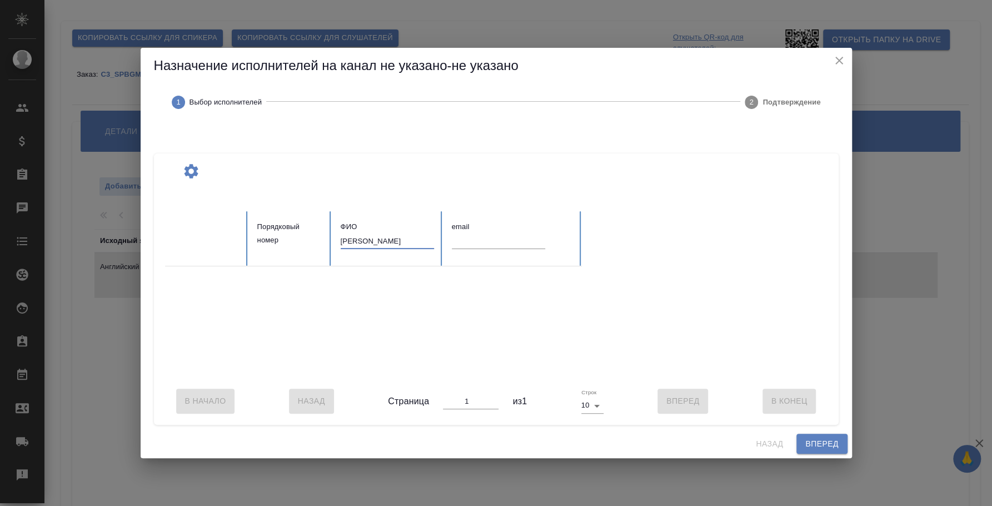
type input "алексеева наталья"
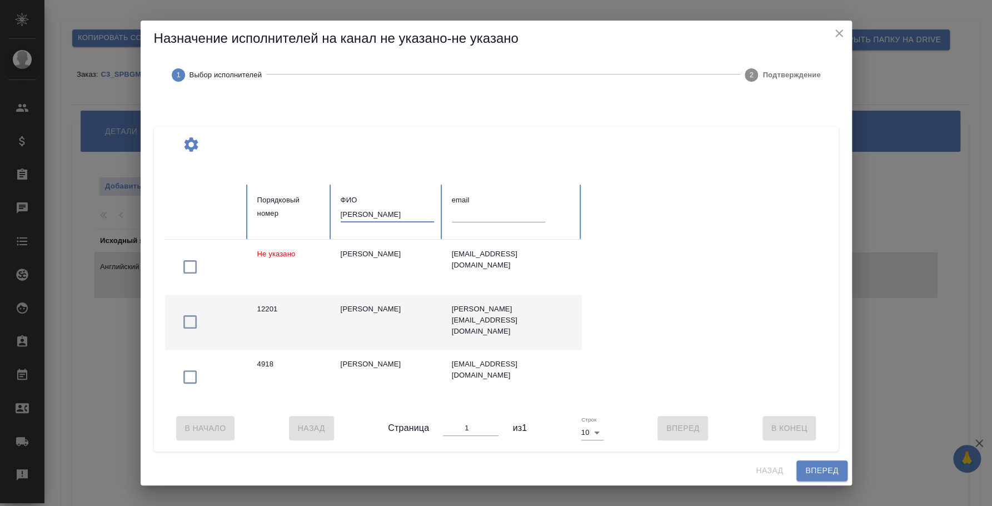
click at [186, 315] on icon "button" at bounding box center [190, 322] width 18 height 18
click at [806, 469] on span "Вперед" at bounding box center [822, 471] width 33 height 14
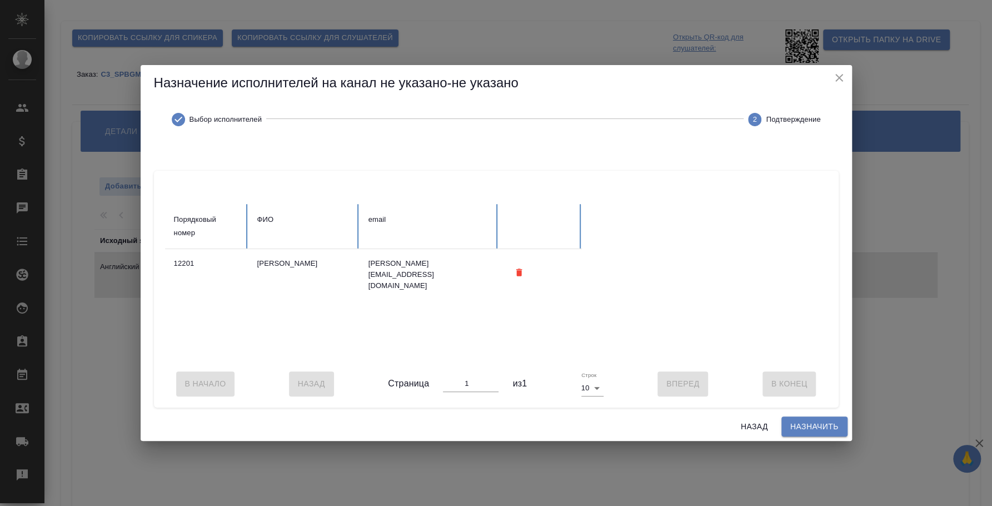
click at [807, 433] on span "Назначить" at bounding box center [815, 427] width 48 height 14
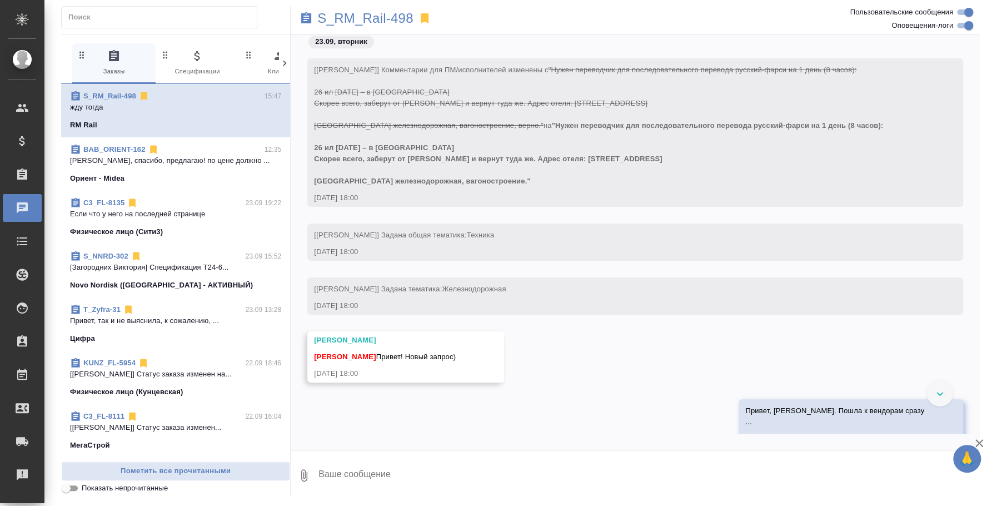
scroll to position [370, 0]
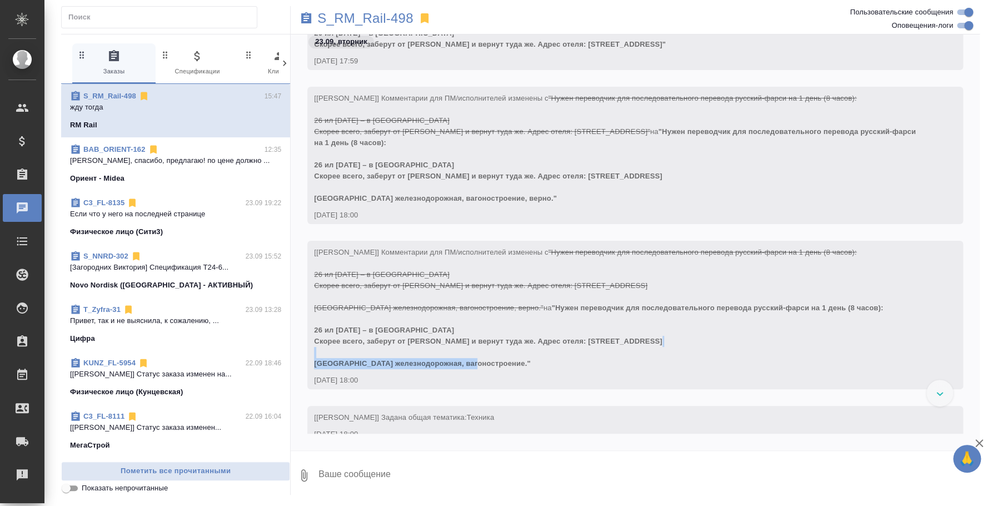
drag, startPoint x: 314, startPoint y: 362, endPoint x: 480, endPoint y: 358, distance: 166.8
click at [480, 358] on div "[[PERSON_NAME]] Комментарии для ПМ/исполнителей изменены с "Нужен переводчик дл…" at bounding box center [635, 315] width 656 height 148
copy span "Тематика железнодорожная, вагоностроение"
click at [389, 477] on textarea at bounding box center [648, 475] width 663 height 38
type textarea "Перевод: 40 000 руб"
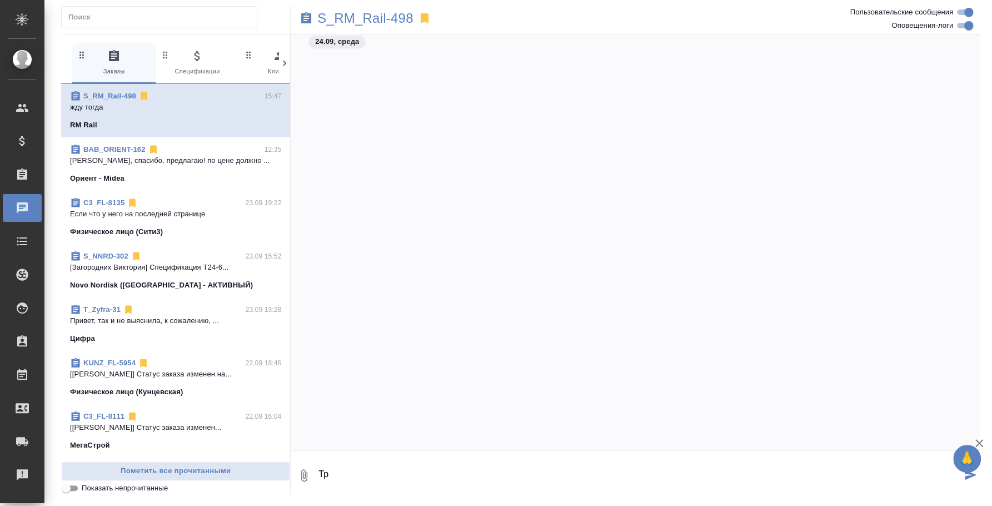
scroll to position [1673, 0]
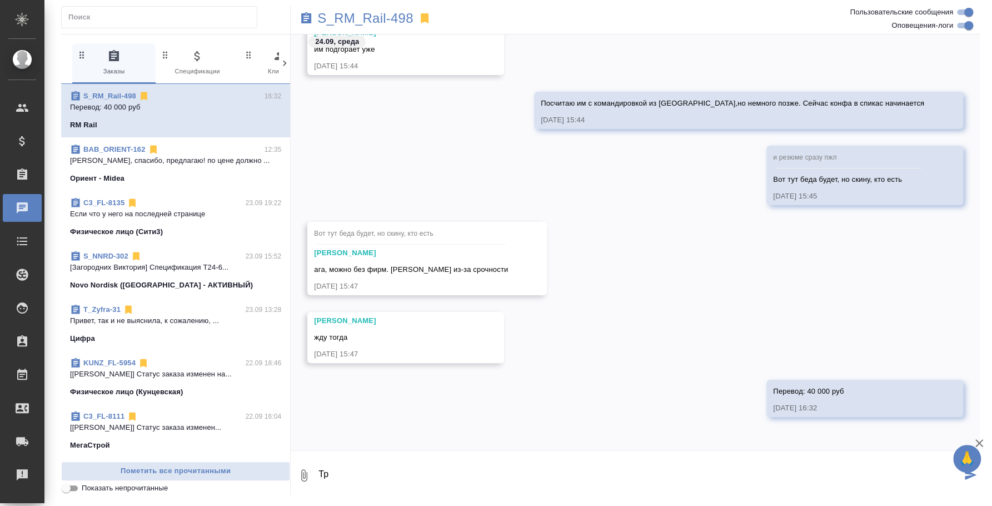
type textarea "Т"
type textarea "это не все"
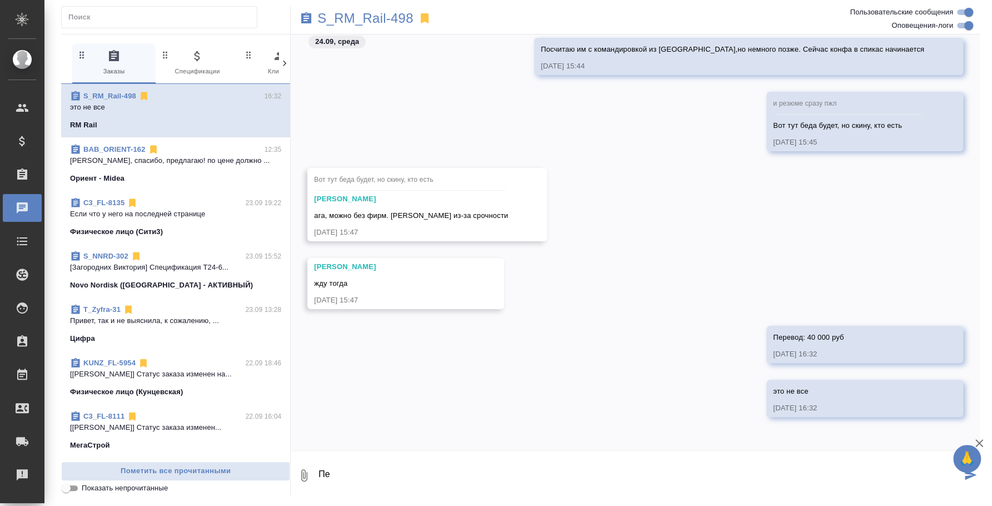
type textarea "П"
type textarea "случайно отправилось("
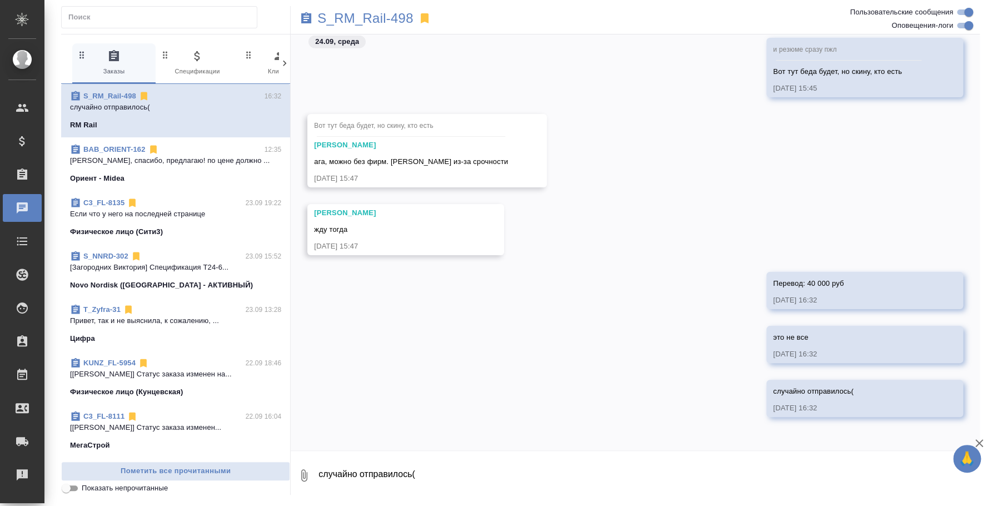
scroll to position [1780, 0]
drag, startPoint x: 340, startPoint y: 471, endPoint x: 459, endPoint y: 389, distance: 144.5
click at [341, 471] on textarea "случайно отправилось(" at bounding box center [648, 475] width 663 height 38
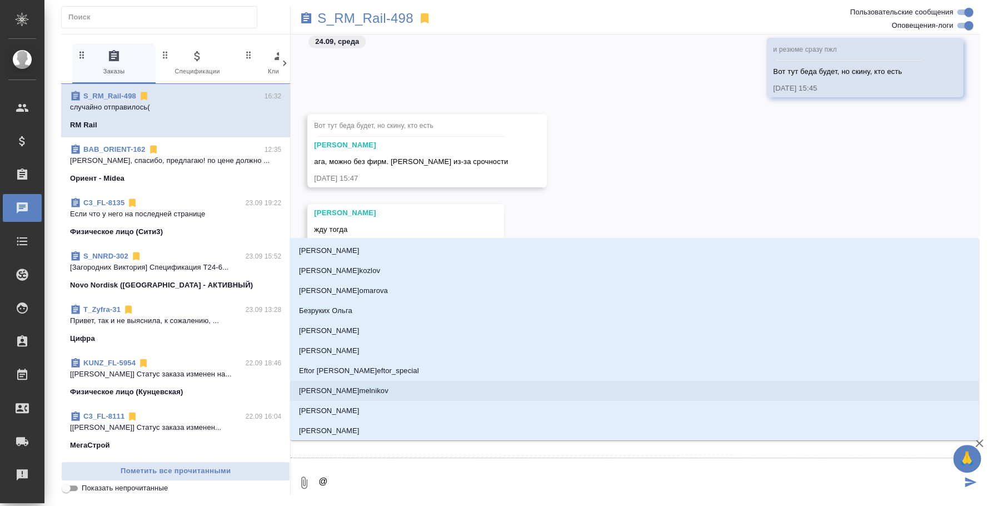
type textarea "@e"
type input "e"
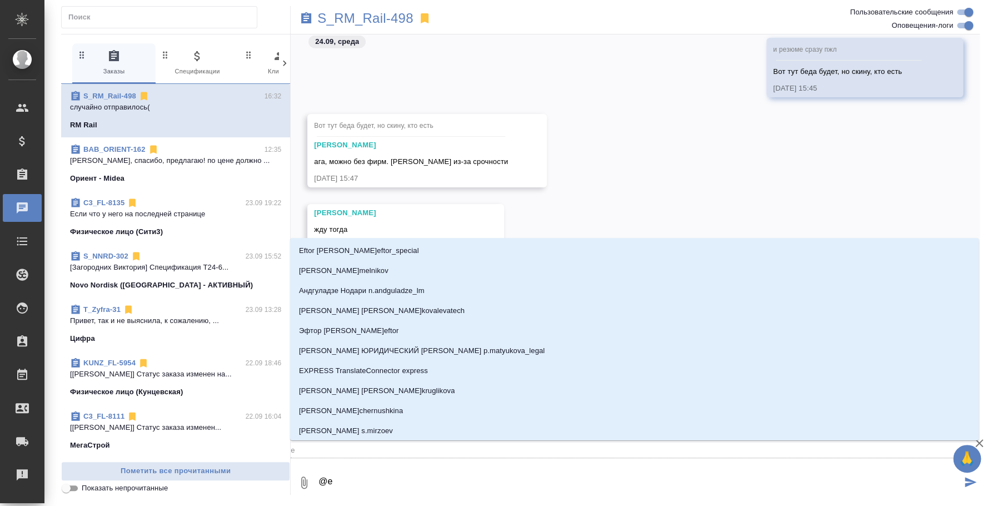
type textarea "@e'c"
type input "e'c"
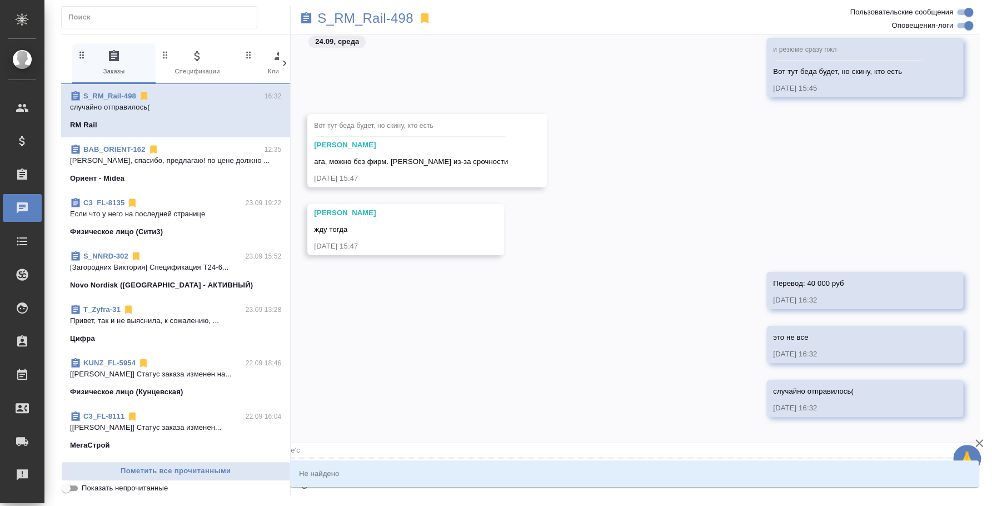
type textarea "@e"
type input "e"
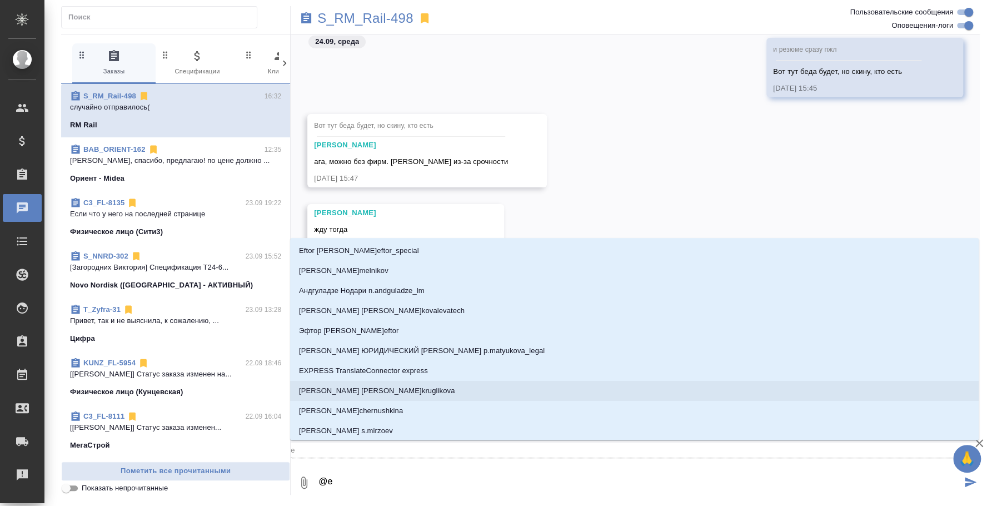
type textarea "@"
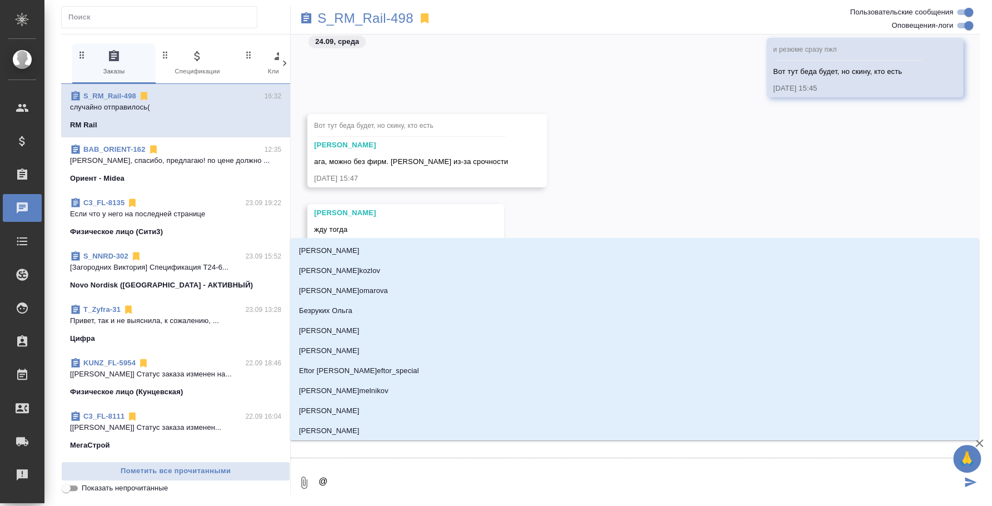
type textarea "@у"
type input "у"
type textarea "@ус"
type input "ус"
type textarea "@усм"
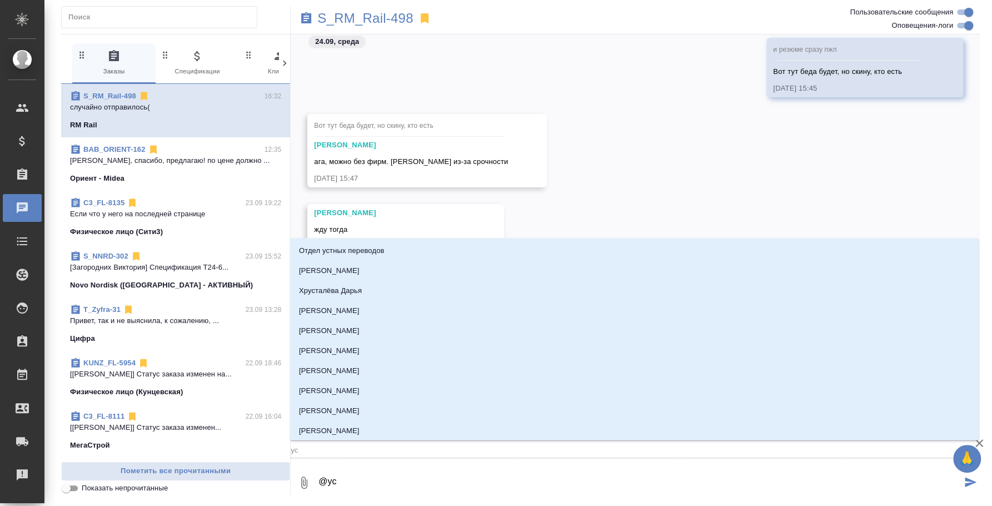
type input "усм"
type textarea "@усма"
type input "усма"
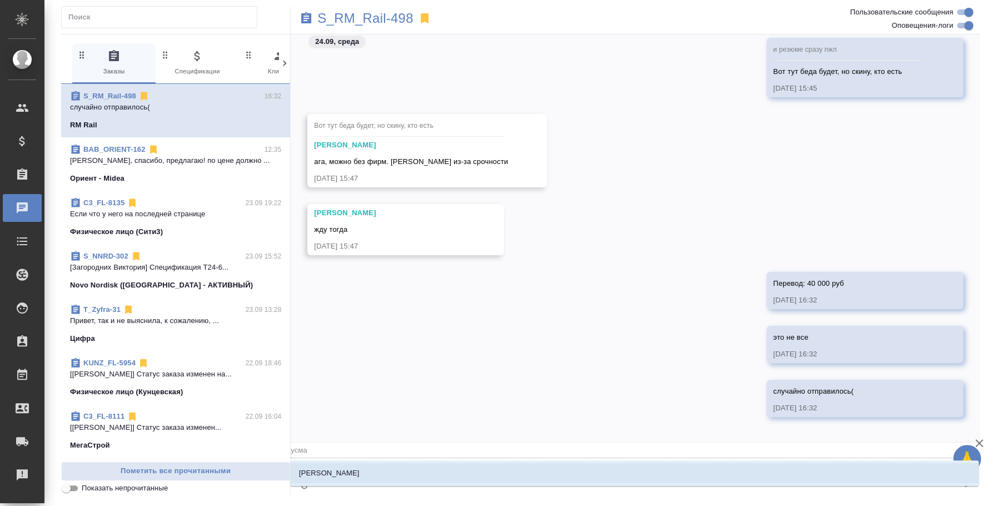
click at [414, 477] on li "Усманова Ольга" at bounding box center [634, 473] width 689 height 20
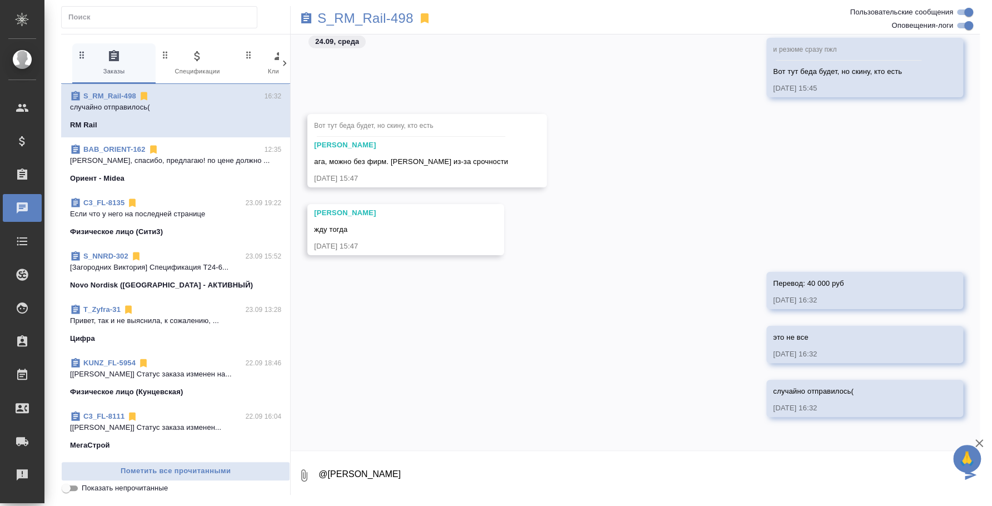
scroll to position [7, 0]
paste textarea "Перевод 1 день (8 часов): 40 000 руб без ндс Тревел-дни (дорога туда и обратно,…"
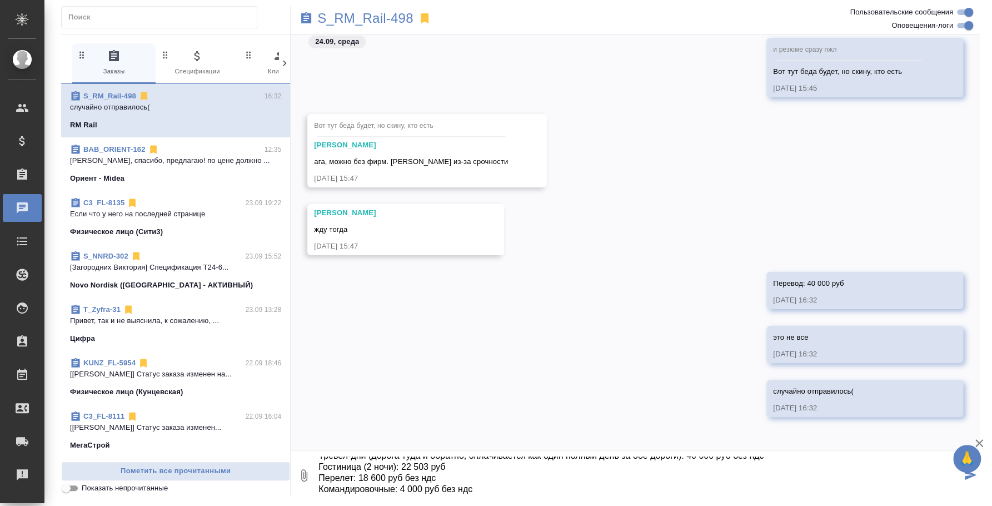
scroll to position [62, 0]
type textarea "@Усманова Ольга Перевод 1 день (8 часов): 40 000 руб без ндс Тревел-дни (дорога…"
click at [306, 471] on icon "button" at bounding box center [303, 475] width 13 height 13
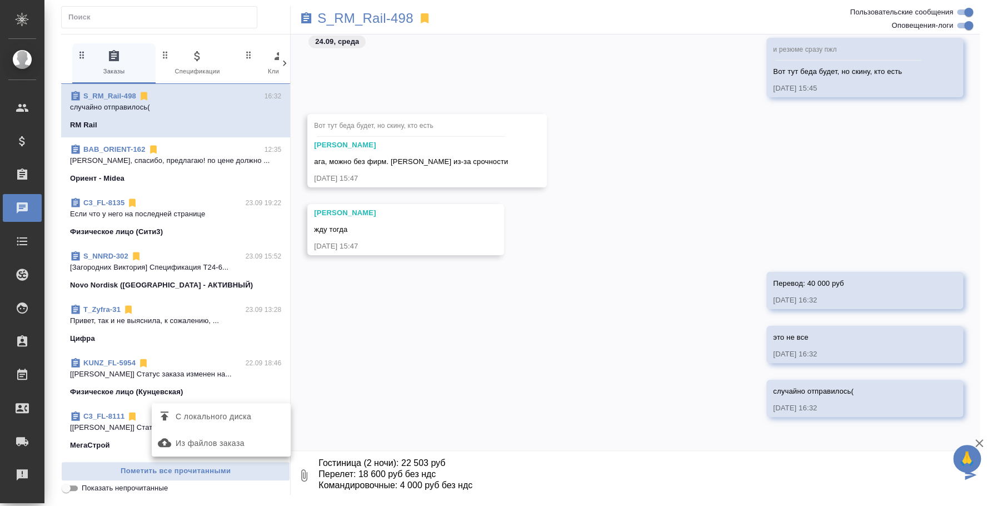
click at [246, 416] on span "С локального диска" at bounding box center [214, 417] width 76 height 14
click at [0, 0] on input "С локального диска" at bounding box center [0, 0] width 0 height 0
click at [970, 477] on icon "submit" at bounding box center [971, 475] width 12 height 10
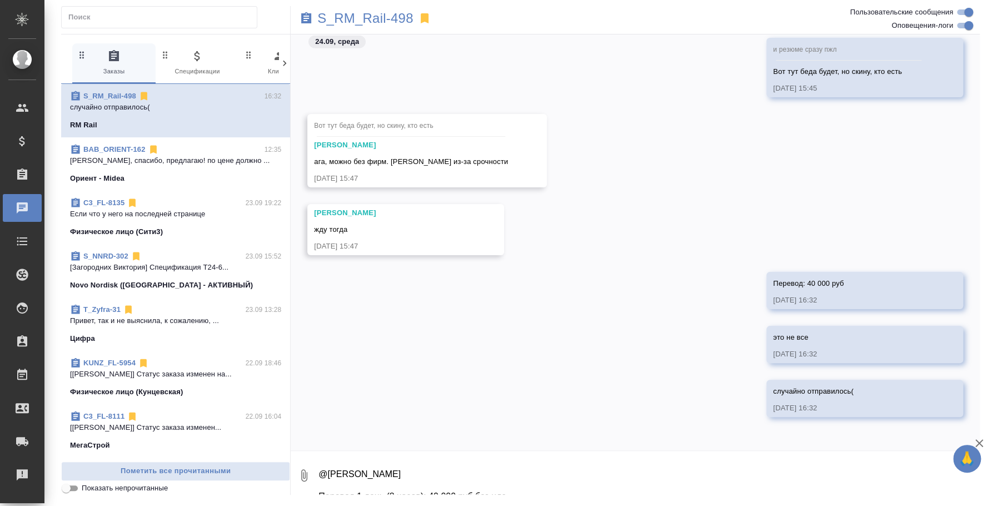
scroll to position [1915, 0]
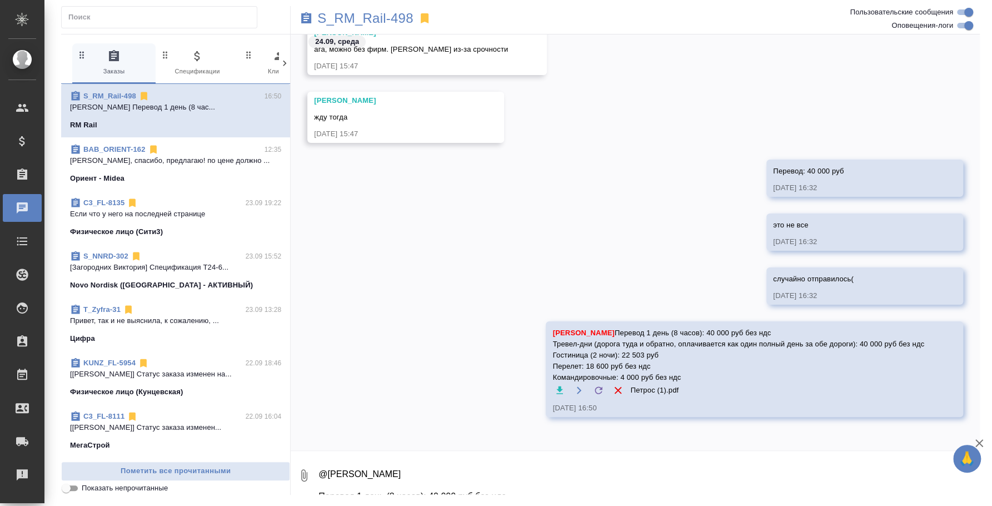
click at [531, 466] on textarea "@Усманова Ольга Перевод 1 день (8 часов): 40 000 руб без ндс Тревел-дни (дорога…" at bounding box center [648, 475] width 663 height 38
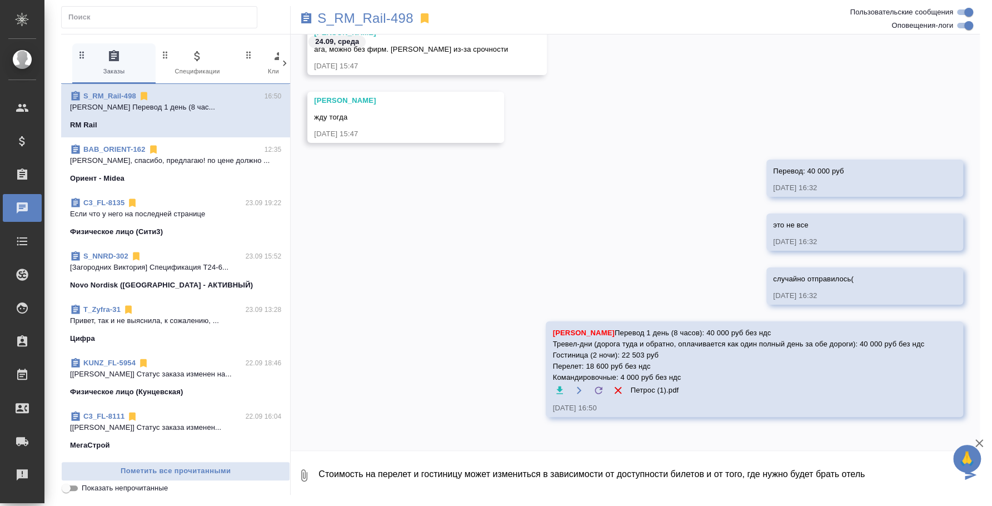
type textarea "Стоимость на перелет и гостиницу может измениться в зависимости от доступности …"
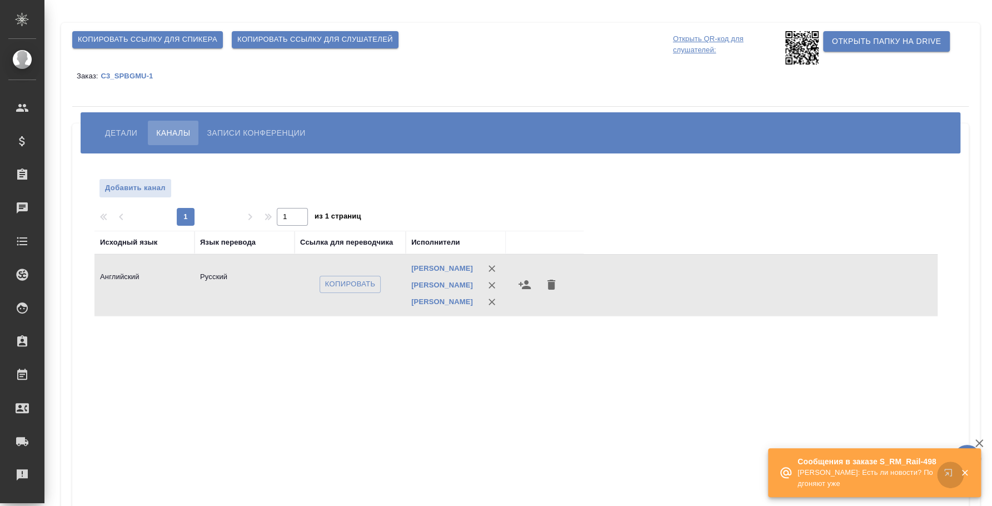
click at [951, 467] on button "button" at bounding box center [950, 474] width 27 height 27
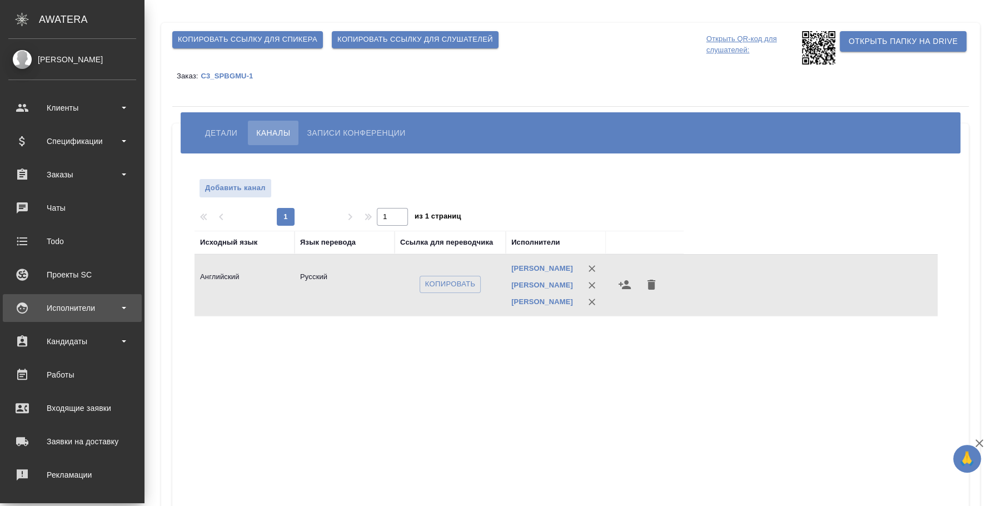
click at [92, 297] on div "Исполнители" at bounding box center [72, 308] width 139 height 28
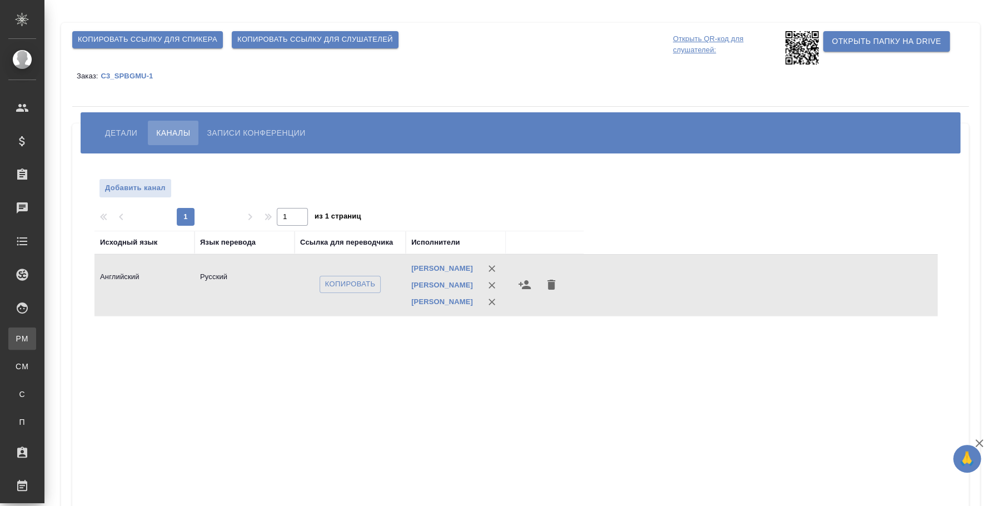
click at [17, 338] on div "Для PM/LQA" at bounding box center [8, 338] width 17 height 11
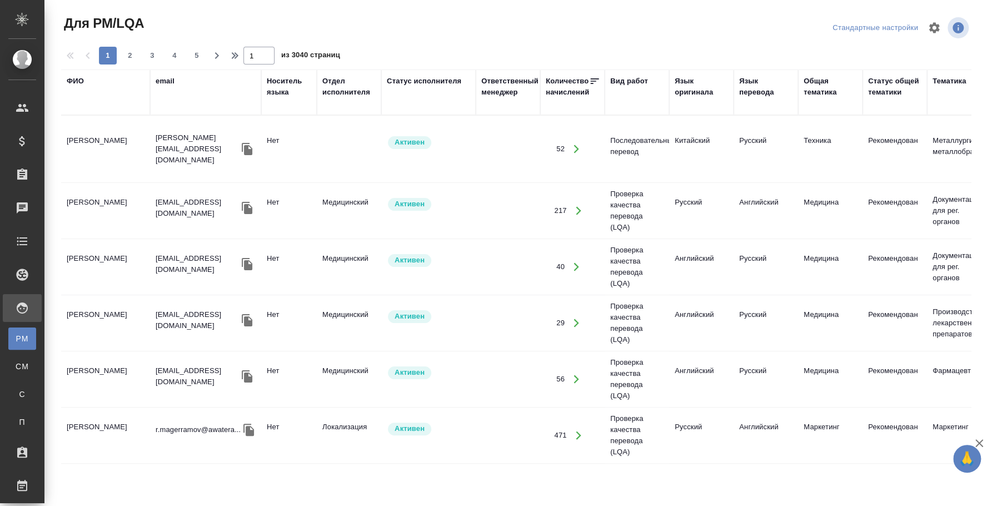
click at [73, 80] on div "ФИО" at bounding box center [75, 81] width 17 height 11
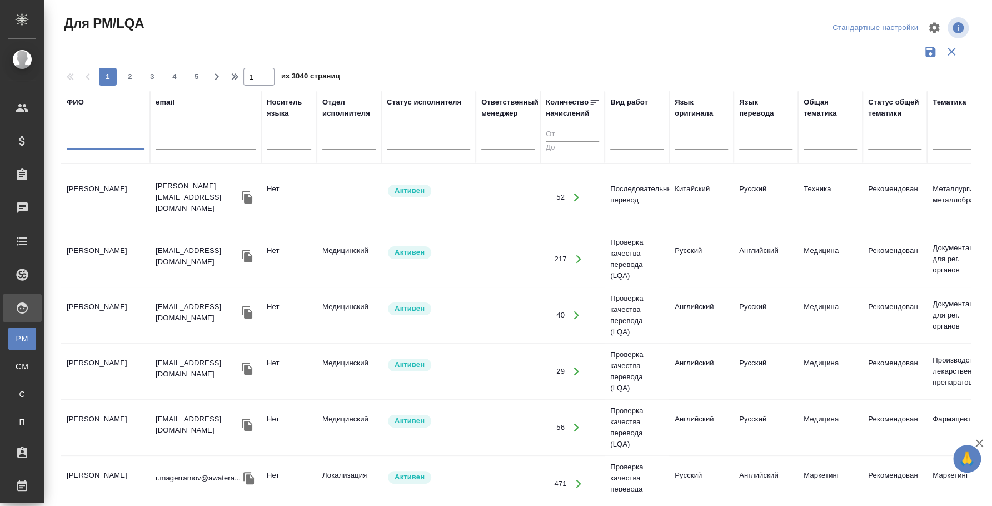
click at [85, 143] on input "text" at bounding box center [106, 143] width 78 height 14
type input "петрос"
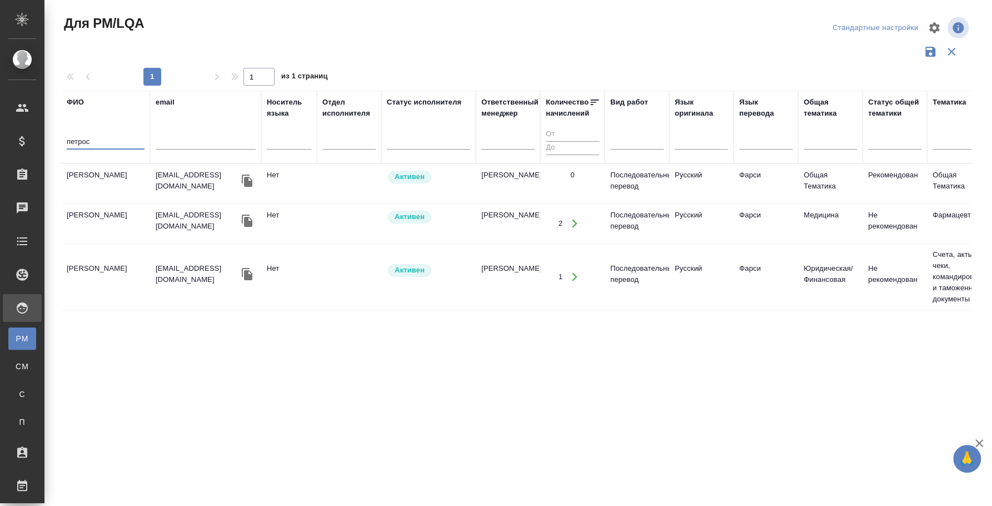
click at [114, 178] on td "[PERSON_NAME]" at bounding box center [105, 183] width 89 height 39
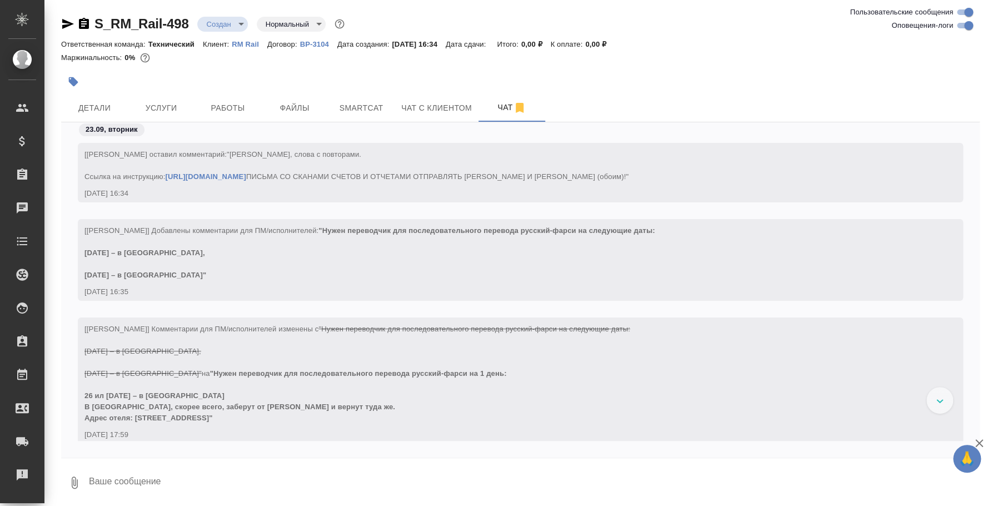
scroll to position [2047, 0]
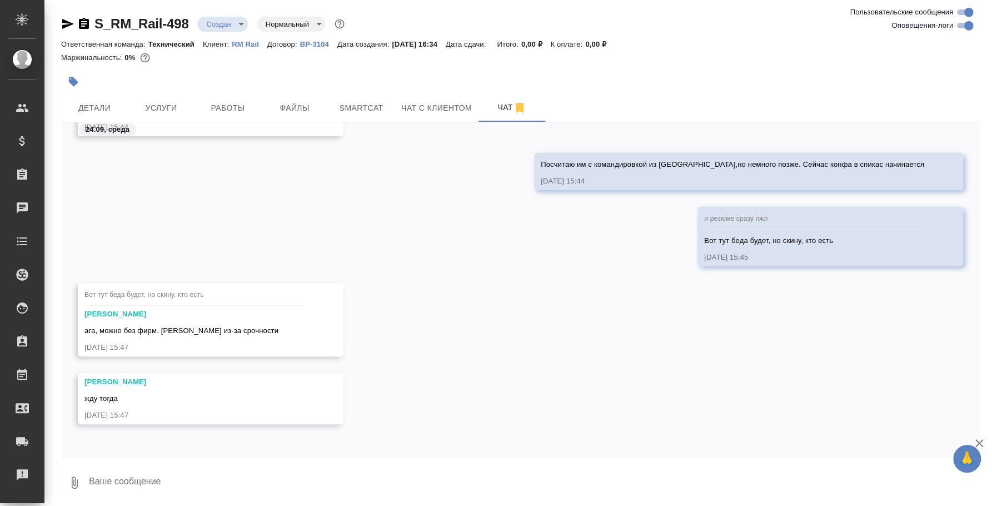
click at [236, 471] on textarea at bounding box center [534, 483] width 892 height 38
type textarea "Перевод: 80 000 руб (8 часов)"
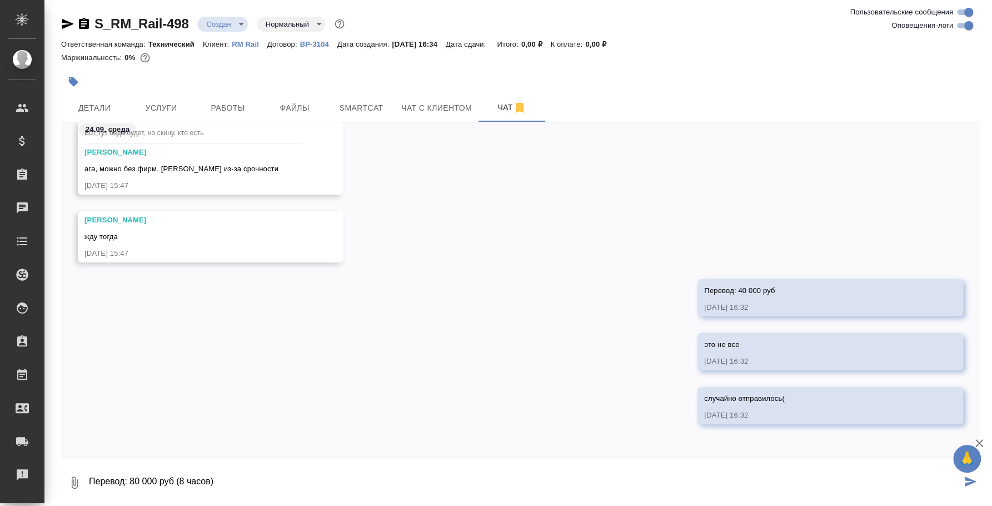
scroll to position [2398, 0]
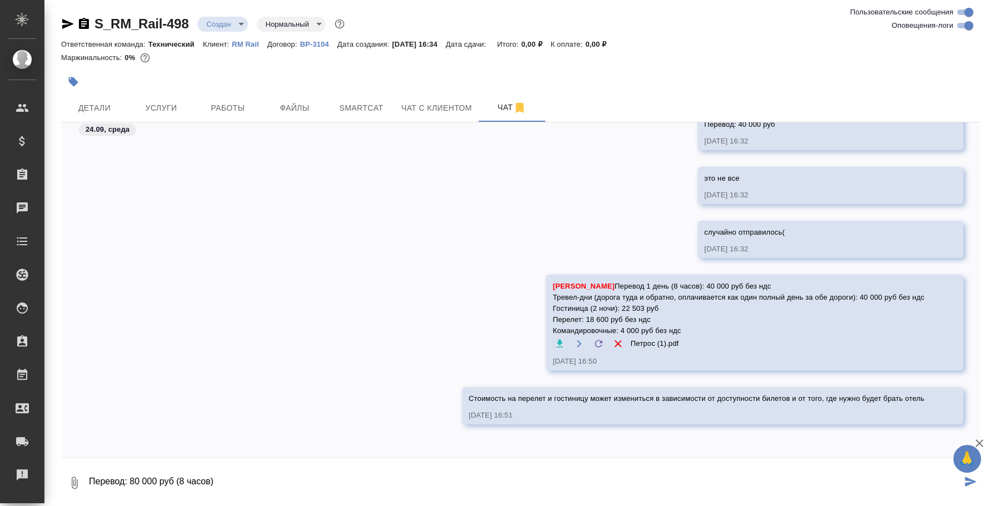
click at [492, 483] on textarea "Перевод: 80 000 руб (8 часов)" at bounding box center [525, 483] width 874 height 38
drag, startPoint x: 438, startPoint y: 501, endPoint x: -31, endPoint y: 482, distance: 469.1
click at [0, 482] on html "🙏 .cls-1 fill:#fff; AWATERA Fedotova Irina Клиенты Спецификации Заказы 0 Чаты T…" at bounding box center [496, 253] width 992 height 506
click at [596, 206] on button "Ответить на сообщение" at bounding box center [593, 212] width 122 height 22
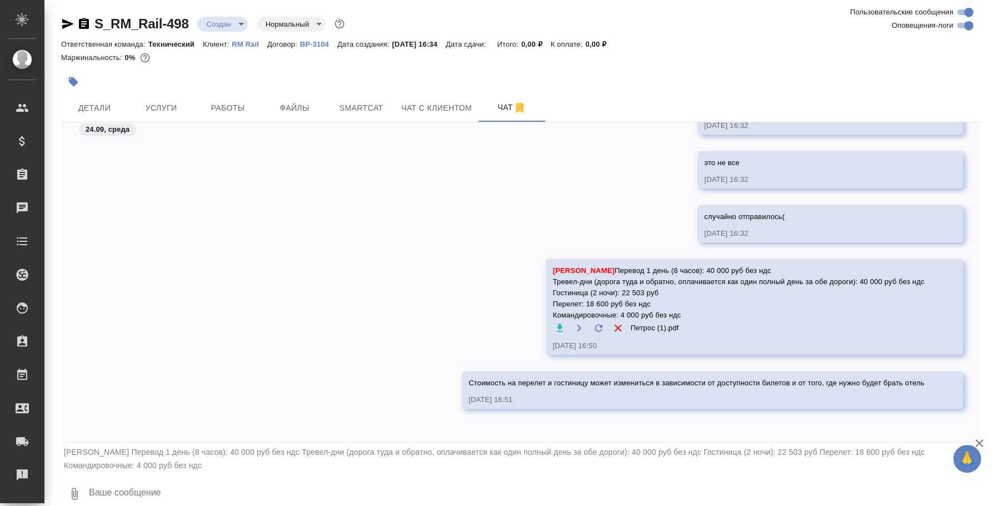
click at [290, 487] on textarea at bounding box center [534, 494] width 892 height 38
type textarea "+Транфер: 6000 руб без ндс"
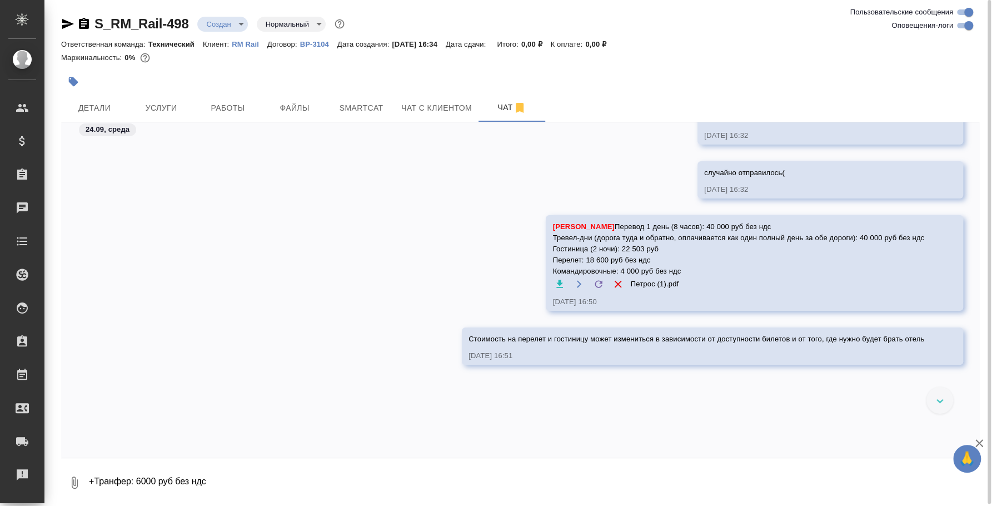
scroll to position [2227, 0]
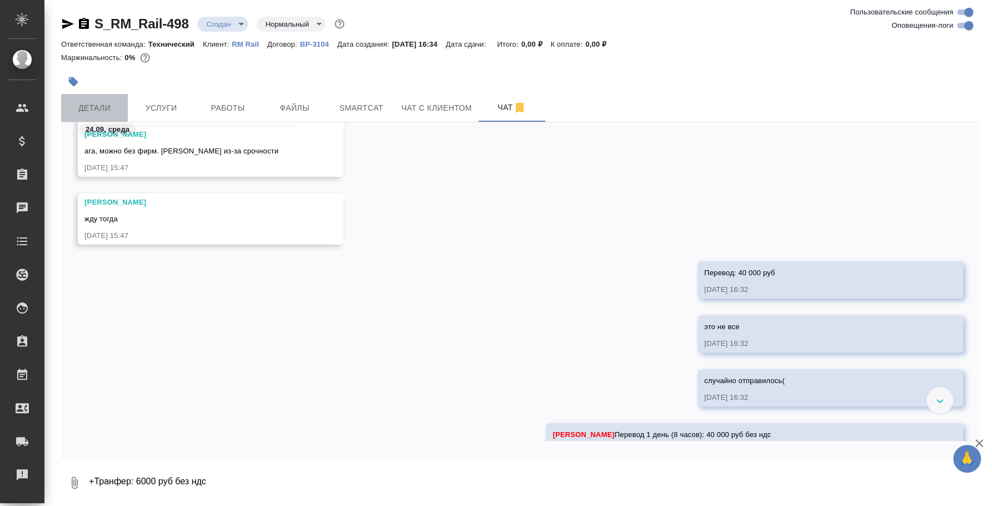
click at [100, 102] on span "Детали" at bounding box center [94, 108] width 53 height 14
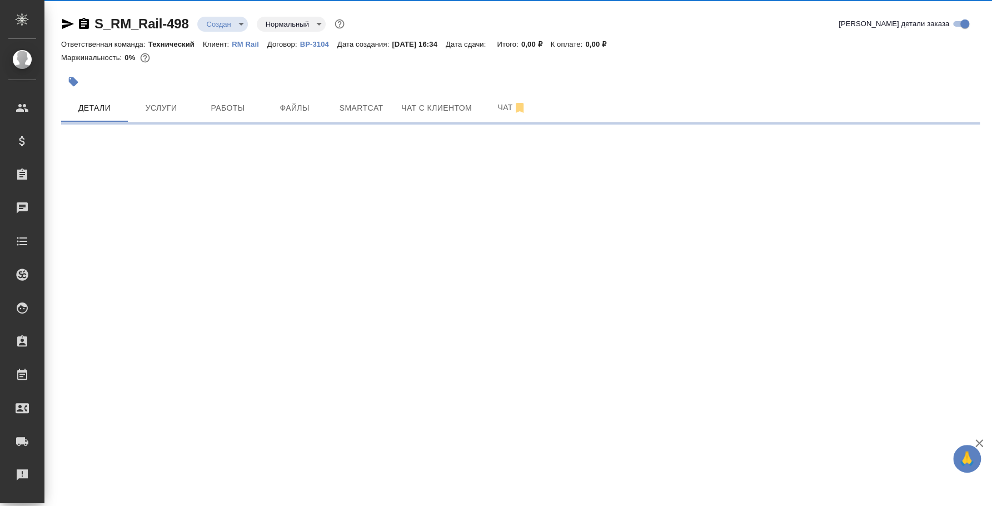
select select "RU"
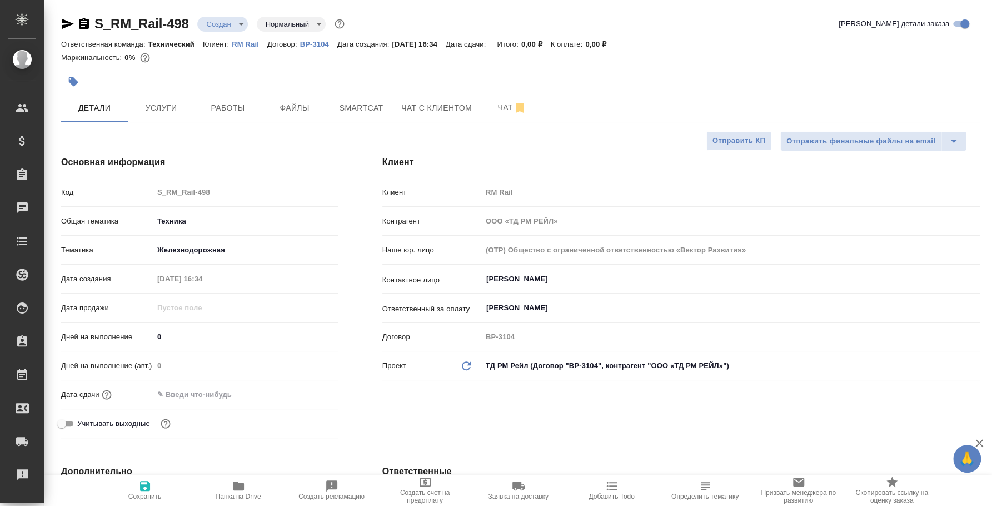
type textarea "x"
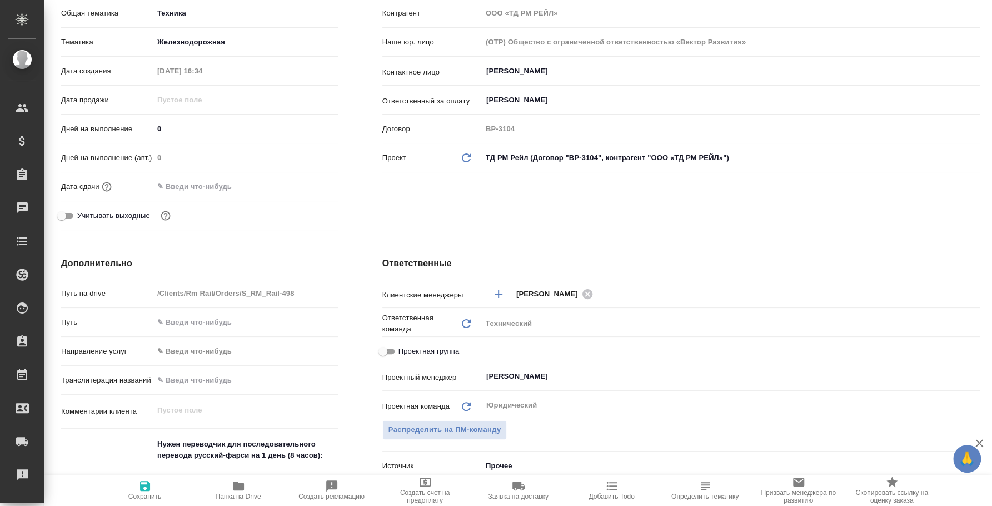
type textarea "x"
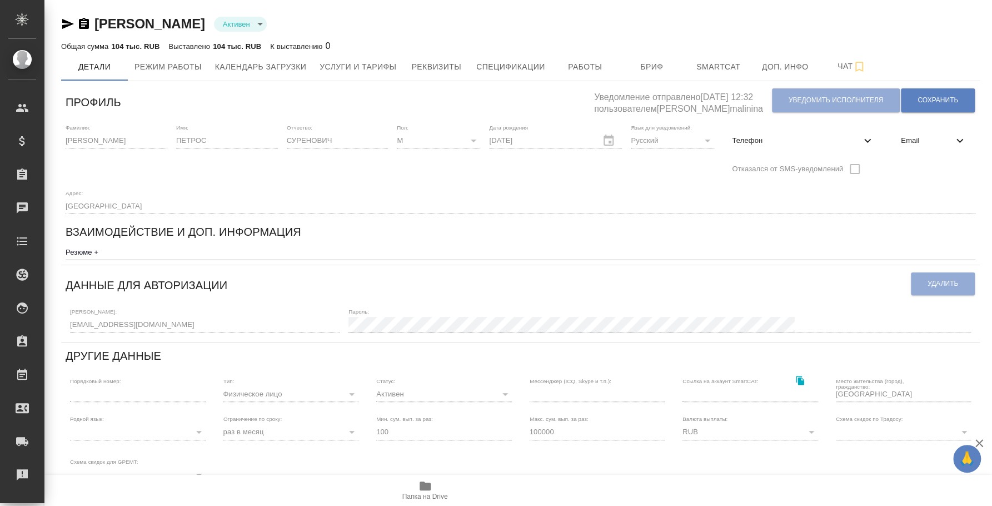
scroll to position [201, 0]
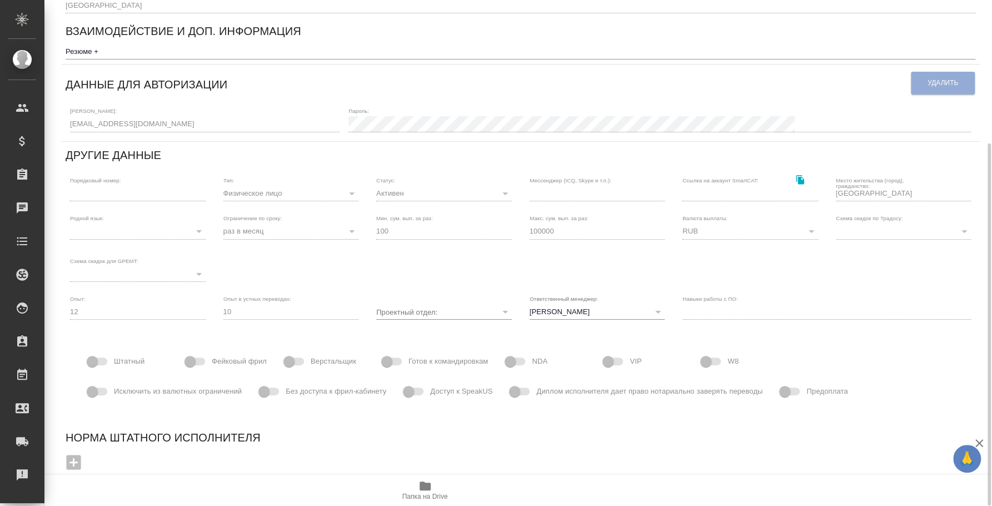
click at [433, 483] on span "Папка на Drive" at bounding box center [425, 489] width 80 height 21
click at [439, 485] on span "Папка на Drive" at bounding box center [425, 489] width 80 height 21
